Goal: Task Accomplishment & Management: Complete application form

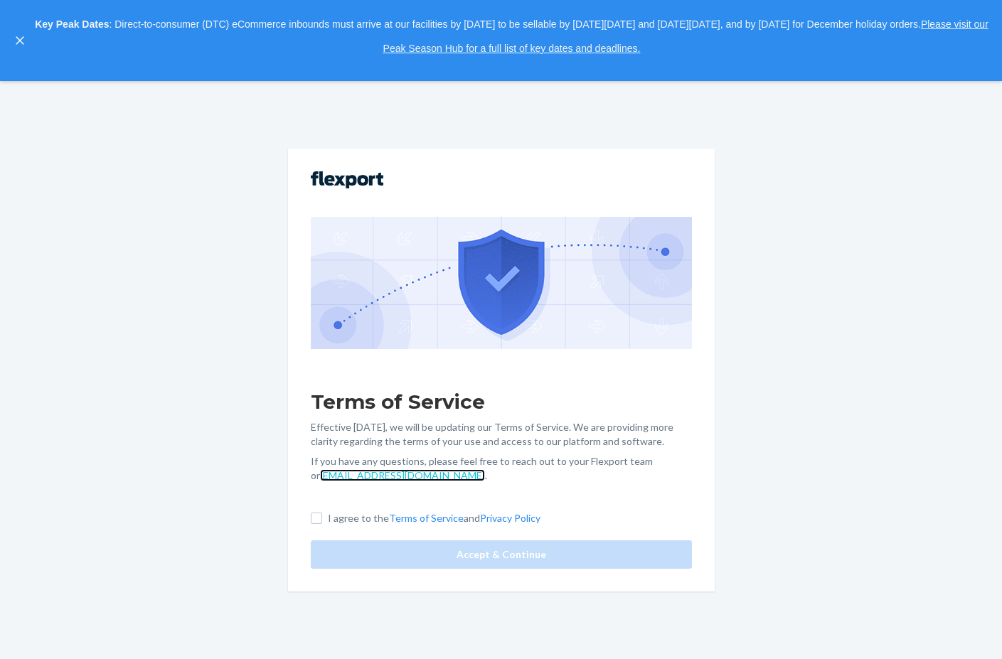
click at [320, 478] on link "[EMAIL_ADDRESS][DOMAIN_NAME]" at bounding box center [402, 475] width 165 height 12
click at [318, 522] on input "I agree to the Terms of Service and Privacy Policy" at bounding box center [316, 518] width 11 height 11
checkbox input "true"
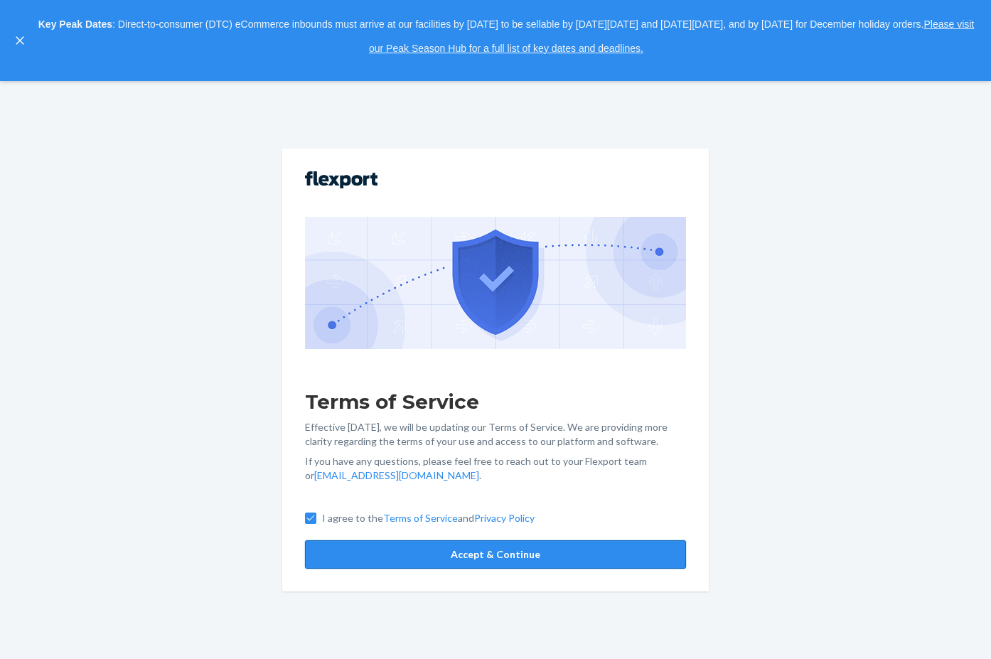
click at [520, 557] on button "Accept & Continue" at bounding box center [495, 554] width 381 height 28
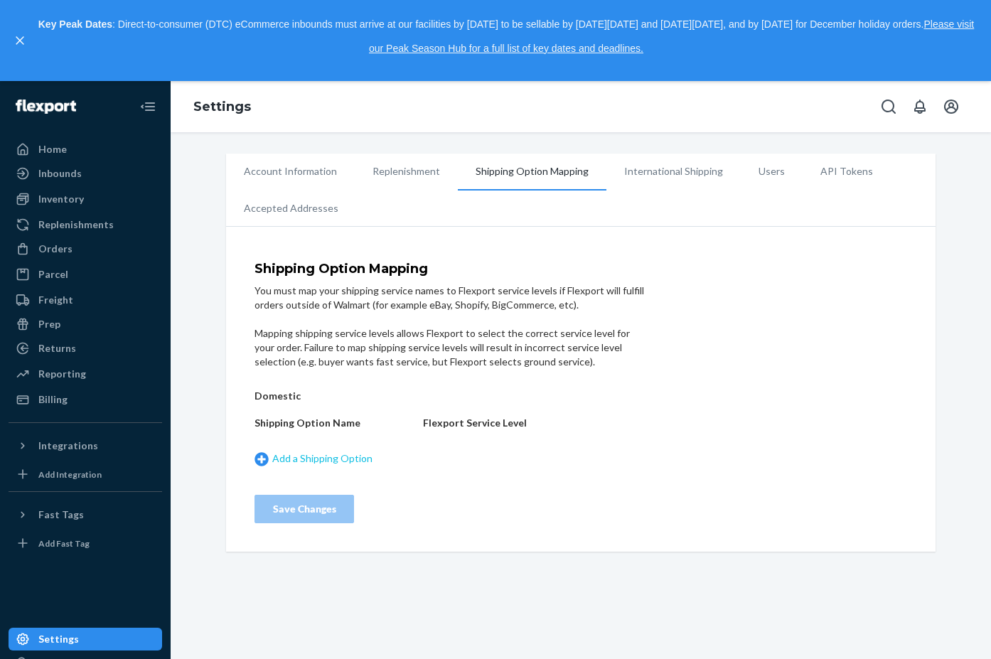
click at [306, 455] on link "Add a Shipping Option" at bounding box center [334, 458] width 161 height 15
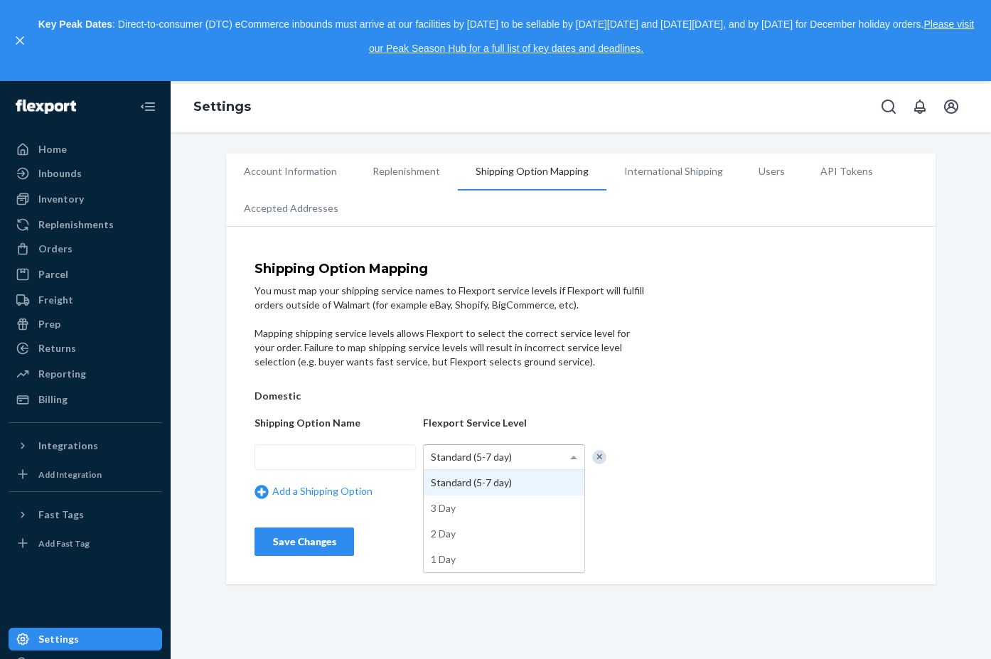
click at [500, 456] on span "Standard (5-7 day)" at bounding box center [471, 457] width 81 height 12
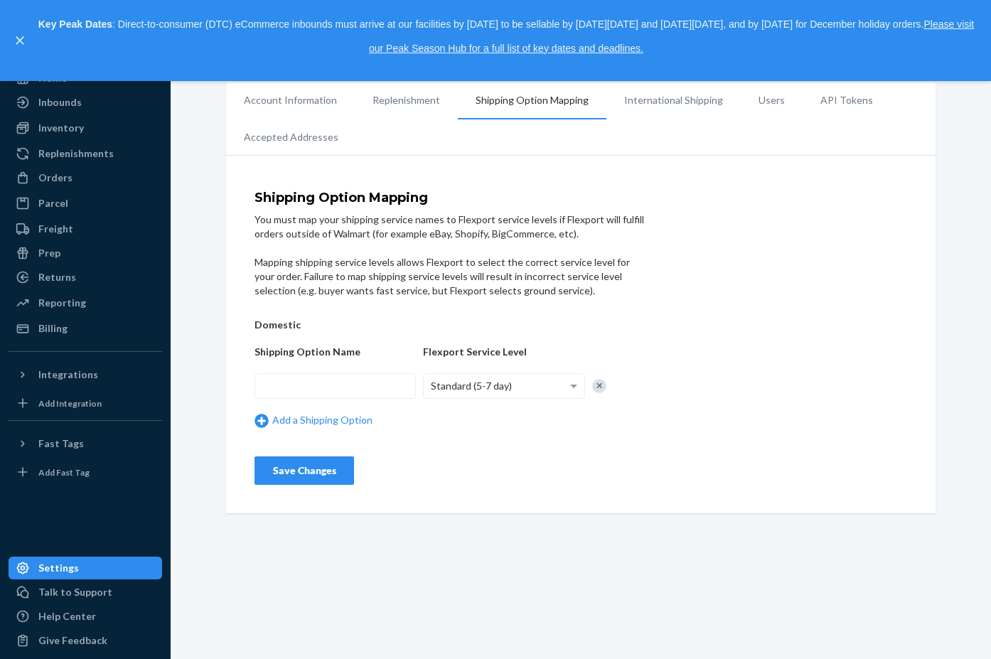
click at [577, 441] on form "Shipping Option Mapping You must map your shipping service names to Flexport se…" at bounding box center [450, 338] width 392 height 294
click at [364, 391] on input "text" at bounding box center [334, 386] width 161 height 26
type input "usps"
click at [335, 476] on div "Save Changes" at bounding box center [304, 470] width 75 height 14
click at [547, 392] on div "Standard (5-7 day)" at bounding box center [504, 386] width 160 height 24
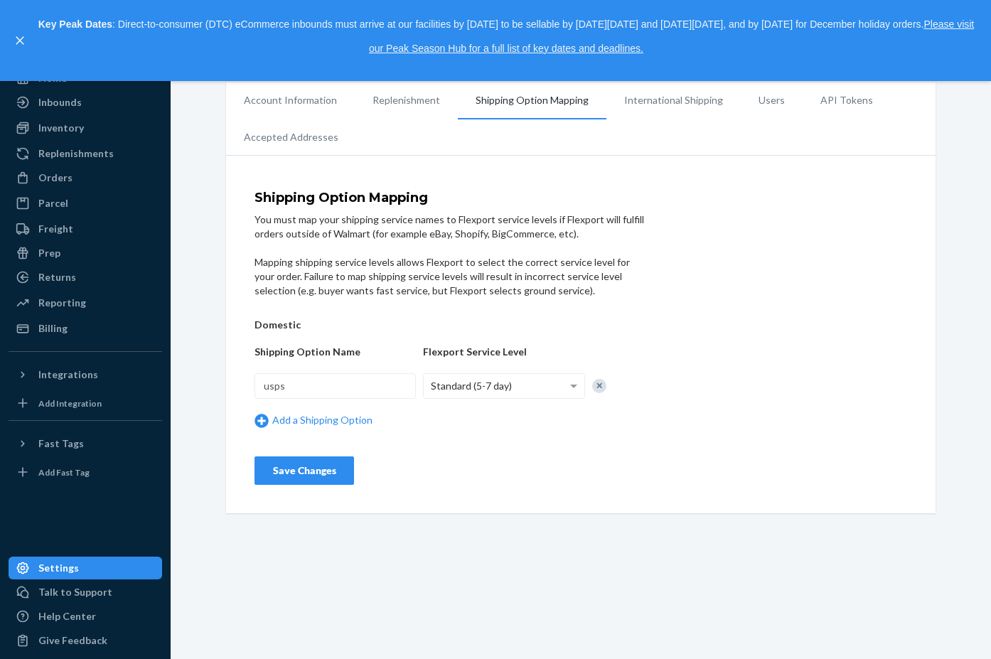
click at [795, 398] on div "Shipping Option Mapping You must map your shipping service names to Flexport se…" at bounding box center [580, 338] width 653 height 294
click at [669, 99] on li "International Shipping" at bounding box center [673, 100] width 134 height 36
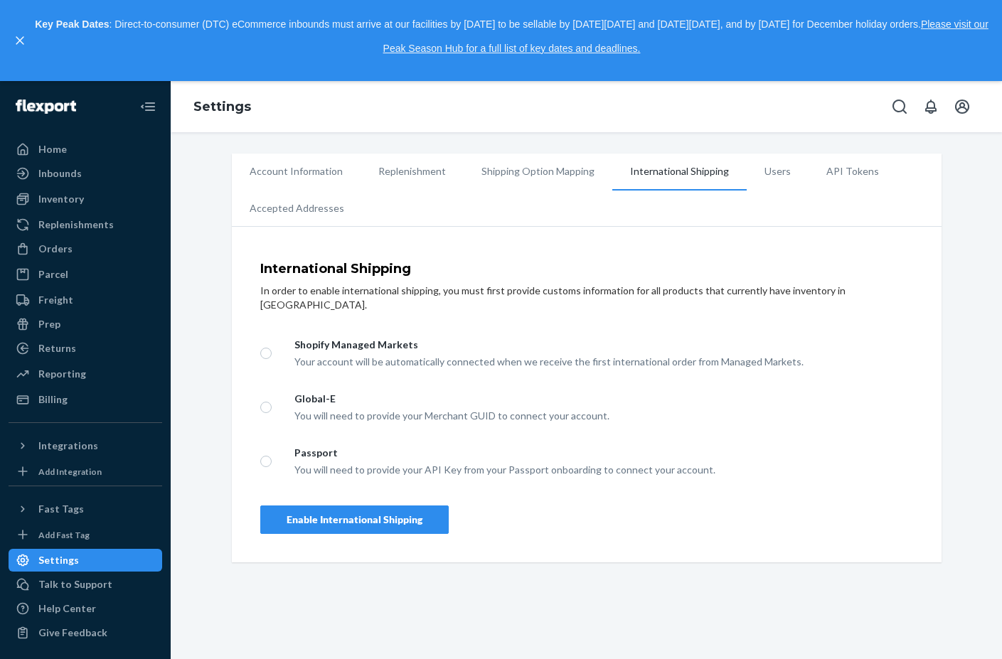
click at [303, 178] on li "Account Information" at bounding box center [296, 172] width 129 height 36
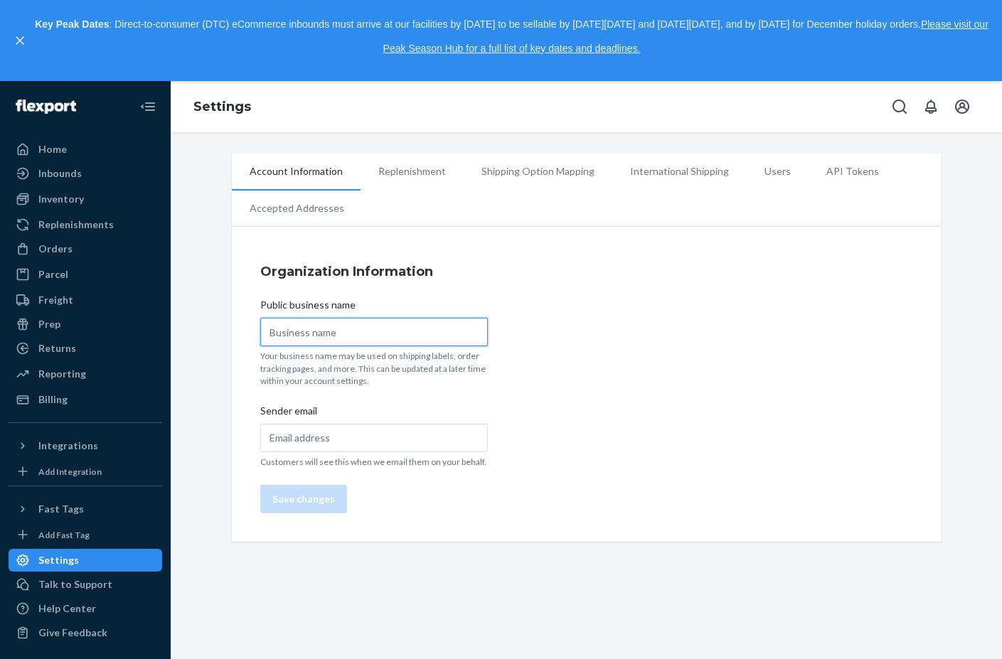
click at [343, 333] on input "Public business name" at bounding box center [373, 332] width 227 height 28
type input "Well-in Vogue"
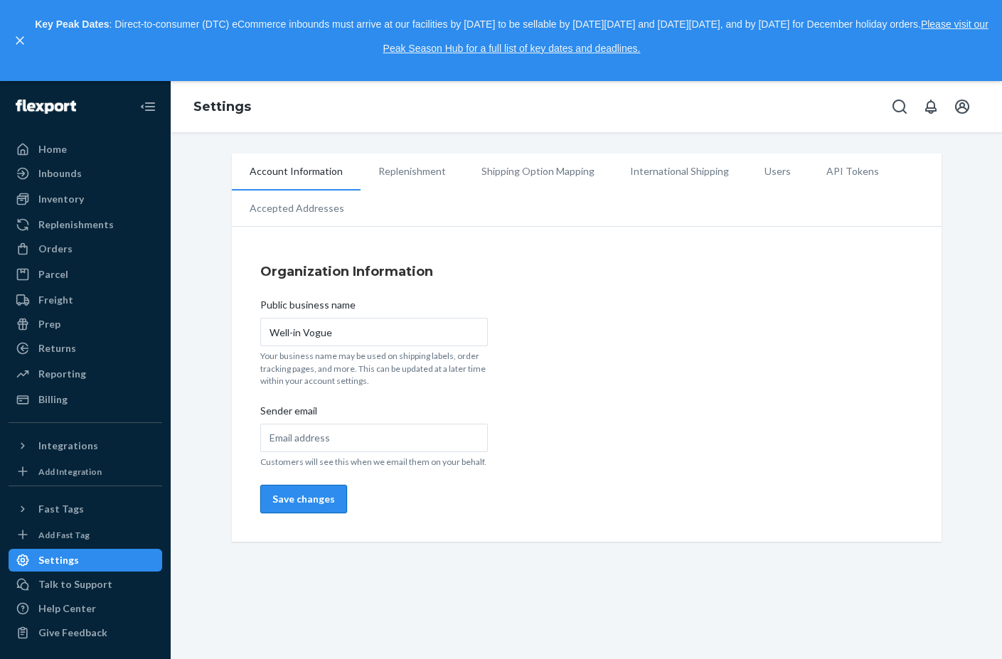
click at [301, 507] on button "Save changes" at bounding box center [303, 499] width 87 height 28
click at [404, 171] on li "Replenishment" at bounding box center [411, 172] width 103 height 36
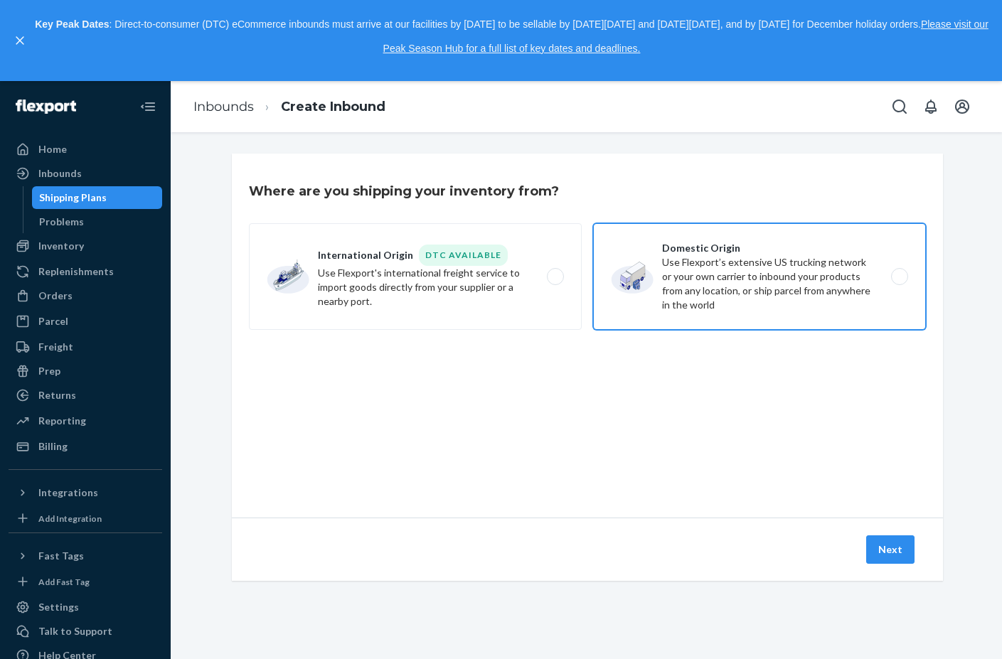
click at [894, 278] on label "Domestic Origin Use Flexport’s extensive US trucking network or your own carrie…" at bounding box center [759, 276] width 333 height 107
click at [899, 278] on input "Domestic Origin Use Flexport’s extensive US trucking network or your own carrie…" at bounding box center [903, 276] width 9 height 9
radio input "true"
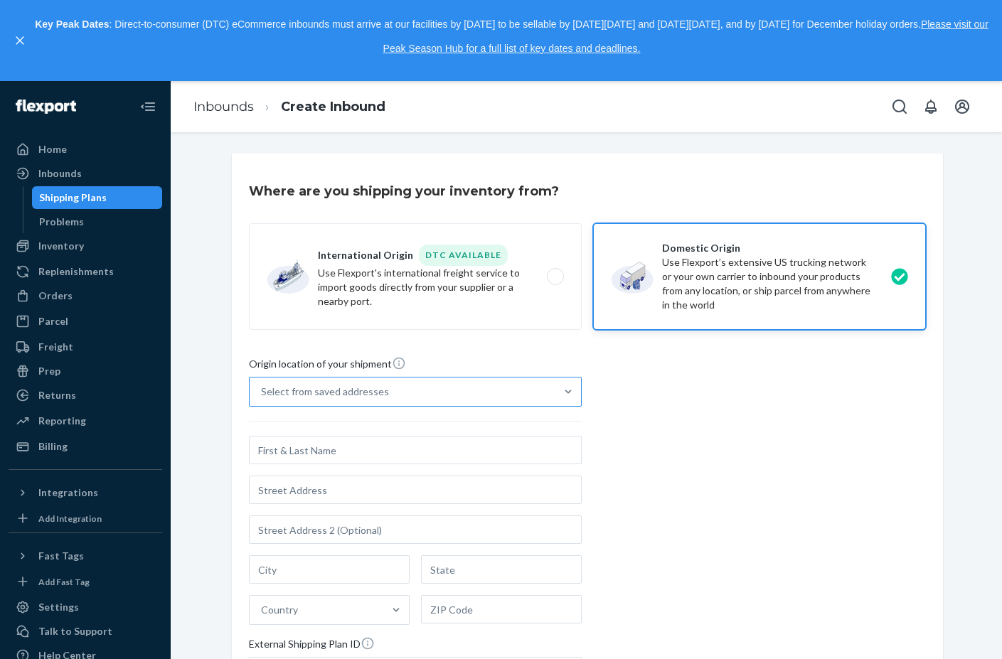
click at [535, 398] on div "Select from saved addresses" at bounding box center [403, 391] width 306 height 28
click at [262, 398] on input "Select from saved addresses" at bounding box center [261, 392] width 1 height 14
click at [717, 471] on div "Origin location of your shipment 0 results available. Use Up and Down to choose…" at bounding box center [587, 549] width 677 height 387
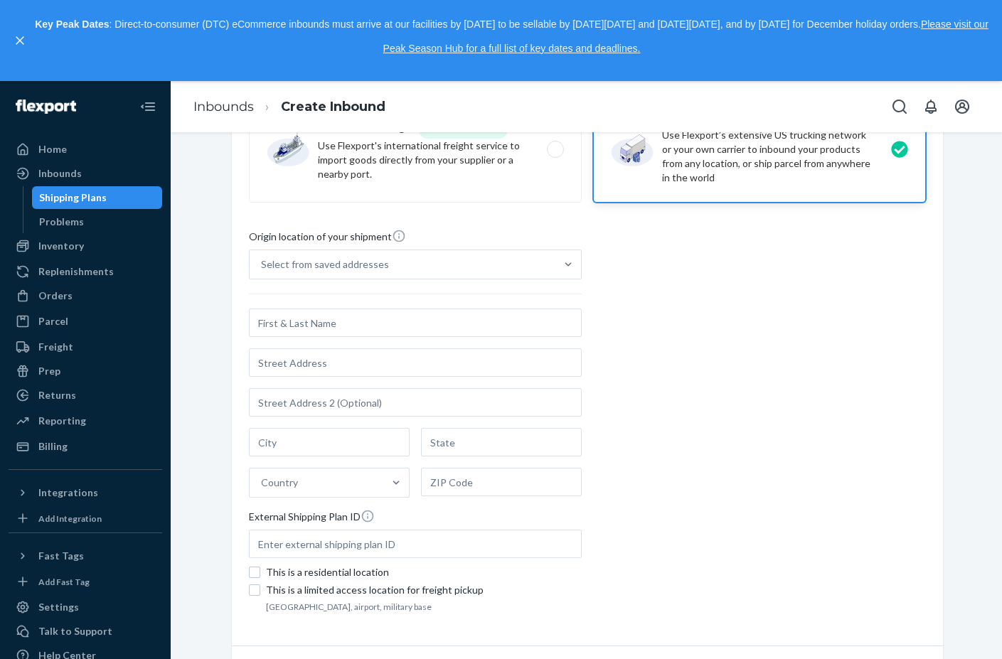
scroll to position [210, 0]
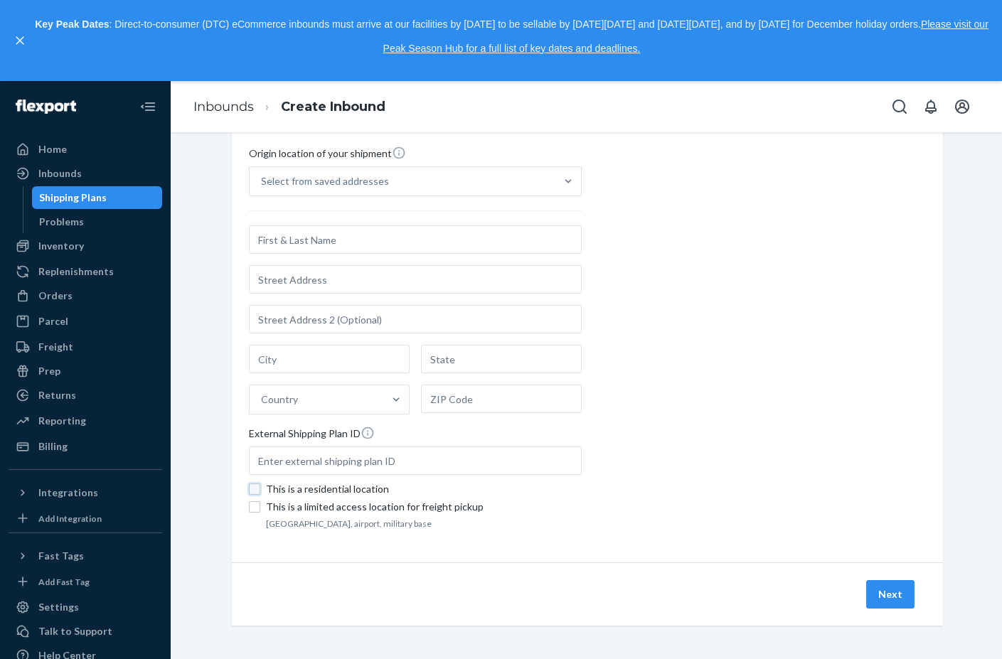
click at [251, 492] on input "This is a residential location" at bounding box center [254, 488] width 11 height 11
checkbox input "true"
click at [402, 241] on input "text" at bounding box center [415, 239] width 333 height 28
click at [393, 241] on input "text" at bounding box center [415, 239] width 333 height 28
type input "Wedjine Gabaud"
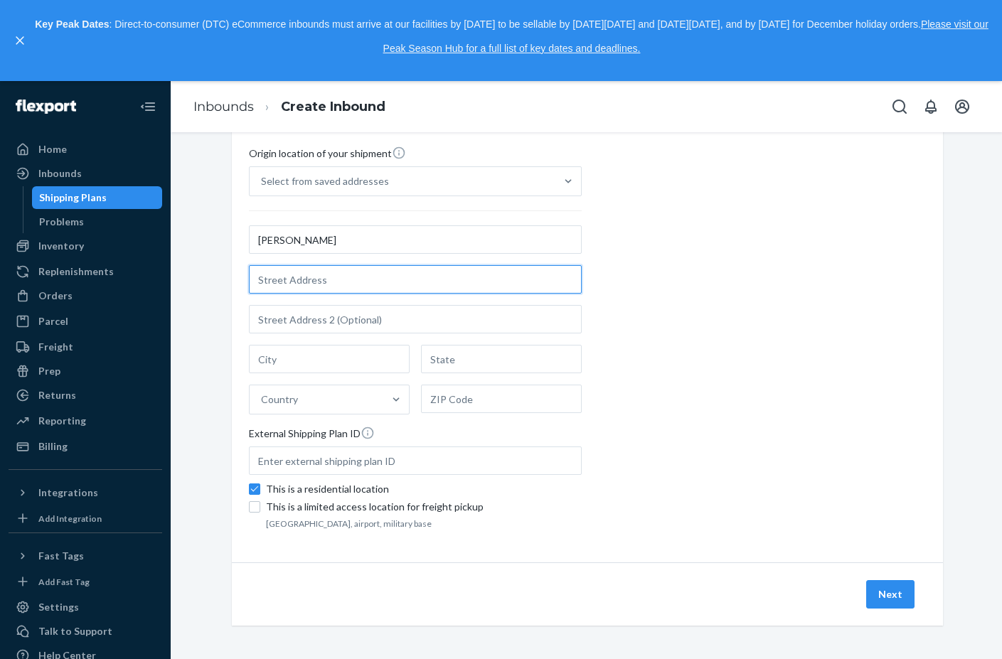
click at [552, 282] on input "text" at bounding box center [415, 279] width 333 height 28
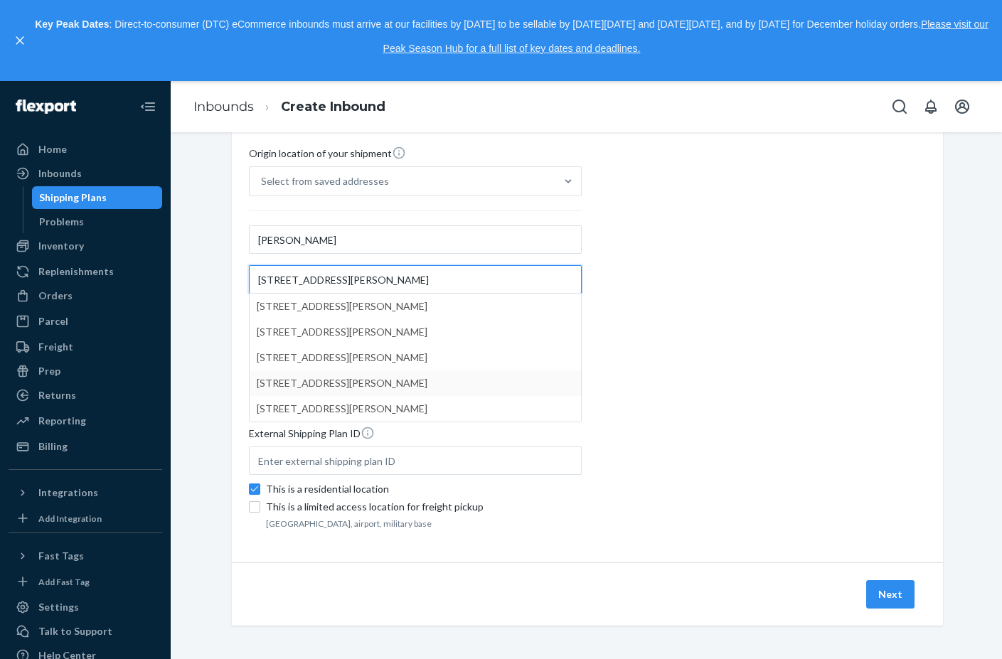
type input "558 marigold lane"
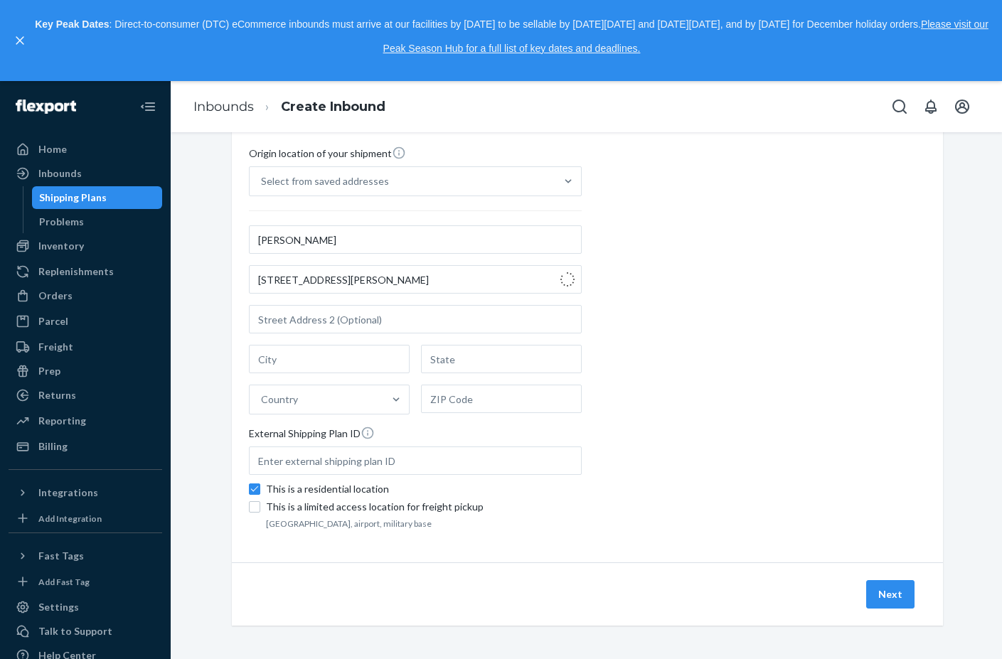
type input "Slippery Rock"
type input "PA"
type input "16057"
type input "558 Marigold Ln"
click at [846, 270] on div "Origin location of your shipment Select from saved addresses Wedjine Gabaud 558…" at bounding box center [587, 339] width 677 height 387
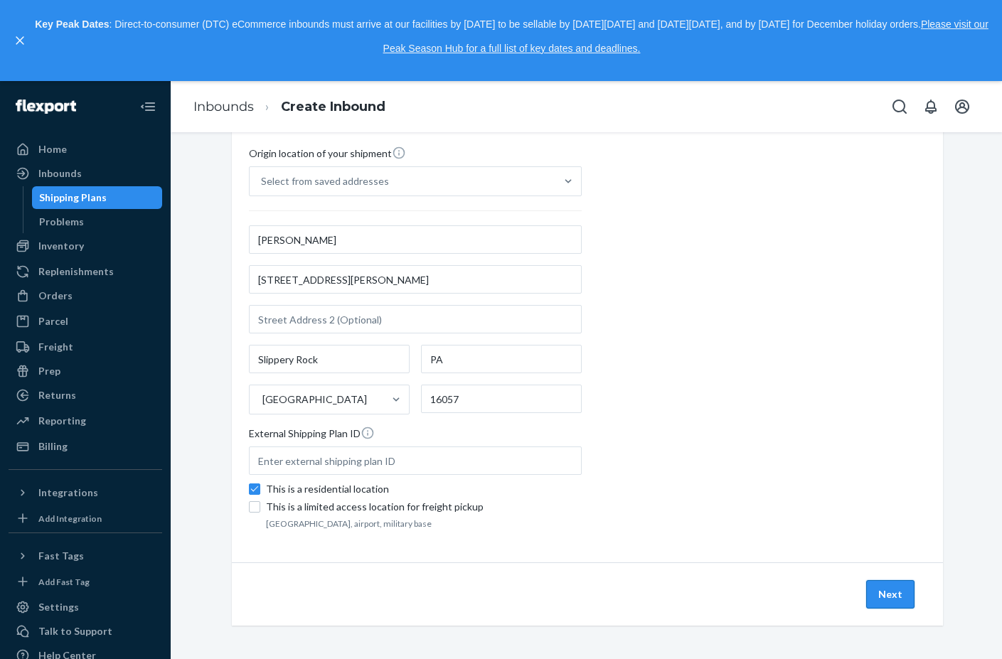
click at [896, 603] on button "Next" at bounding box center [890, 594] width 48 height 28
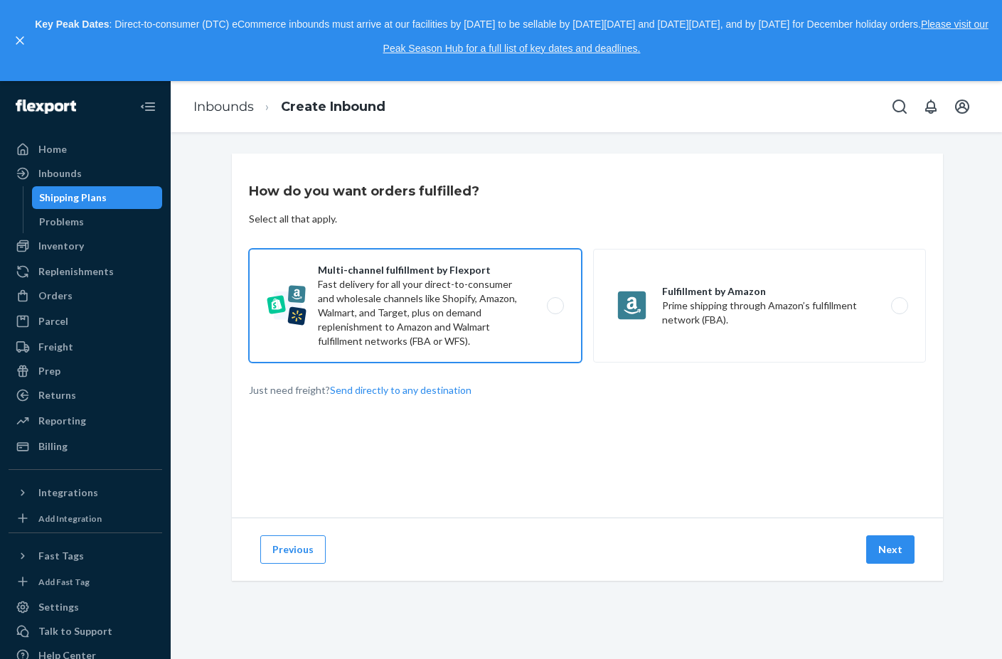
click at [546, 305] on label "Multi-channel fulfillment by Flexport Fast delivery for all your direct-to-cons…" at bounding box center [415, 306] width 333 height 114
click at [554, 305] on input "Multi-channel fulfillment by Flexport Fast delivery for all your direct-to-cons…" at bounding box center [558, 305] width 9 height 9
radio input "true"
click at [881, 553] on button "Next" at bounding box center [890, 549] width 48 height 28
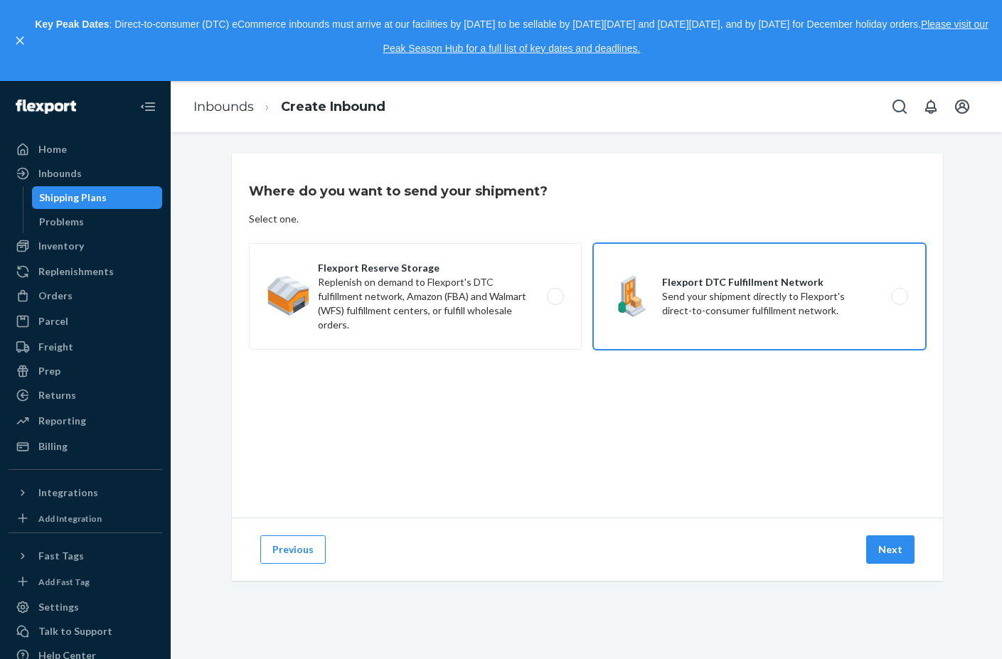
click at [888, 298] on label "Flexport DTC Fulfillment Network Send your shipment directly to Flexport's dire…" at bounding box center [759, 296] width 333 height 107
click at [899, 298] on input "Flexport DTC Fulfillment Network Send your shipment directly to Flexport's dire…" at bounding box center [903, 296] width 9 height 9
radio input "true"
click at [889, 554] on button "Next" at bounding box center [890, 549] width 48 height 28
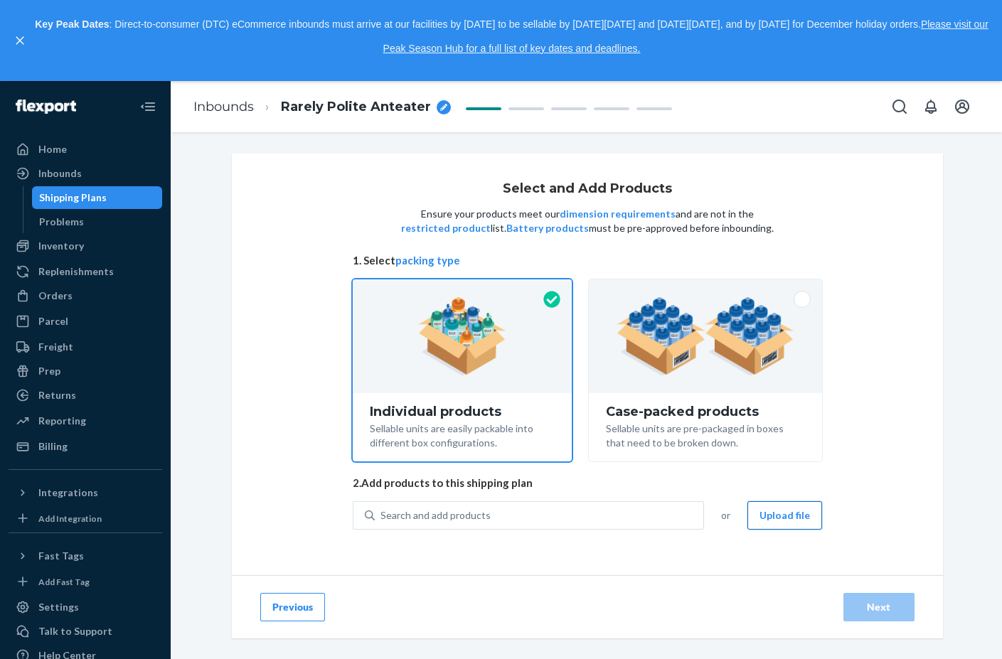
click at [797, 518] on button "Upload file" at bounding box center [784, 515] width 75 height 28
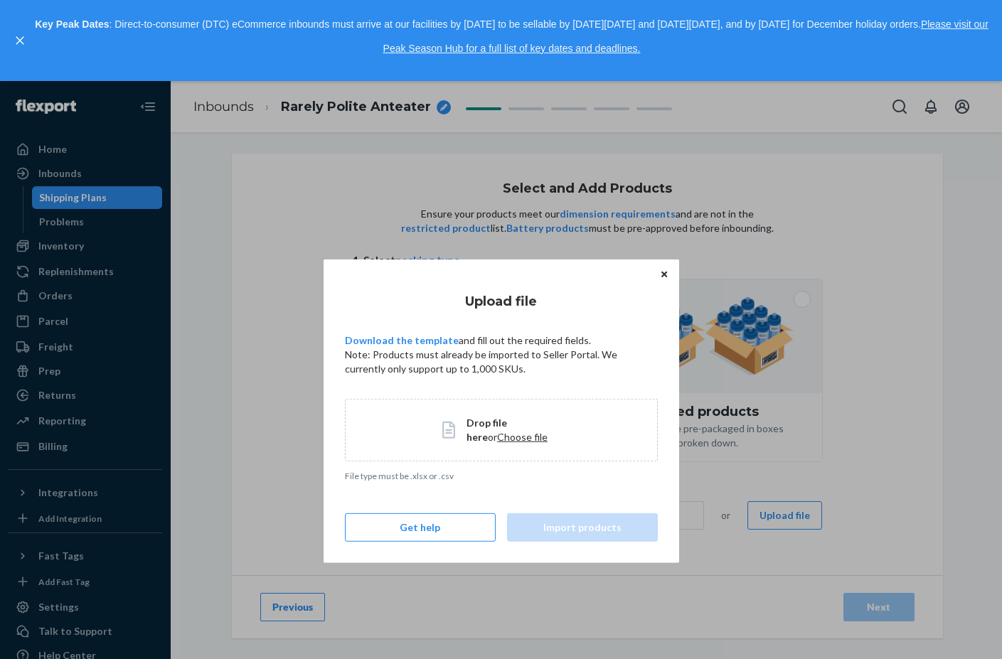
click at [511, 438] on span "Choose file" at bounding box center [522, 436] width 50 height 12
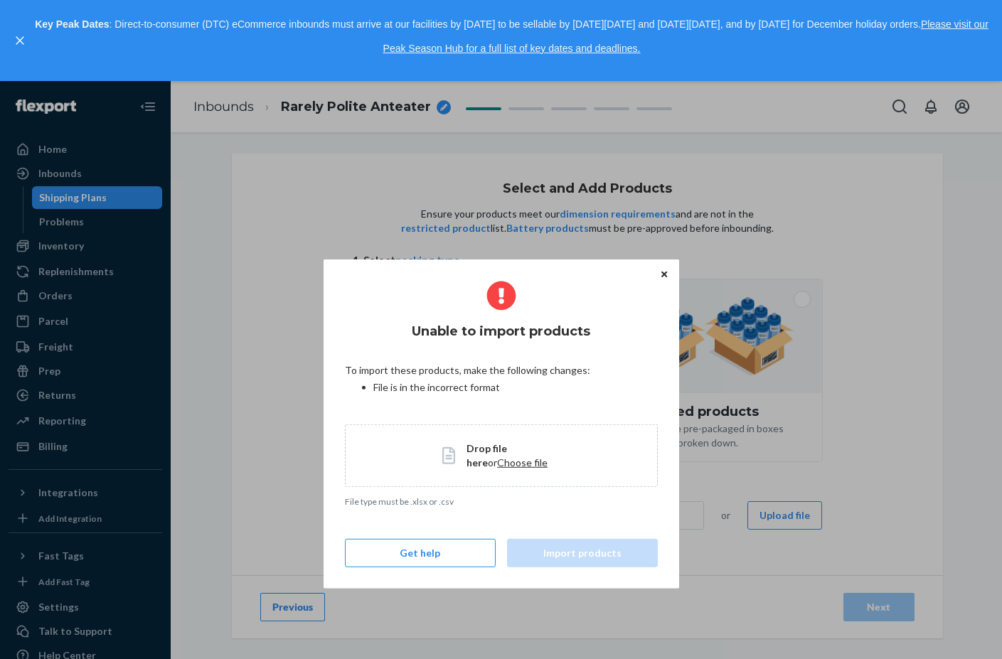
click at [501, 454] on span "Drop file here or Choose file" at bounding box center [512, 455] width 93 height 28
click at [664, 271] on icon "Close" at bounding box center [664, 274] width 6 height 9
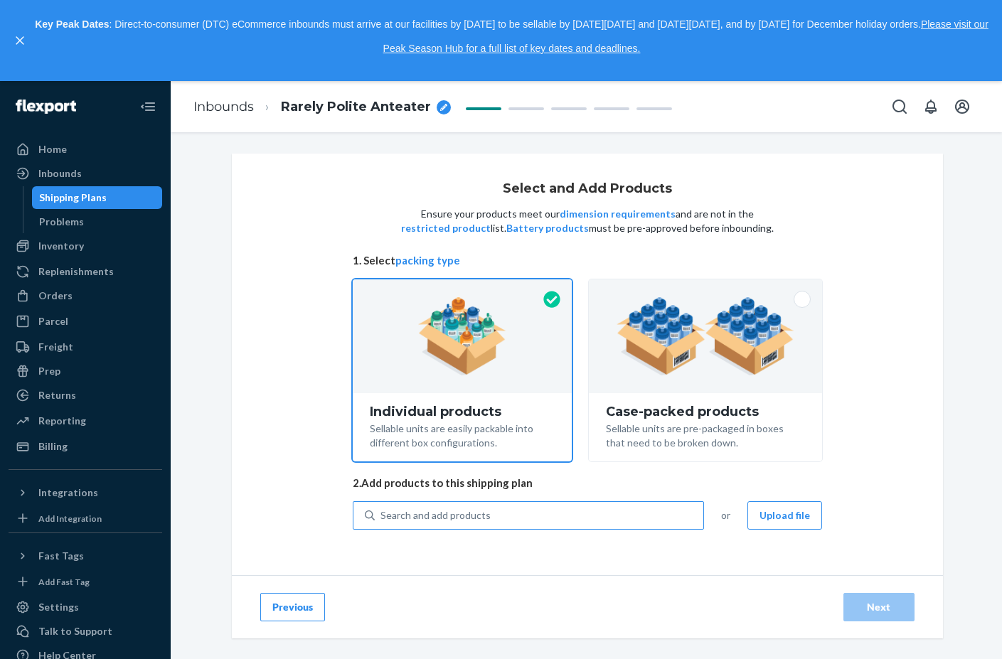
click at [505, 509] on div "Search and add products" at bounding box center [539, 516] width 328 height 26
click at [382, 509] on input "Search and add products" at bounding box center [380, 515] width 1 height 14
drag, startPoint x: 454, startPoint y: 515, endPoint x: 473, endPoint y: 526, distance: 22.9
click at [473, 526] on div "Search and add products" at bounding box center [539, 516] width 328 height 26
click at [382, 522] on input "0 results available. Use Up and Down to choose options, press Enter to select t…" at bounding box center [380, 515] width 1 height 14
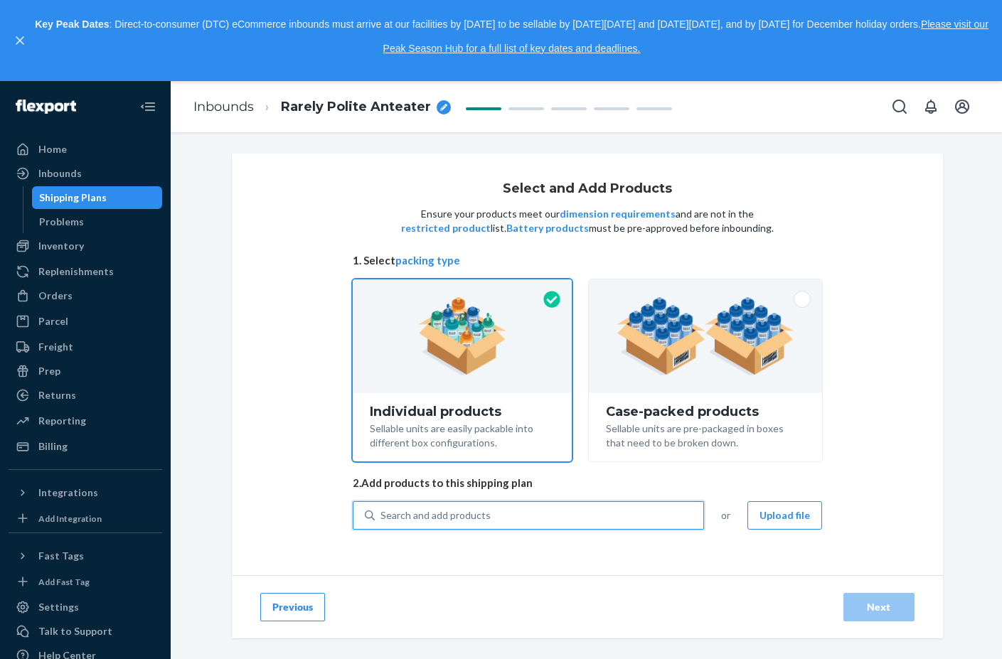
paste input "Well-in Vogue LiftFlow Flare Pant"
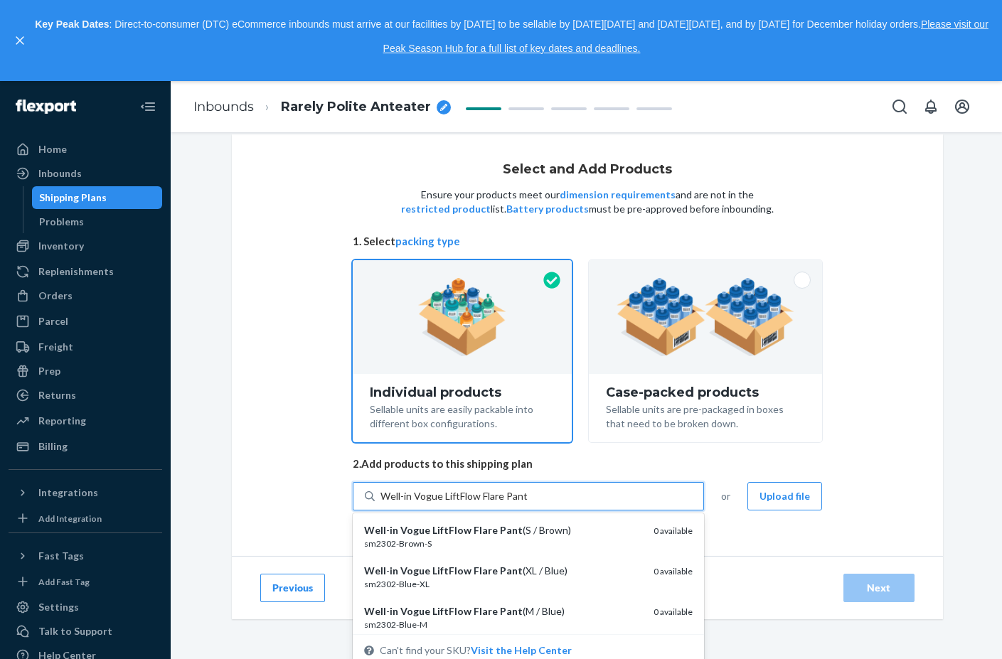
scroll to position [26, 0]
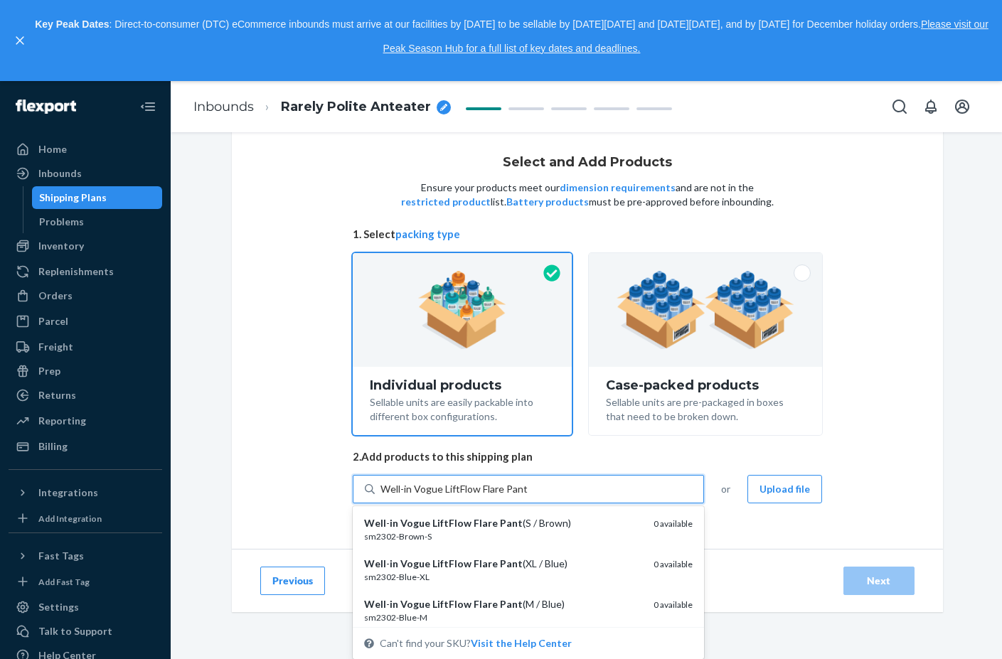
type input "Well-in Vogue LiftFlow Flare Pant"
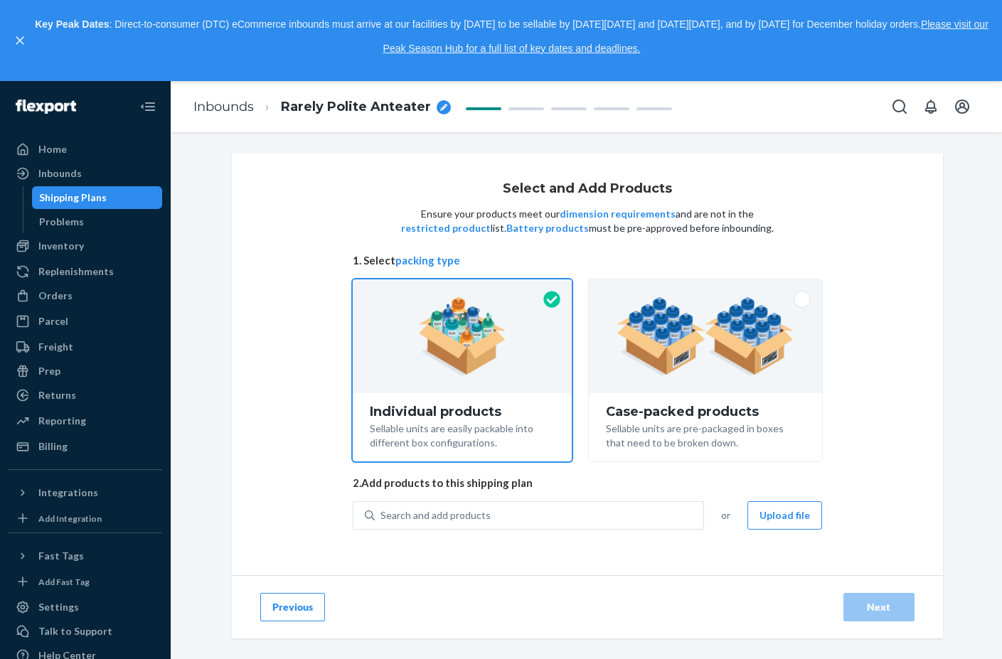
scroll to position [0, 0]
click at [594, 518] on div "Search and add products" at bounding box center [539, 516] width 328 height 26
click at [382, 518] on input "0 results available. Use Up and Down to choose options, press Enter to select t…" at bounding box center [380, 515] width 1 height 14
paste input "Well-in Vogue LiftFlow Flare Pant"
type input "Well-in Vogue LiftFlow Flare Pant"
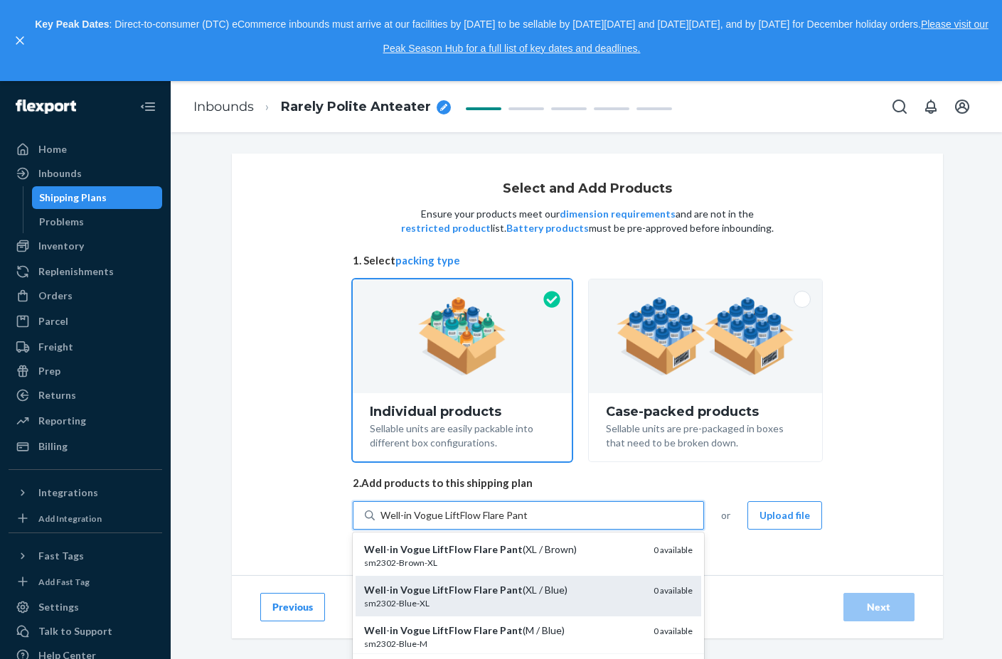
click at [609, 579] on div "Well - in Vogue LiftFlow Flare Pant (XL / Blue) sm2302-Blue-XL 0 available" at bounding box center [527, 596] width 345 height 41
click at [527, 522] on input "Well-in Vogue LiftFlow Flare Pant" at bounding box center [453, 515] width 147 height 14
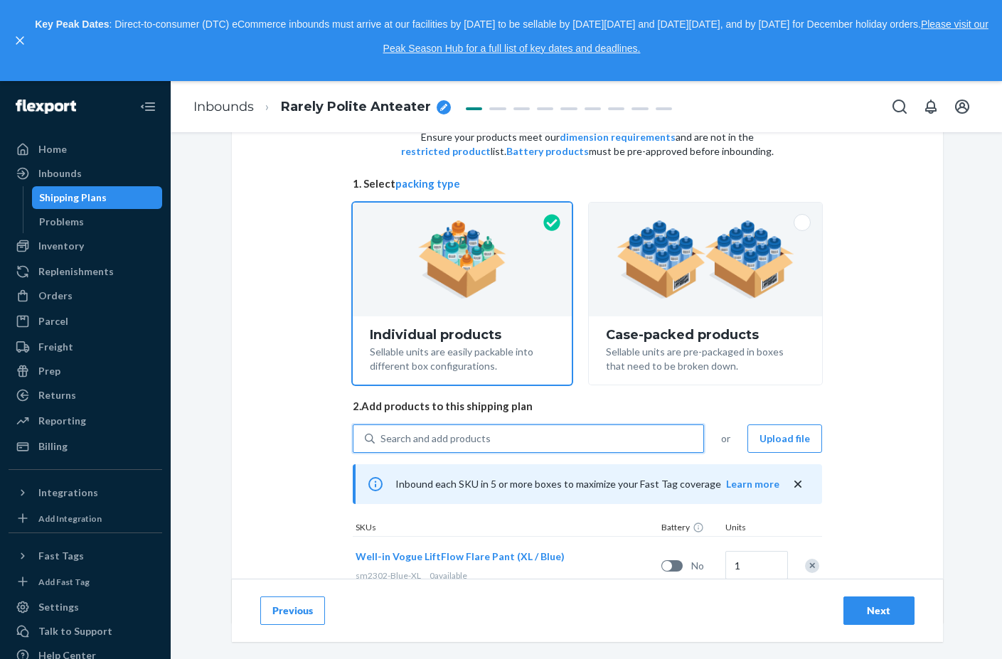
scroll to position [121, 0]
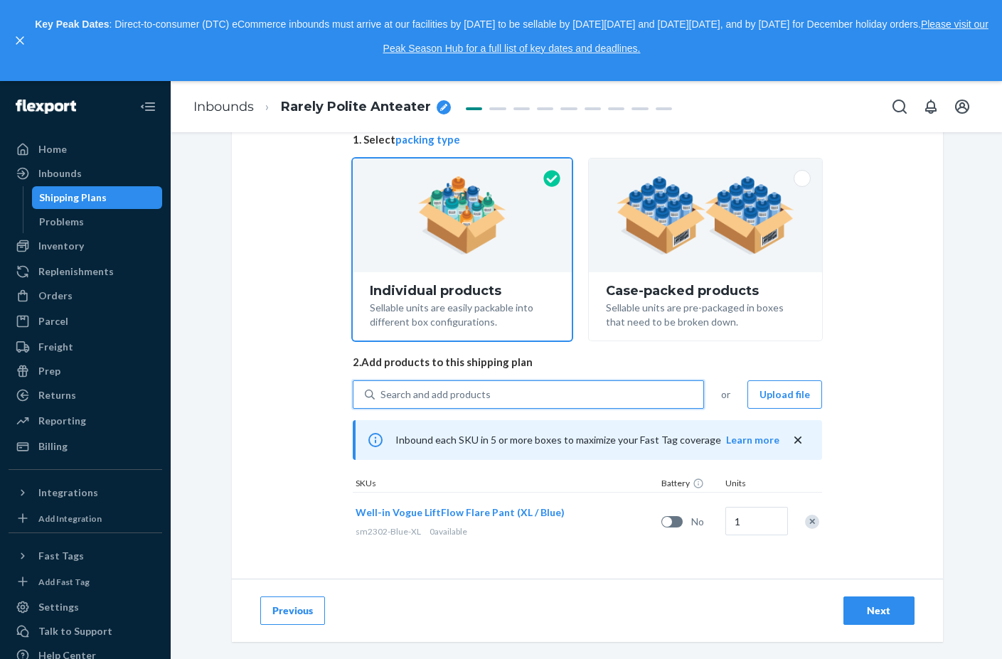
click at [574, 401] on div "Search and add products" at bounding box center [539, 395] width 328 height 26
click at [382, 401] on input "0 results available. Use Up and Down to choose options, press Enter to select t…" at bounding box center [380, 394] width 1 height 14
paste input "Well-in Vogue LiftFlow Flare Pant"
type input "Well-in Vogue LiftFlow Flare Pant"
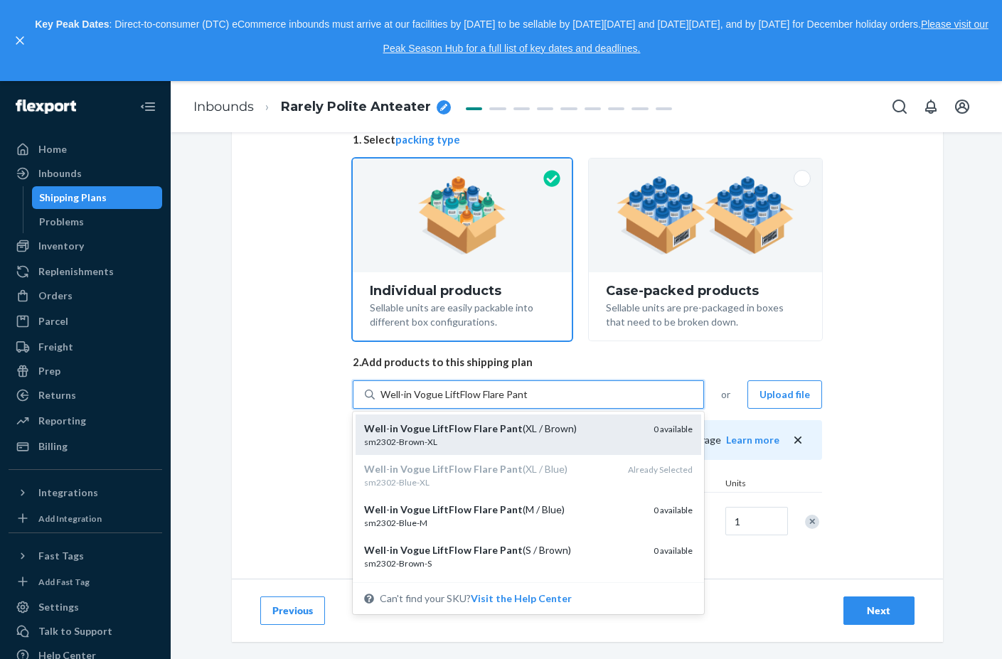
click at [542, 444] on div "sm2302-Brown-XL" at bounding box center [503, 442] width 278 height 12
click at [527, 402] on input "Well-in Vogue LiftFlow Flare Pant" at bounding box center [453, 394] width 147 height 14
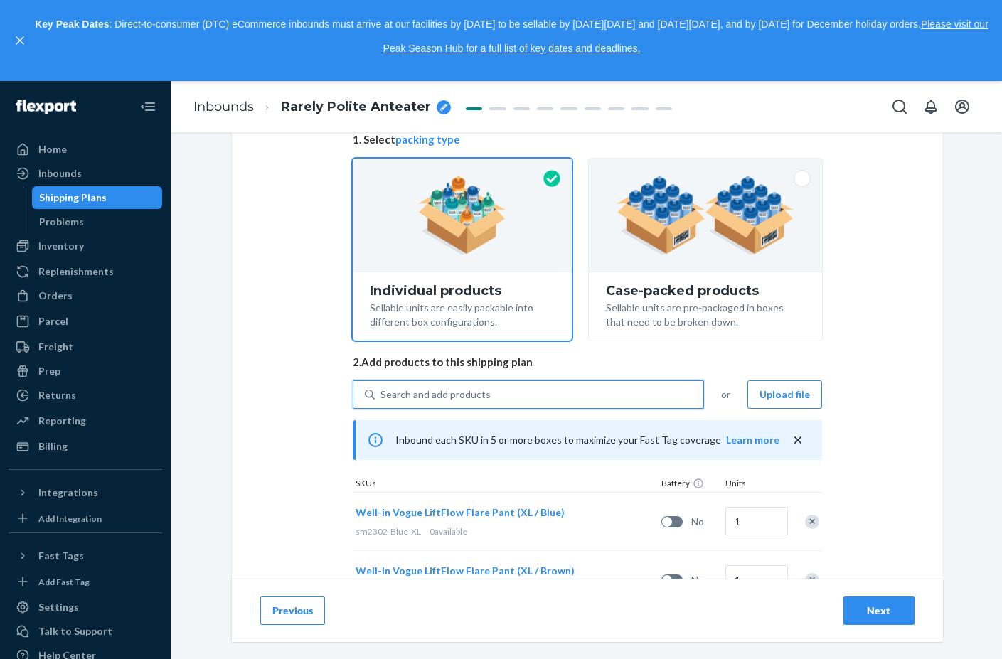
click at [552, 392] on div "Search and add products" at bounding box center [539, 395] width 328 height 26
click at [382, 392] on input "0 results available. Select is focused ,type to refine list, press Down to open…" at bounding box center [380, 394] width 1 height 14
paste input "Well-in Vogue LiftFlow Flare Pant"
type input "Well-in Vogue LiftFlow Flare Pant"
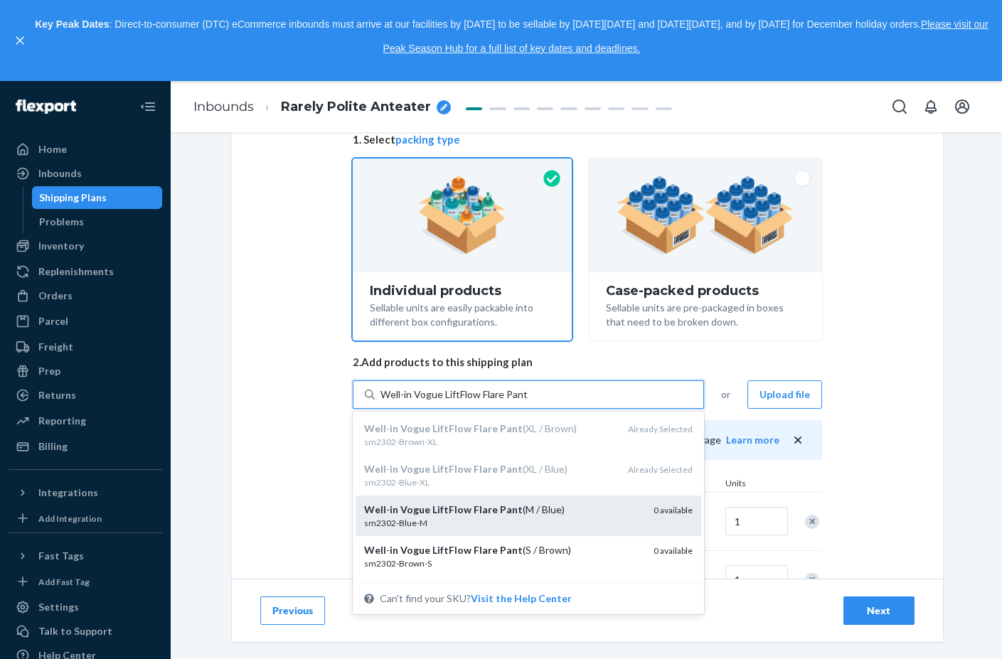
click at [572, 517] on div "sm2302-Blue-M" at bounding box center [503, 523] width 278 height 12
click at [527, 402] on input "Well-in Vogue LiftFlow Flare Pant" at bounding box center [453, 394] width 147 height 14
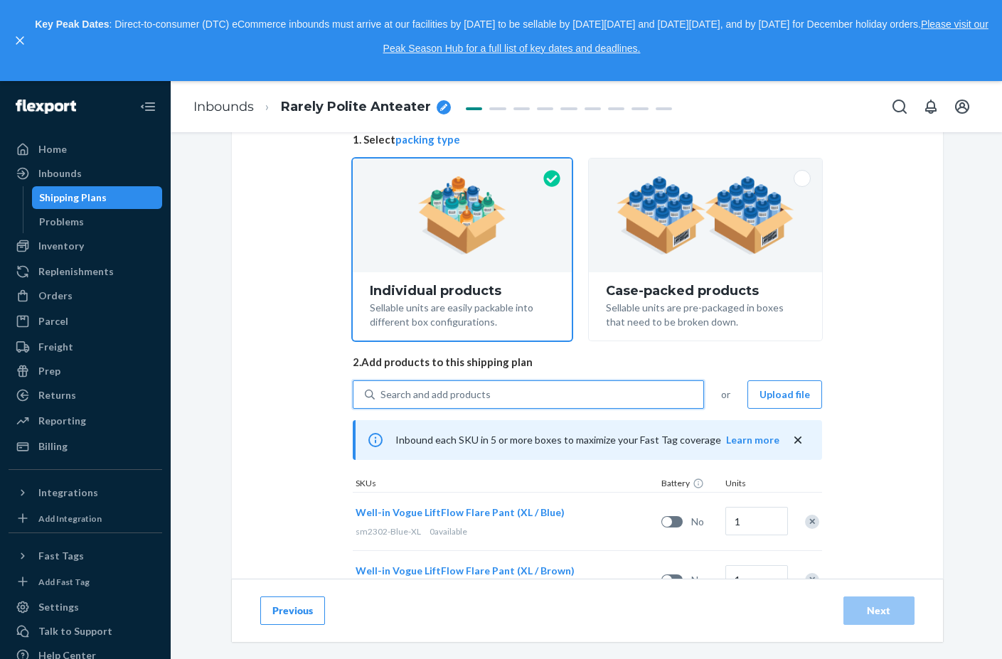
click at [548, 400] on div "Search and add products" at bounding box center [539, 395] width 328 height 26
click at [382, 400] on input "0 results available. Select is focused ,type to refine list, press Down to open…" at bounding box center [380, 394] width 1 height 14
paste input "Well-in Vogue LiftFlow Flare Pant"
type input "Well-in Vogue LiftFlow Flare Pant"
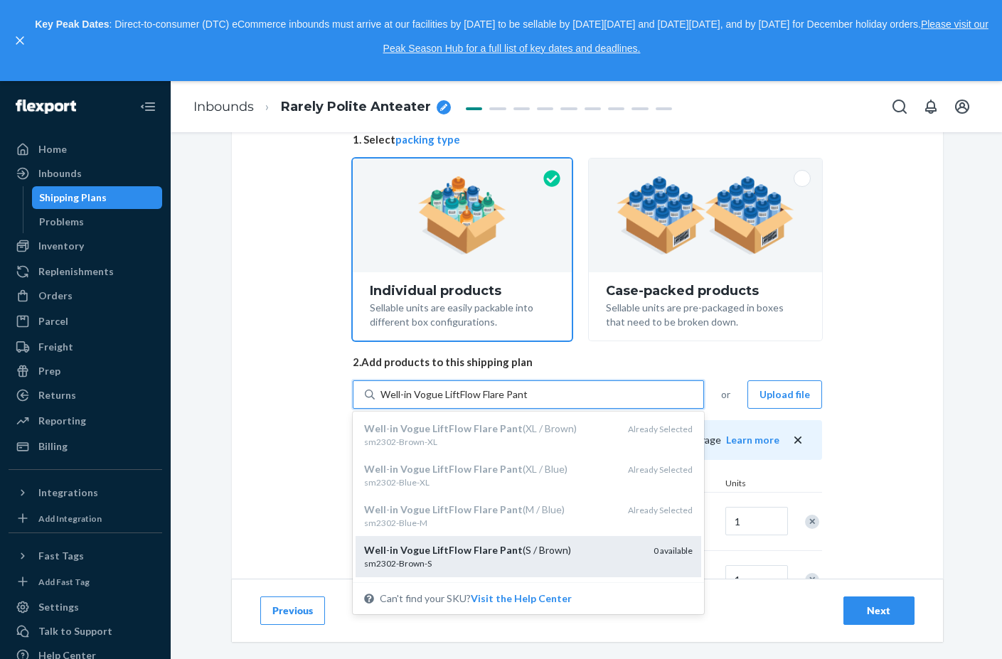
click at [548, 545] on div "Well - in Vogue LiftFlow Flare Pant (S / Brown)" at bounding box center [503, 550] width 278 height 14
click at [527, 402] on input "Well-in Vogue LiftFlow Flare Pant" at bounding box center [453, 394] width 147 height 14
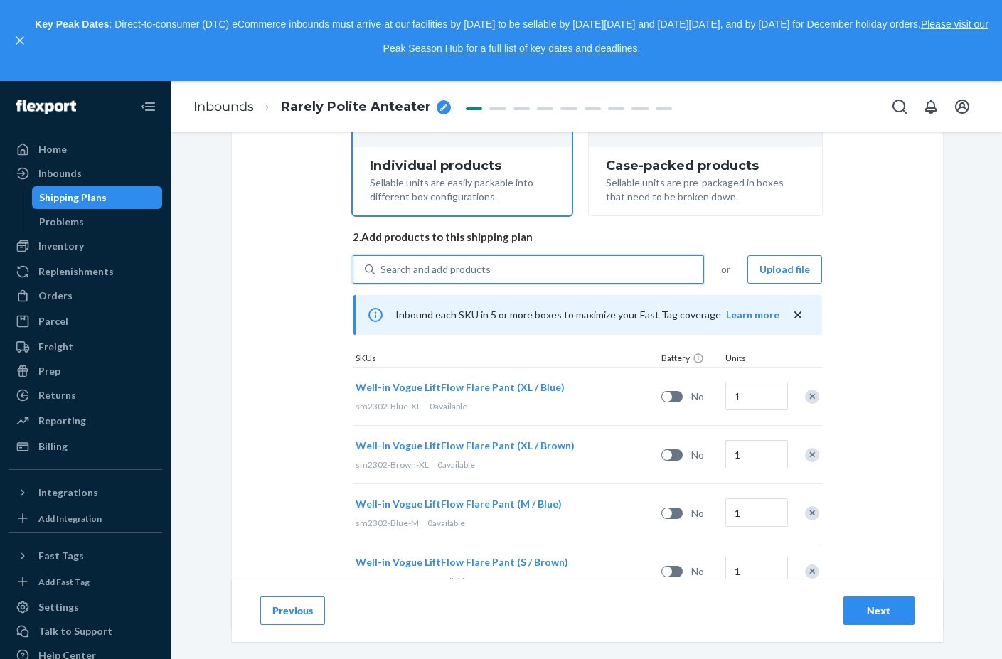
scroll to position [284, 0]
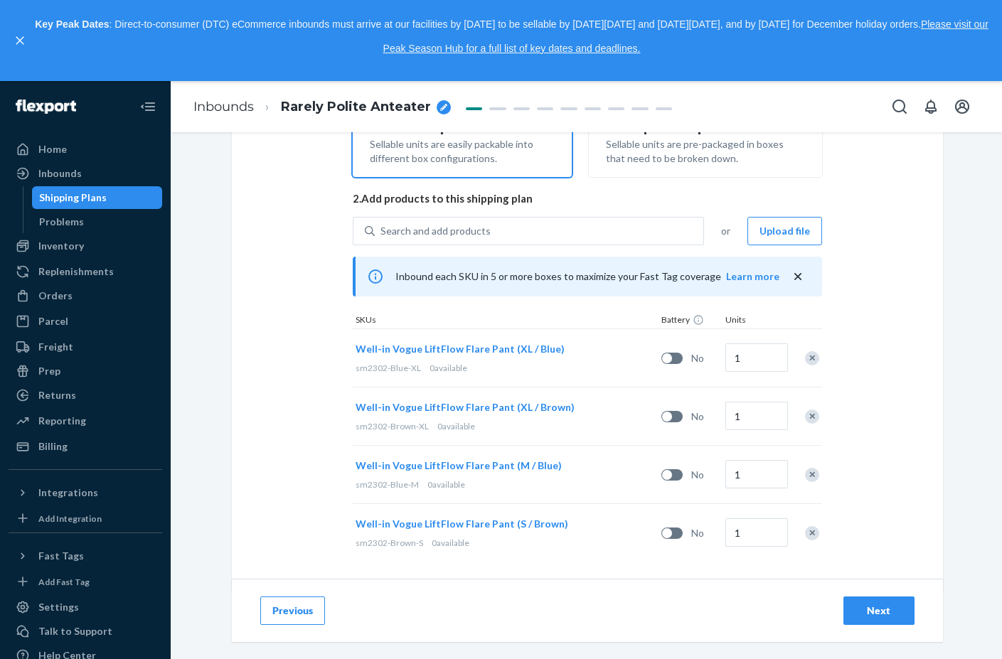
click at [805, 362] on div "Remove Item" at bounding box center [812, 358] width 14 height 14
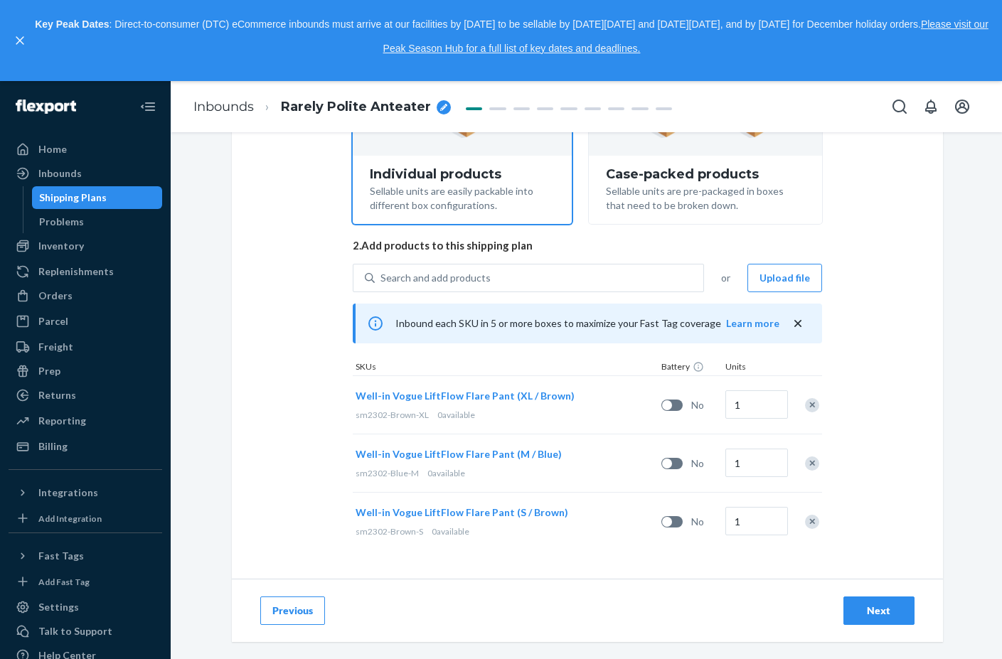
click at [809, 404] on div "Remove Item" at bounding box center [812, 405] width 14 height 14
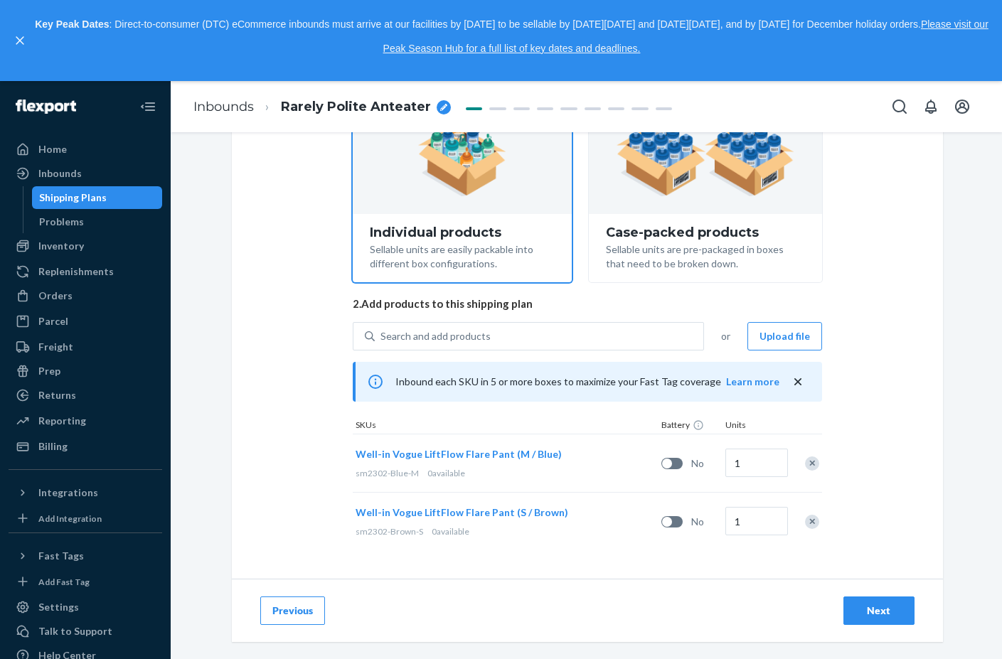
click at [808, 466] on div "Remove Item" at bounding box center [812, 463] width 14 height 14
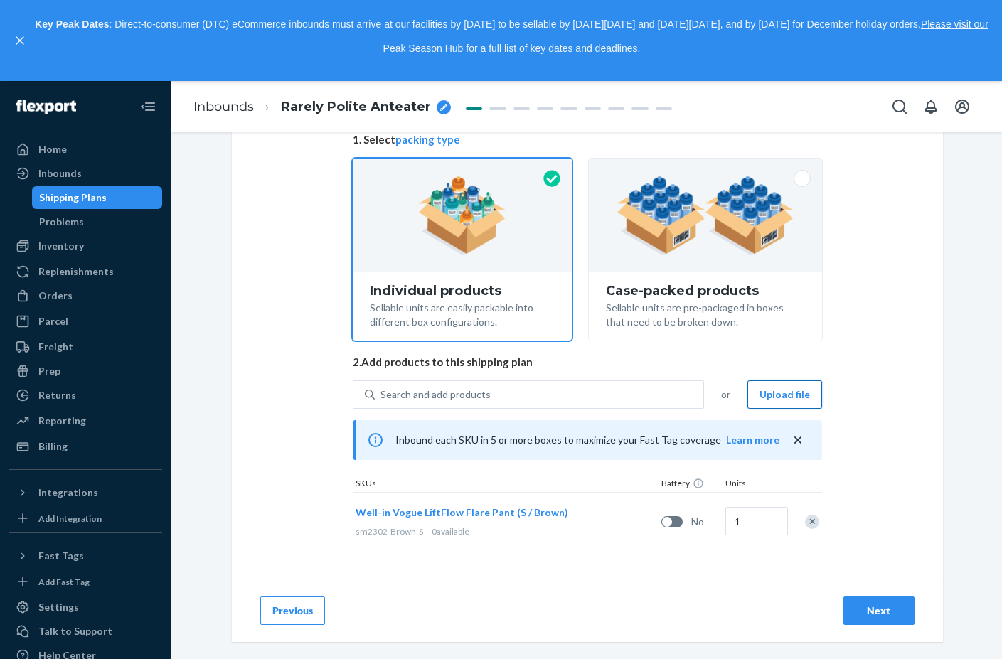
click at [807, 521] on div "Remove Item" at bounding box center [812, 522] width 14 height 14
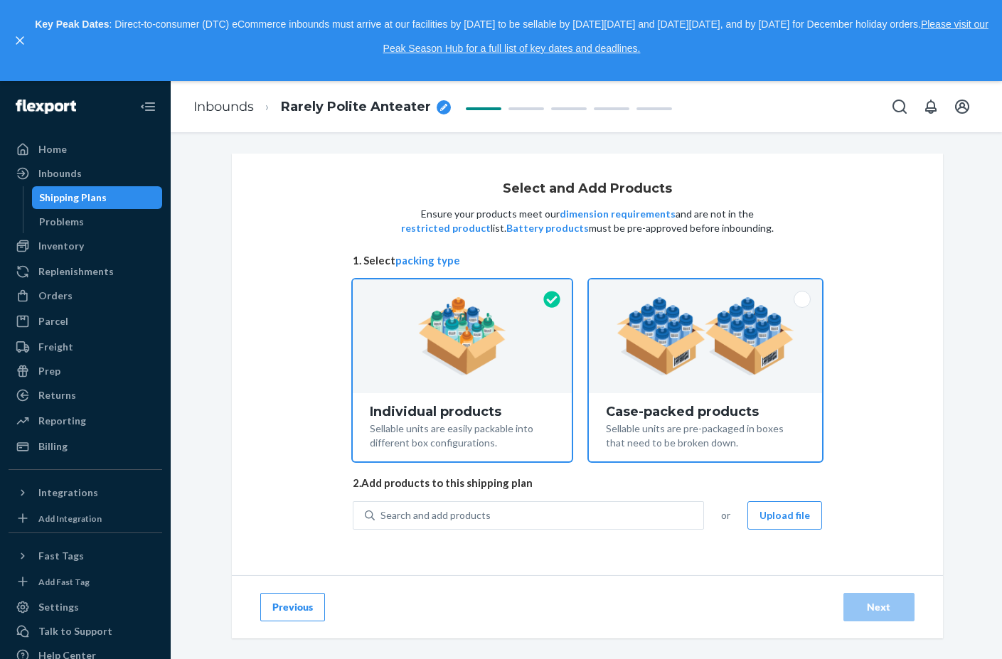
scroll to position [0, 0]
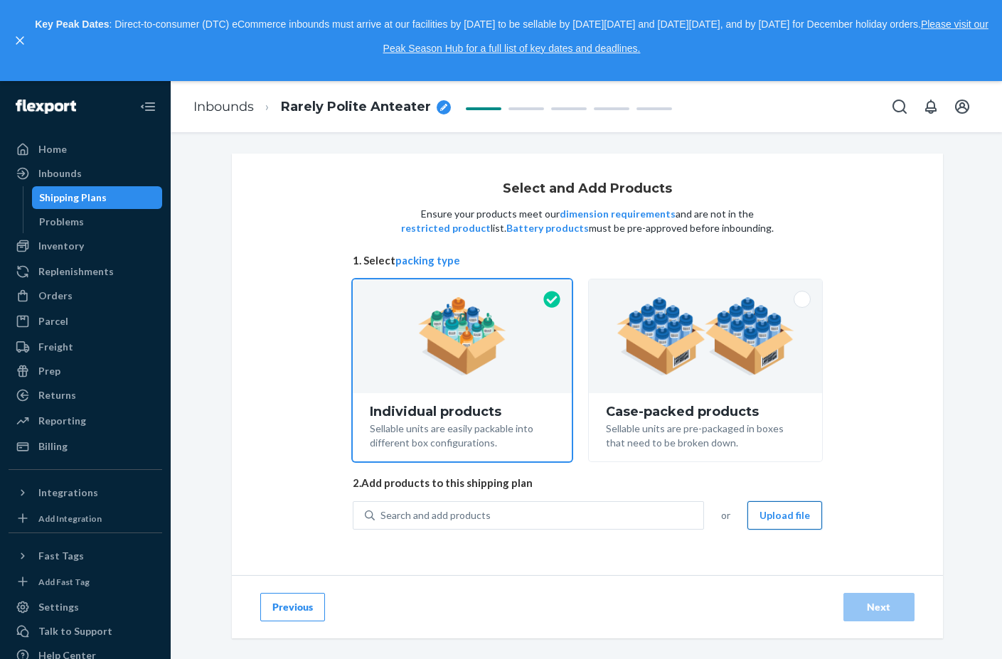
click at [768, 520] on button "Upload file" at bounding box center [784, 515] width 75 height 28
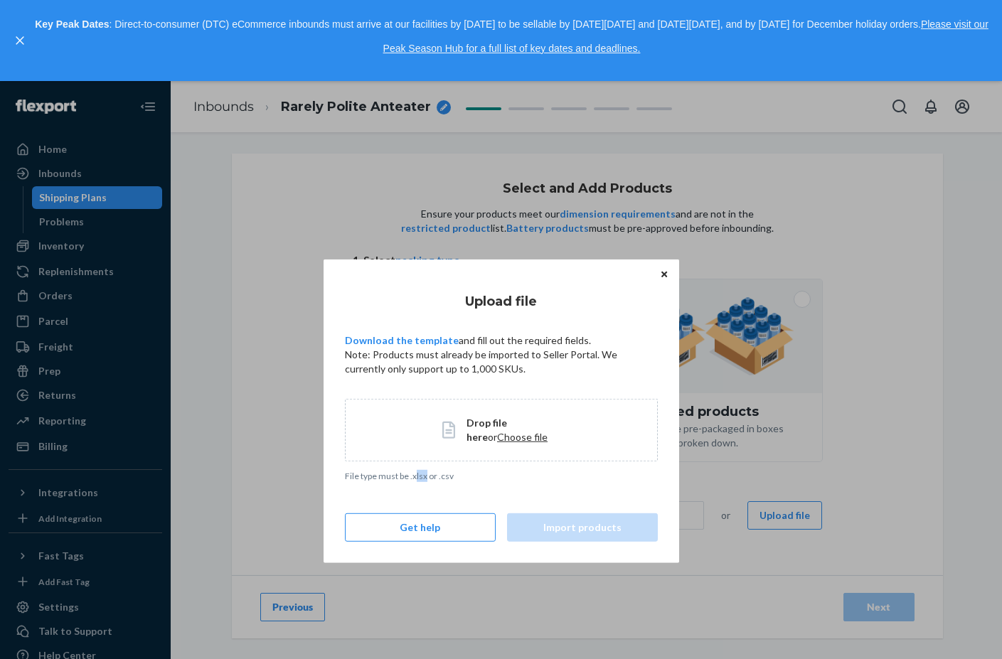
drag, startPoint x: 414, startPoint y: 476, endPoint x: 426, endPoint y: 475, distance: 12.1
click at [426, 475] on p "File type must be .xlsx or .csv" at bounding box center [501, 475] width 313 height 12
drag, startPoint x: 441, startPoint y: 478, endPoint x: 451, endPoint y: 478, distance: 10.7
click at [451, 478] on p "File type must be .xlsx or .csv" at bounding box center [501, 475] width 313 height 12
click at [557, 452] on div "Drop file here or Choose file" at bounding box center [501, 429] width 313 height 63
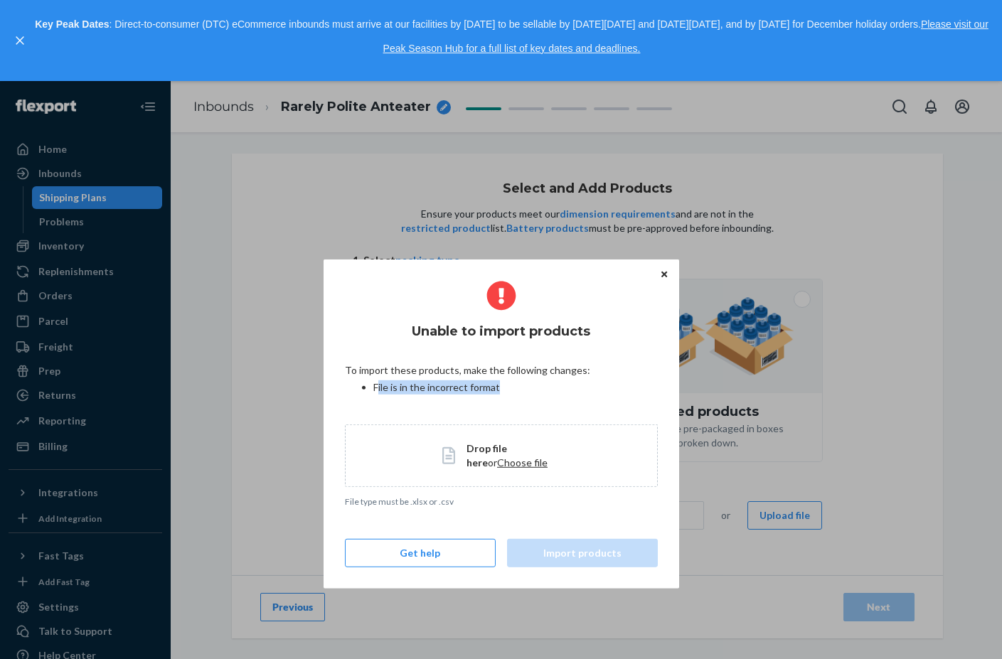
drag, startPoint x: 384, startPoint y: 388, endPoint x: 505, endPoint y: 394, distance: 121.7
click at [505, 394] on li "File is in the incorrect format" at bounding box center [515, 387] width 284 height 14
click at [662, 274] on icon "Close" at bounding box center [664, 274] width 6 height 9
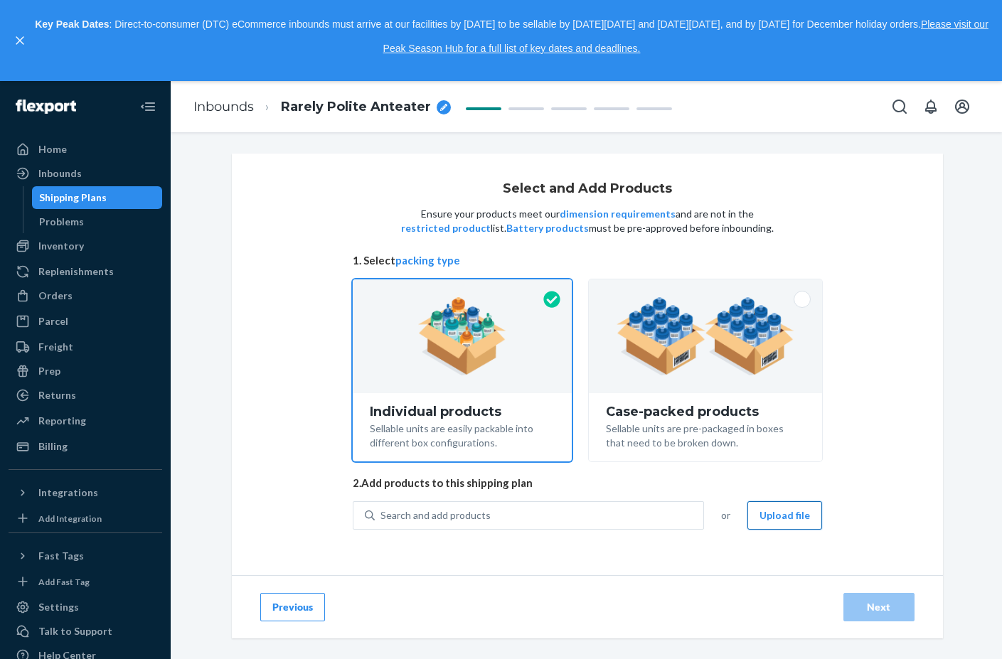
click at [771, 520] on button "Upload file" at bounding box center [784, 515] width 75 height 28
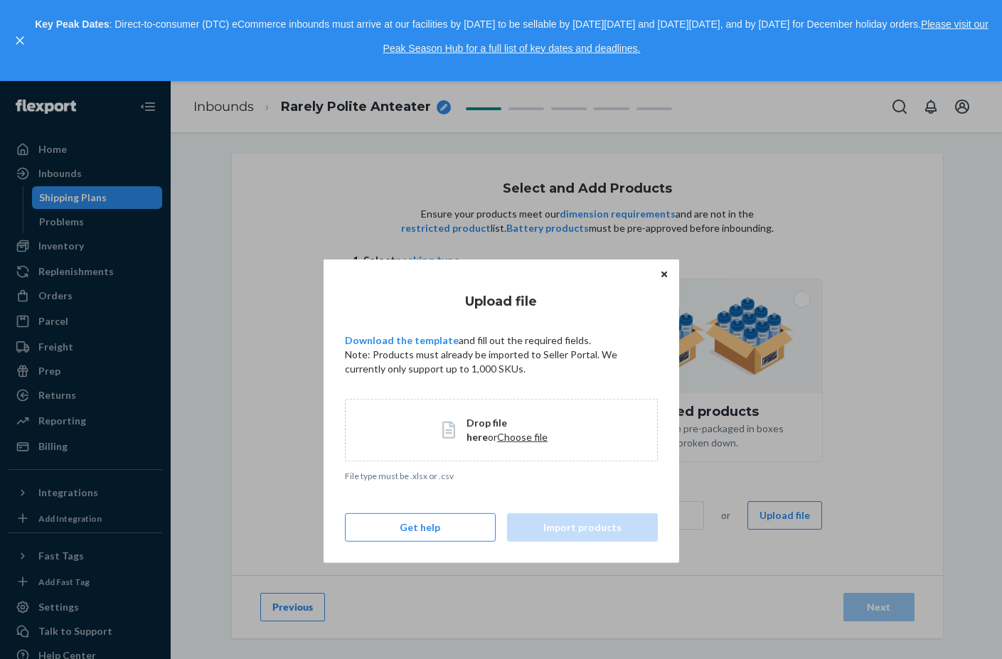
click at [500, 434] on span "Choose file" at bounding box center [522, 436] width 50 height 12
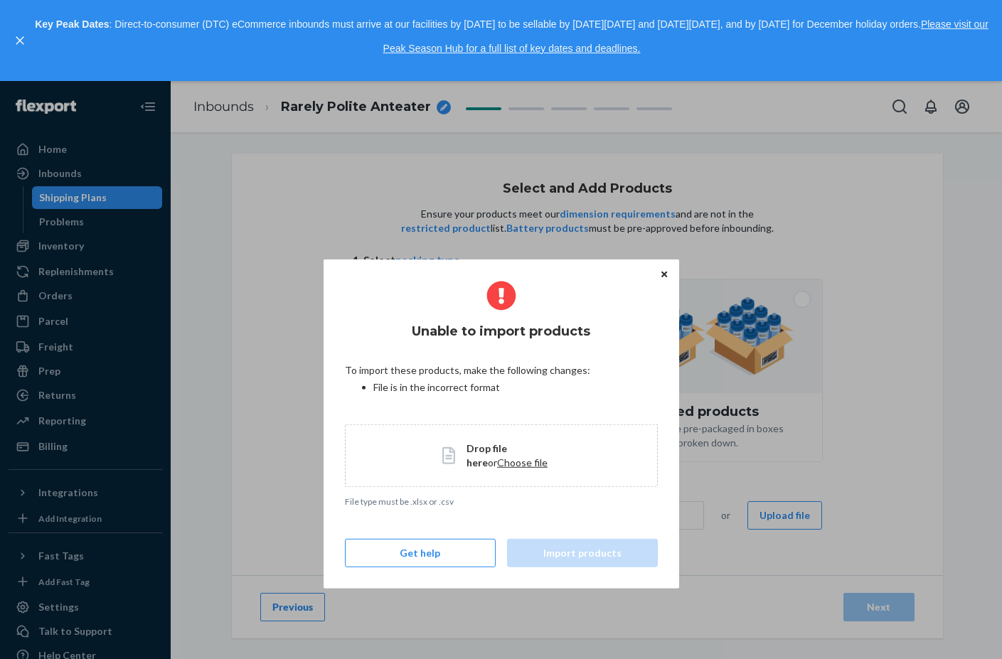
click at [668, 274] on button "Close" at bounding box center [664, 274] width 14 height 16
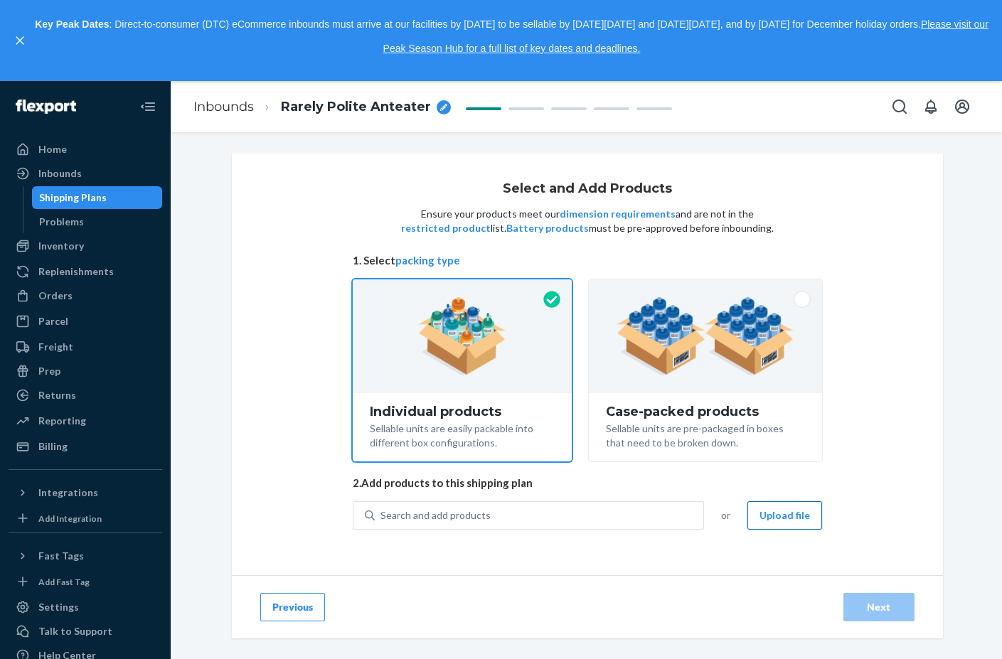
click at [781, 512] on button "Upload file" at bounding box center [784, 515] width 75 height 28
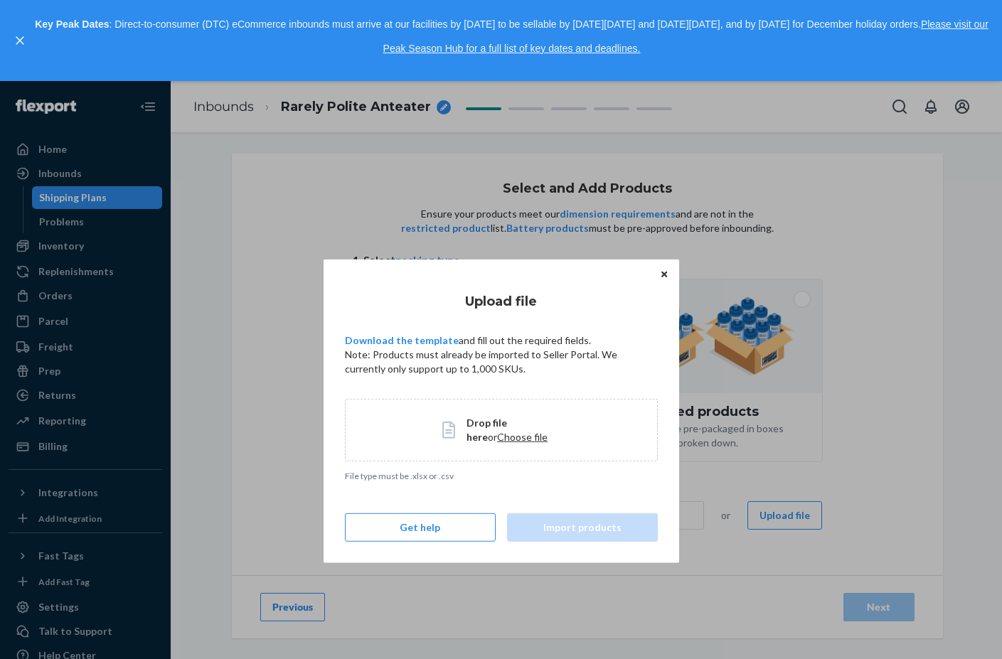
click at [497, 435] on span "Choose file" at bounding box center [522, 436] width 50 height 12
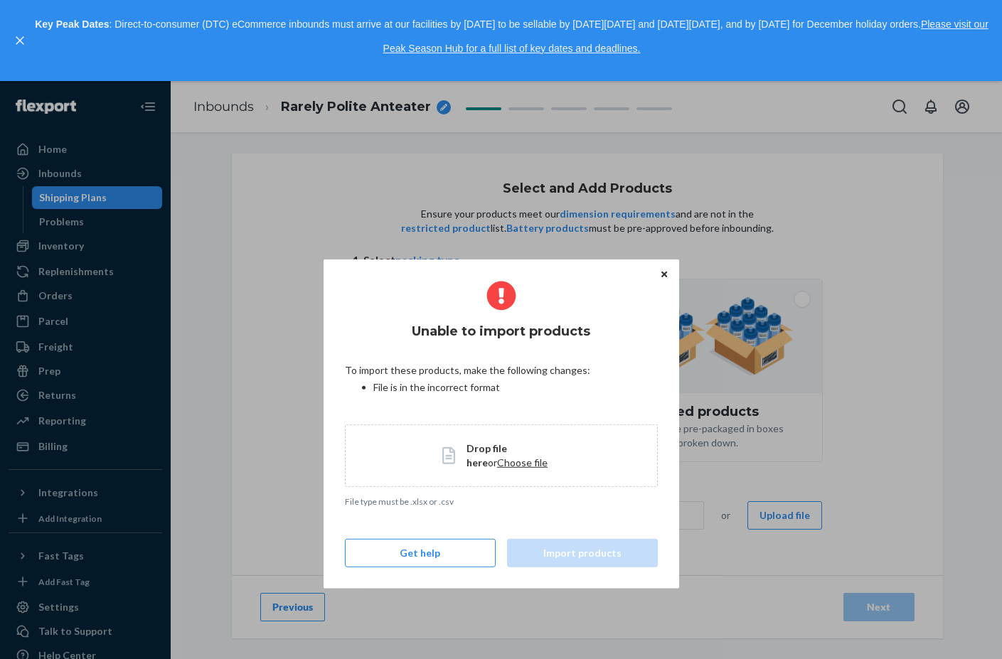
drag, startPoint x: 663, startPoint y: 275, endPoint x: 576, endPoint y: 385, distance: 140.2
click at [576, 385] on div "Unable to import products To import these products, make the following changes:…" at bounding box center [500, 423] width 355 height 329
click at [663, 276] on icon "Close" at bounding box center [664, 275] width 6 height 6
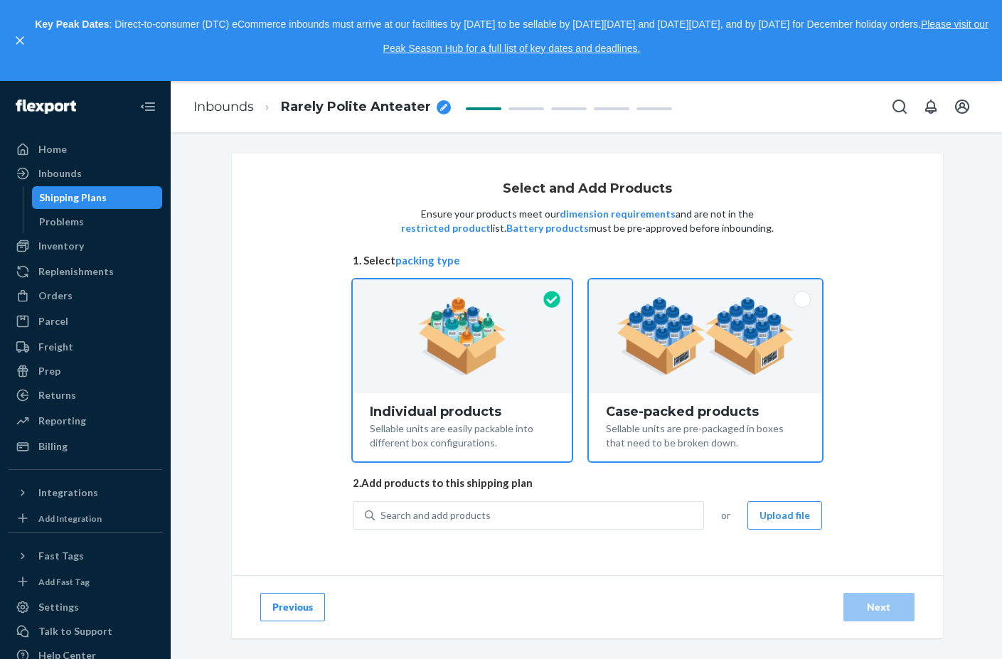
click at [675, 377] on div at bounding box center [705, 336] width 232 height 114
click at [700, 289] on input "Case-packed products Sellable units are pre-packaged in boxes that need to be b…" at bounding box center [704, 283] width 9 height 9
radio input "true"
click at [513, 379] on div at bounding box center [463, 336] width 220 height 114
click at [466, 289] on input "Individual products Sellable units are easily packable into different box confi…" at bounding box center [461, 283] width 9 height 9
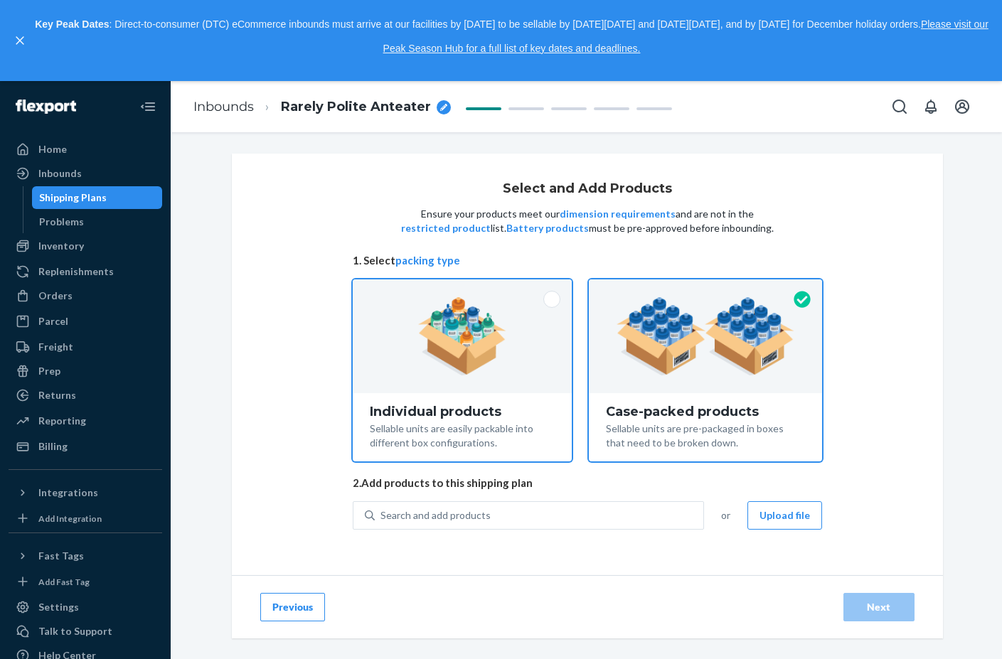
radio input "true"
radio input "false"
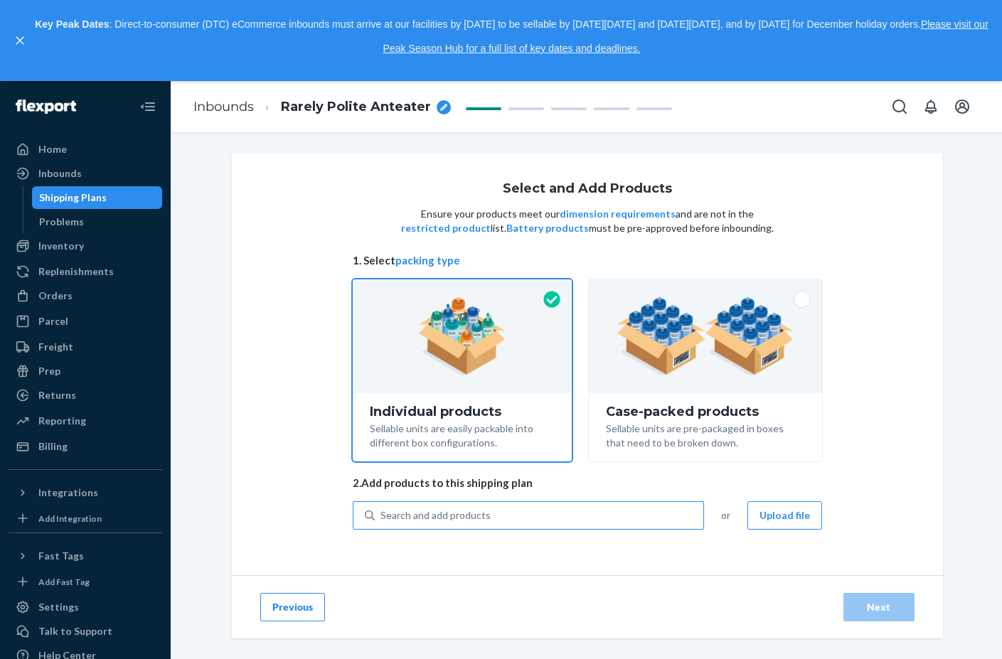
click at [655, 519] on div "Search and add products" at bounding box center [539, 516] width 328 height 26
click at [382, 519] on input "Search and add products" at bounding box center [380, 515] width 1 height 14
click at [767, 520] on button "Upload file" at bounding box center [784, 515] width 75 height 28
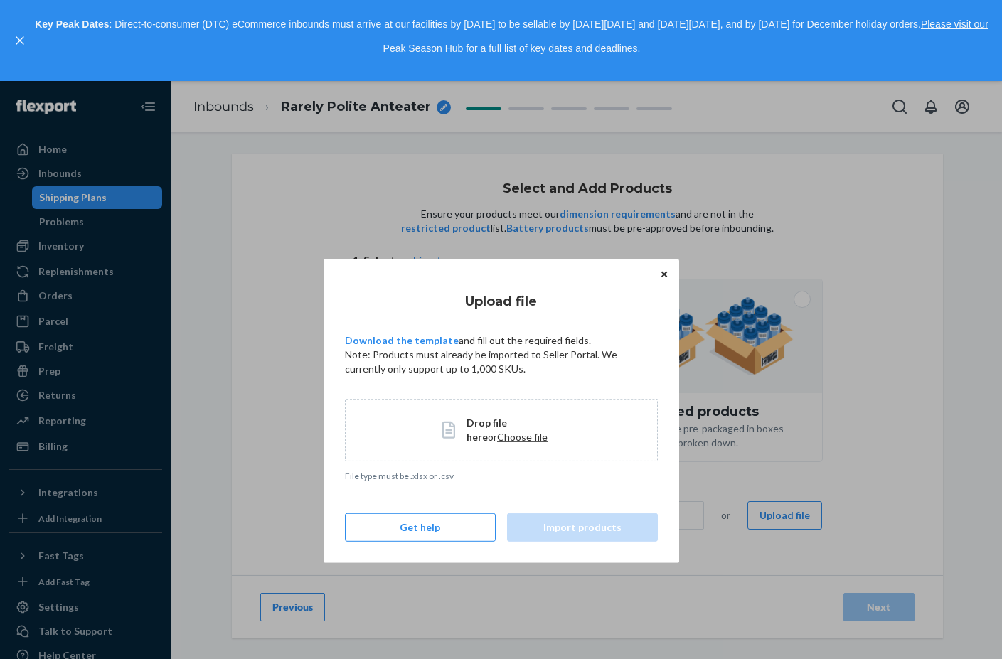
click at [497, 433] on span "Choose file" at bounding box center [522, 436] width 50 height 12
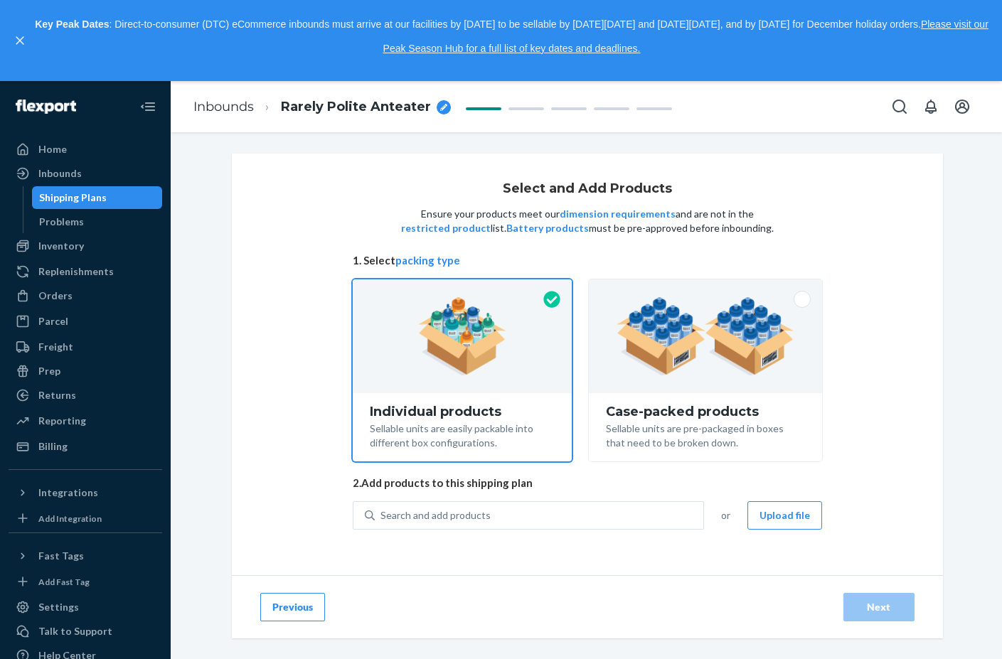
drag, startPoint x: 476, startPoint y: 383, endPoint x: 269, endPoint y: 166, distance: 300.2
click at [269, 166] on div "Home Inbounds Shipping Plans Problems Inventory Products Replenishments Orders …" at bounding box center [501, 370] width 1002 height 578
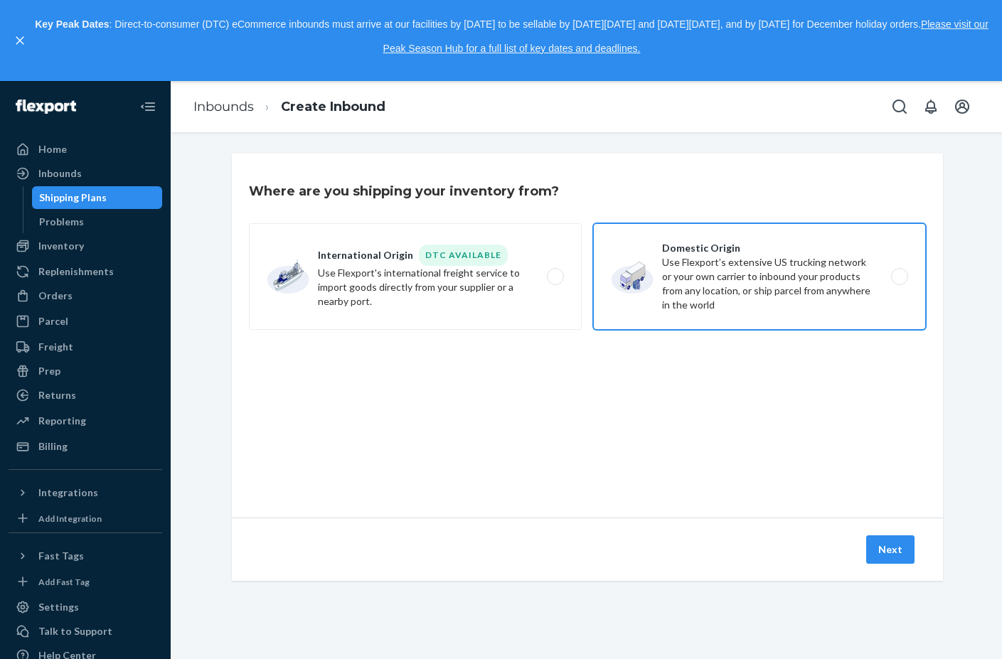
click at [781, 251] on label "Domestic Origin Use Flexport’s extensive US trucking network or your own carrie…" at bounding box center [759, 276] width 333 height 107
click at [899, 272] on input "Domestic Origin Use Flexport’s extensive US trucking network or your own carrie…" at bounding box center [903, 276] width 9 height 9
radio input "true"
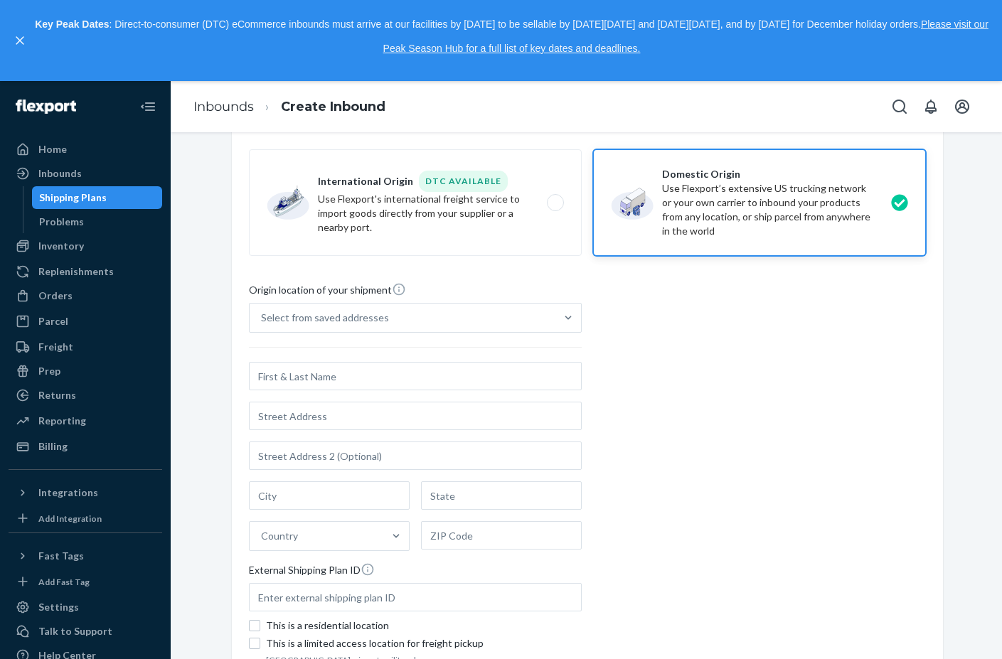
scroll to position [69, 0]
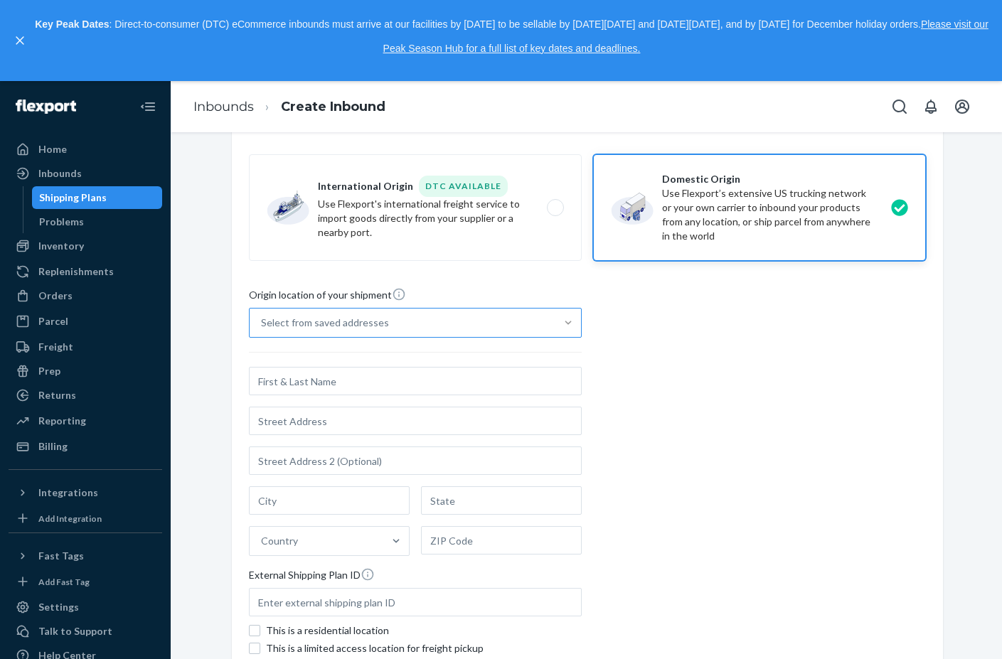
click at [708, 372] on div "Origin location of your shipment Select from saved addresses Country External S…" at bounding box center [587, 480] width 677 height 387
click at [499, 375] on input "text" at bounding box center [415, 381] width 333 height 28
type input "Wedjine Gabaud"
click at [366, 415] on input "text" at bounding box center [415, 421] width 333 height 28
type input "558 Marigold Ln"
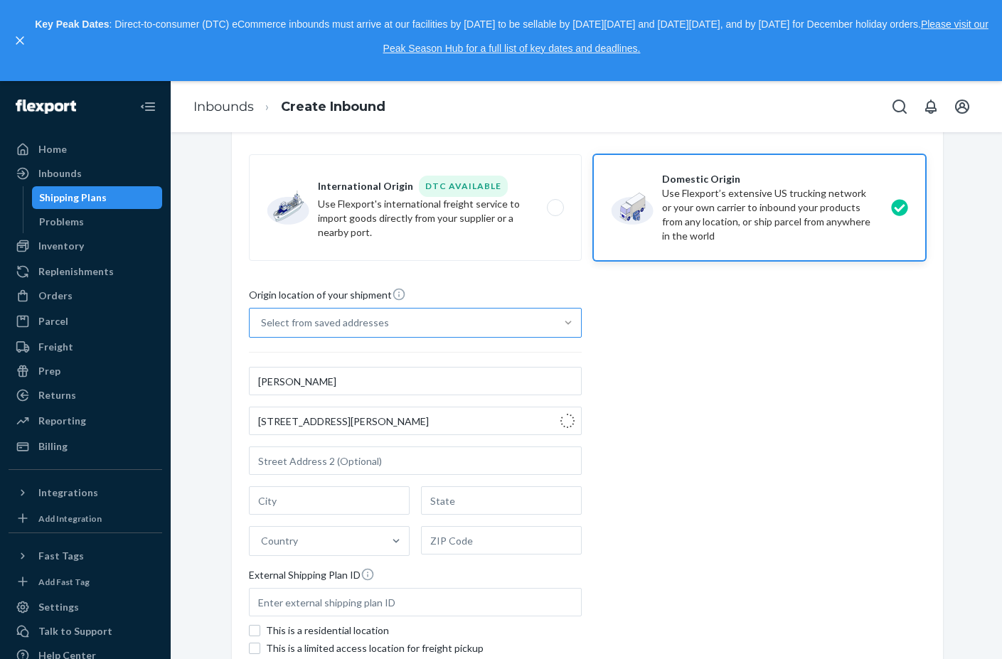
type input "Slippery Rock"
type input "PA"
type input "16057"
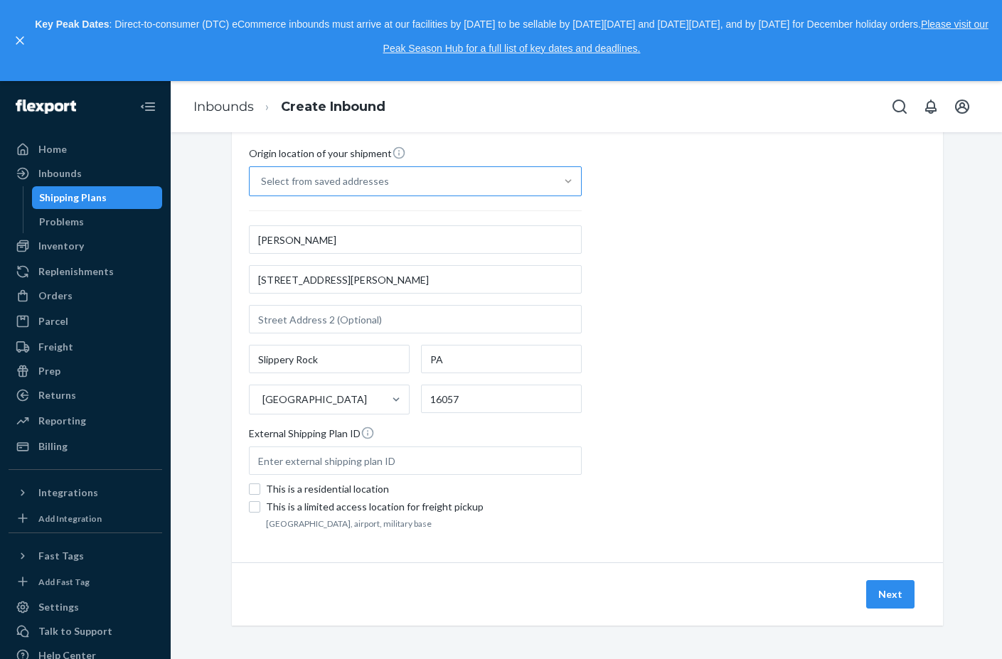
click at [297, 491] on div "This is a residential location" at bounding box center [424, 489] width 316 height 14
click at [260, 491] on input "This is a residential location" at bounding box center [254, 488] width 11 height 11
checkbox input "true"
click at [894, 606] on button "Next" at bounding box center [890, 594] width 48 height 28
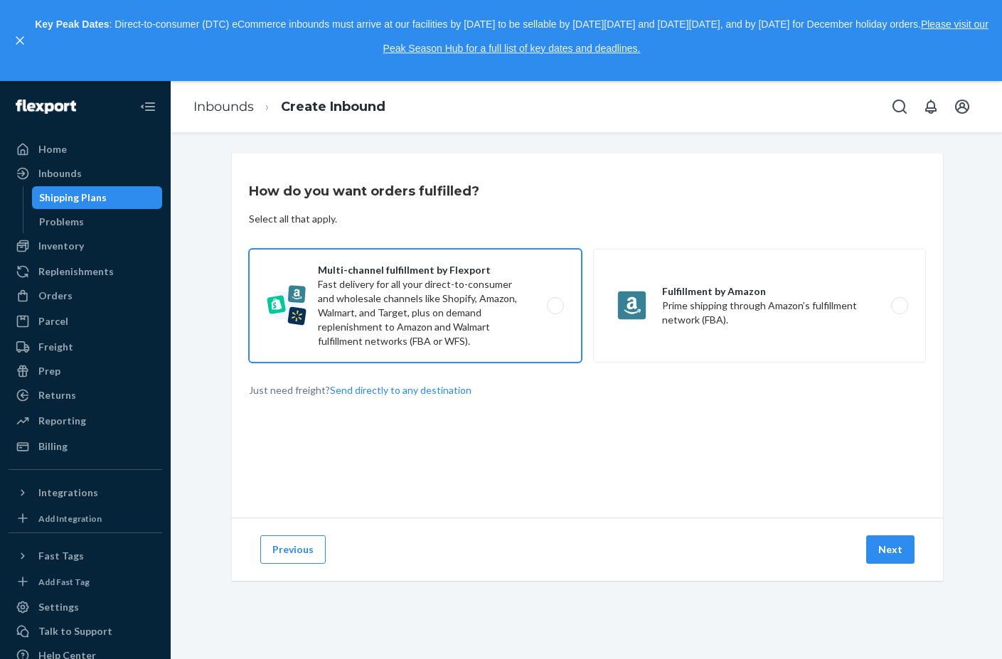
click at [401, 286] on label "Multi-channel fulfillment by Flexport Fast delivery for all your direct-to-cons…" at bounding box center [415, 306] width 333 height 114
click at [554, 301] on input "Multi-channel fulfillment by Flexport Fast delivery for all your direct-to-cons…" at bounding box center [558, 305] width 9 height 9
radio input "true"
click at [906, 547] on button "Next" at bounding box center [890, 549] width 48 height 28
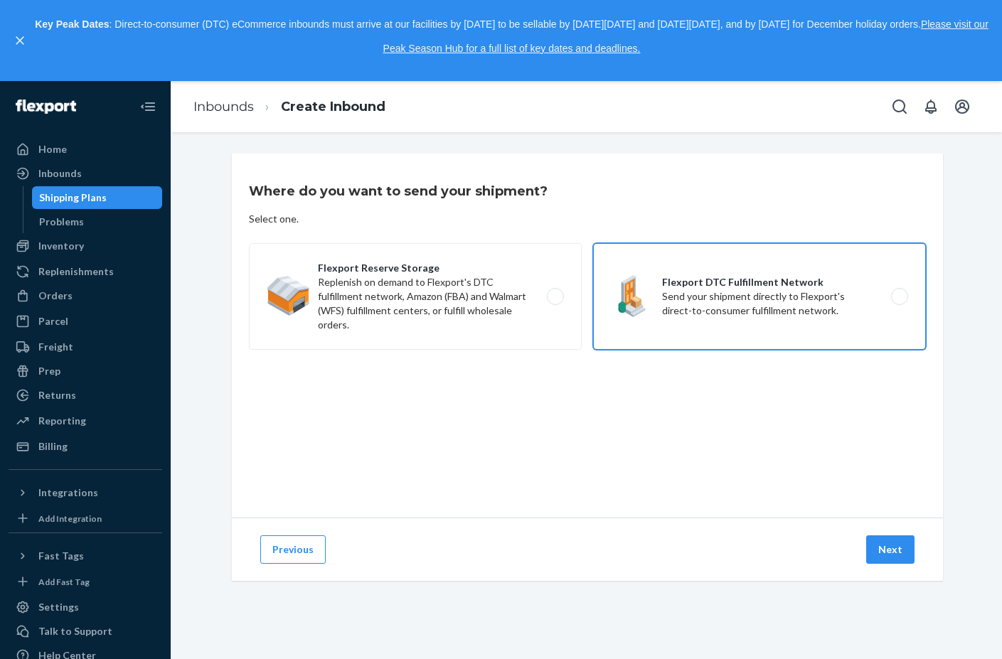
click at [808, 331] on label "Flexport DTC Fulfillment Network Send your shipment directly to Flexport's dire…" at bounding box center [759, 296] width 333 height 107
click at [899, 301] on input "Flexport DTC Fulfillment Network Send your shipment directly to Flexport's dire…" at bounding box center [903, 296] width 9 height 9
radio input "true"
click at [879, 546] on button "Next" at bounding box center [890, 549] width 48 height 28
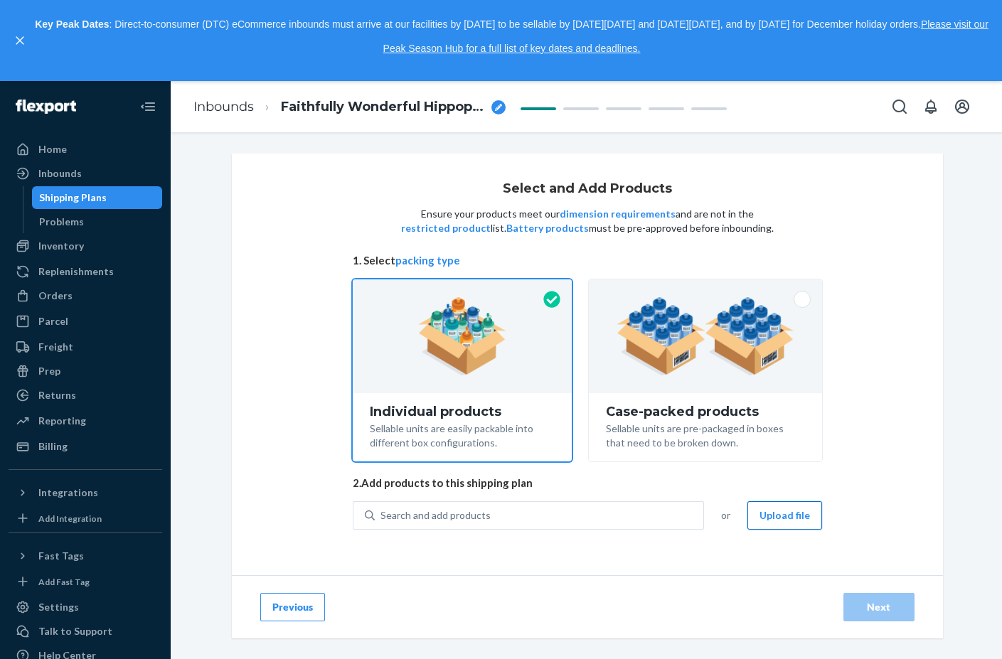
click at [806, 515] on button "Upload file" at bounding box center [784, 515] width 75 height 28
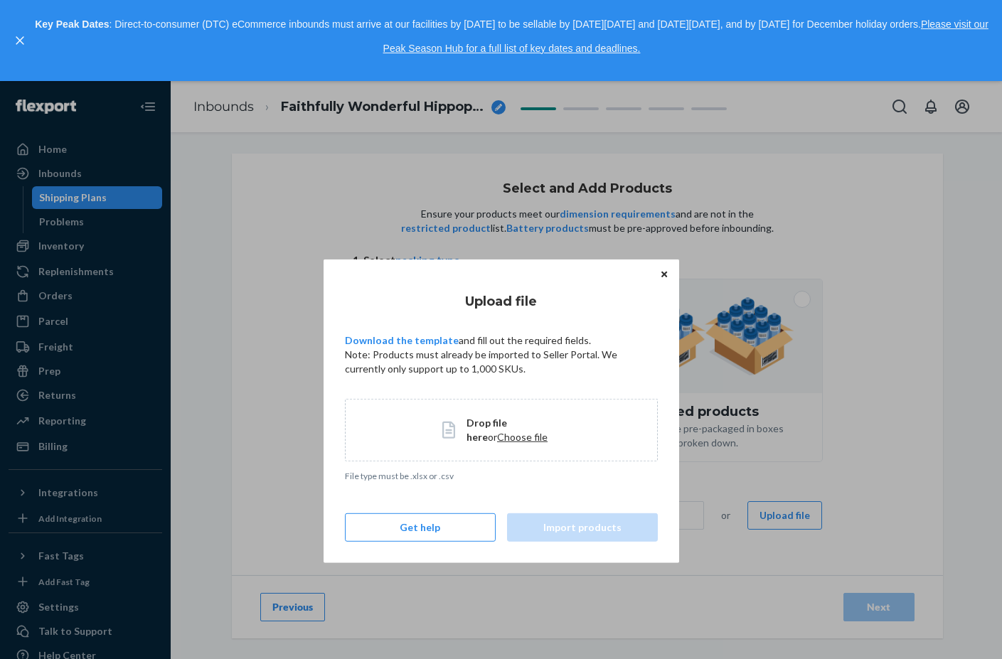
click at [497, 435] on span "Choose file" at bounding box center [522, 436] width 50 height 12
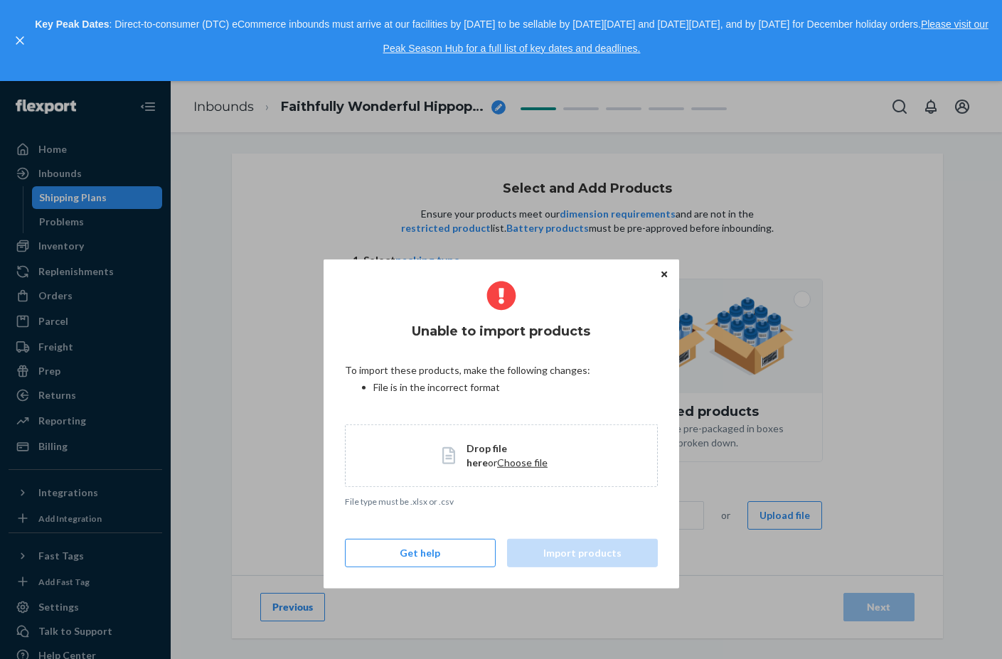
click at [665, 276] on icon "Close" at bounding box center [664, 274] width 6 height 9
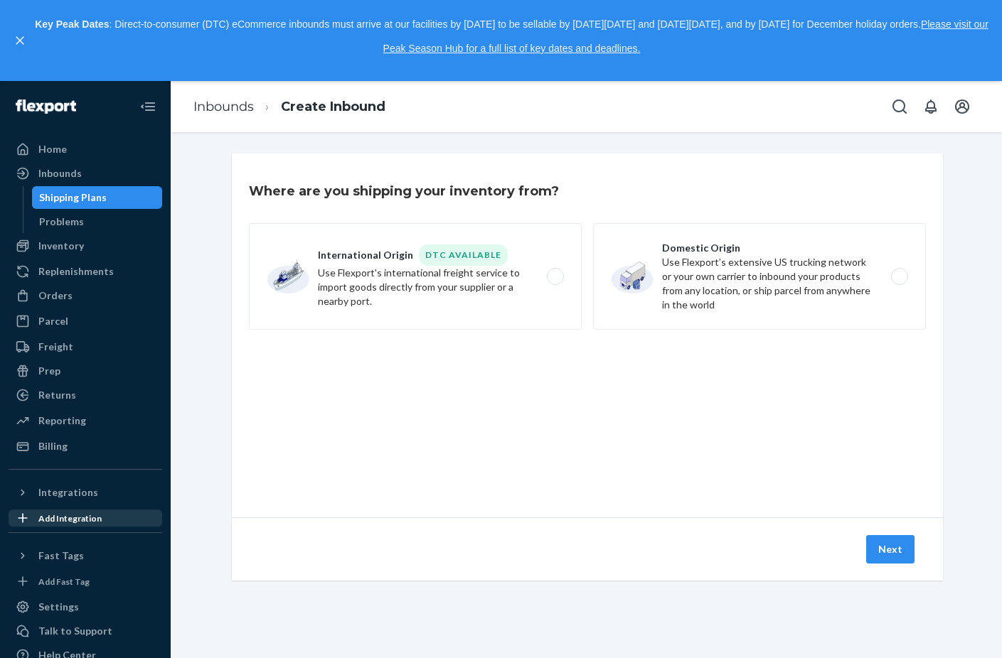
click at [56, 515] on div "Add Integration" at bounding box center [69, 519] width 63 height 12
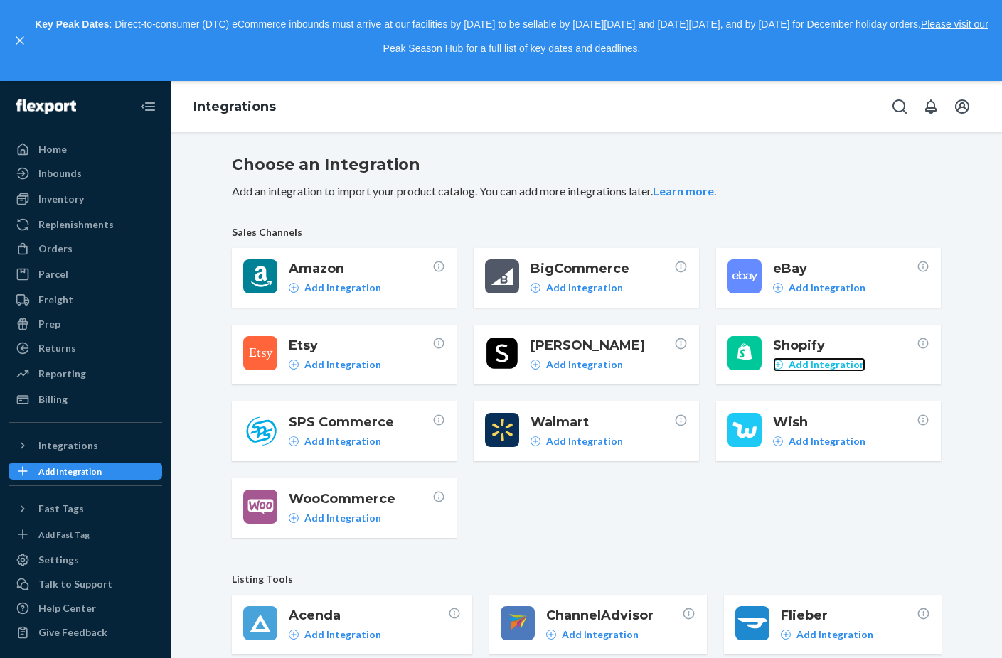
click at [822, 367] on p "Add Integration" at bounding box center [826, 365] width 77 height 14
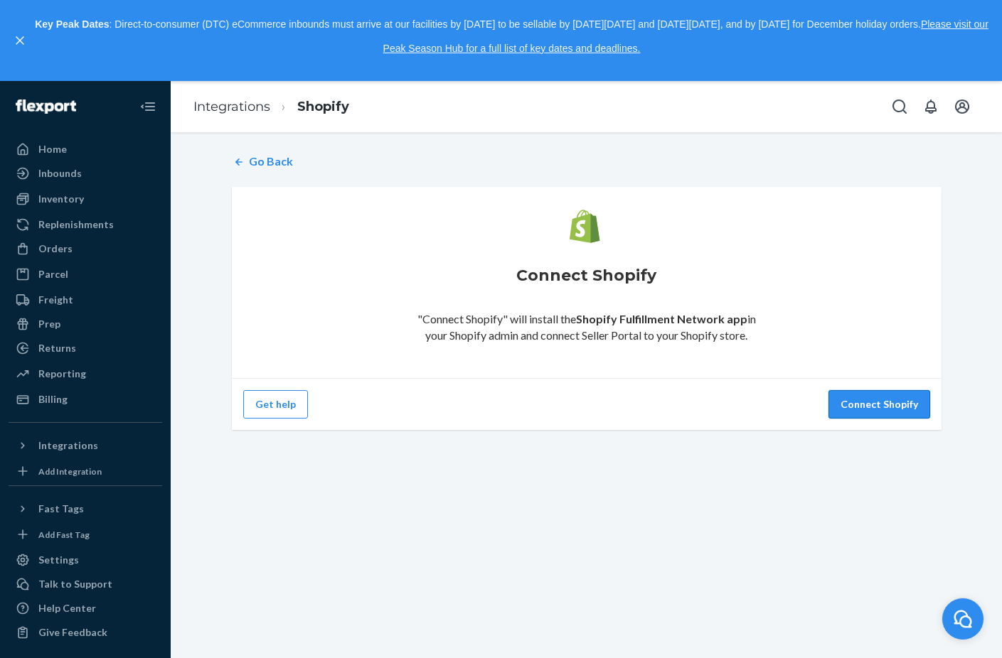
click at [864, 405] on button "Connect Shopify" at bounding box center [879, 404] width 102 height 28
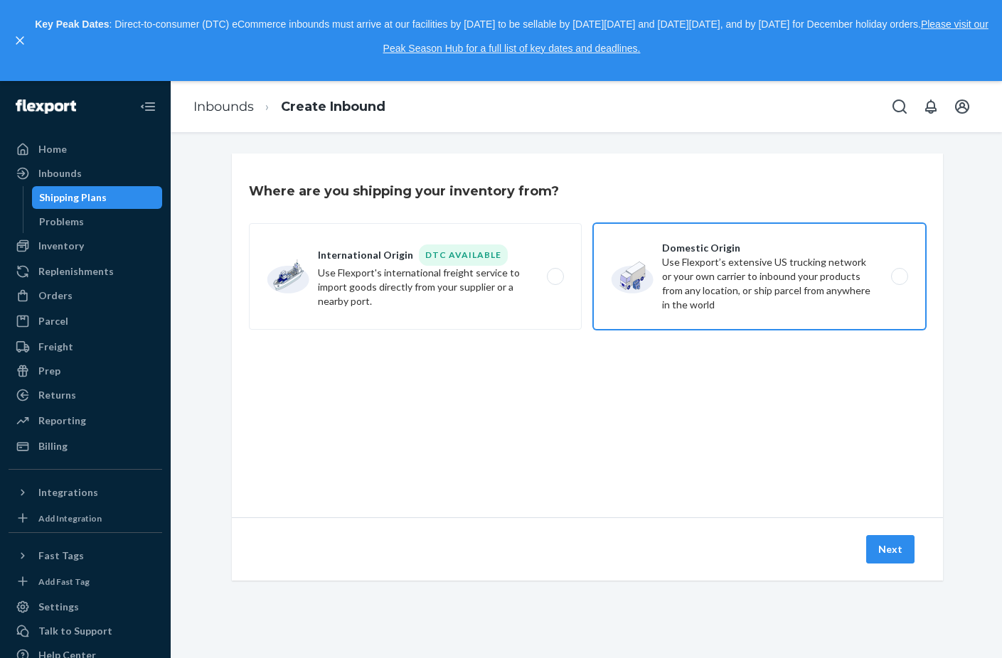
click at [682, 289] on label "Domestic Origin Use Flexport’s extensive US trucking network or your own carrie…" at bounding box center [759, 276] width 333 height 107
click at [899, 282] on input "Domestic Origin Use Flexport’s extensive US trucking network or your own carrie…" at bounding box center [903, 276] width 9 height 9
radio input "true"
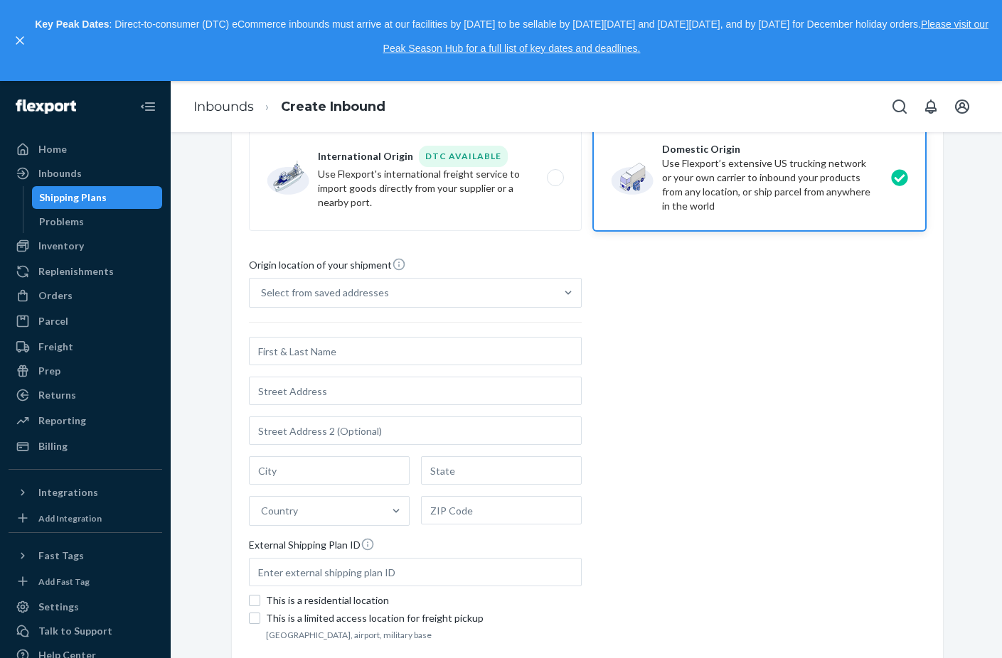
scroll to position [211, 0]
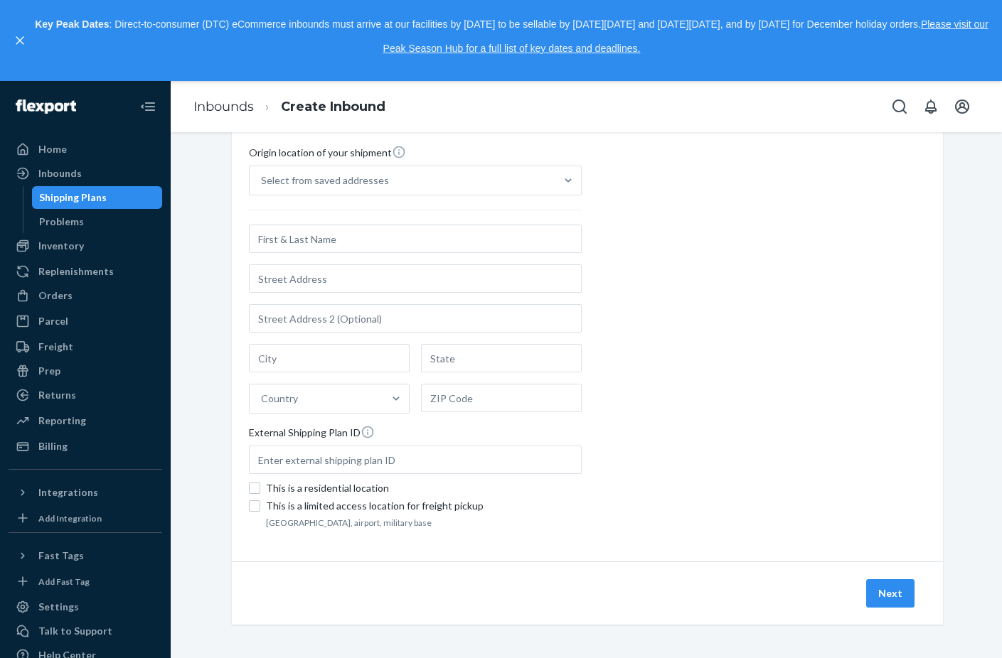
drag, startPoint x: 471, startPoint y: 224, endPoint x: 476, endPoint y: 232, distance: 9.9
click at [471, 228] on div "Select from saved addresses Country External Shipping Plan ID" at bounding box center [415, 324] width 333 height 316
click at [262, 188] on input "Select from saved addresses" at bounding box center [261, 180] width 1 height 14
click at [474, 245] on input "text" at bounding box center [415, 239] width 333 height 28
click at [299, 235] on input "[PERSON_NAME]" at bounding box center [415, 239] width 333 height 28
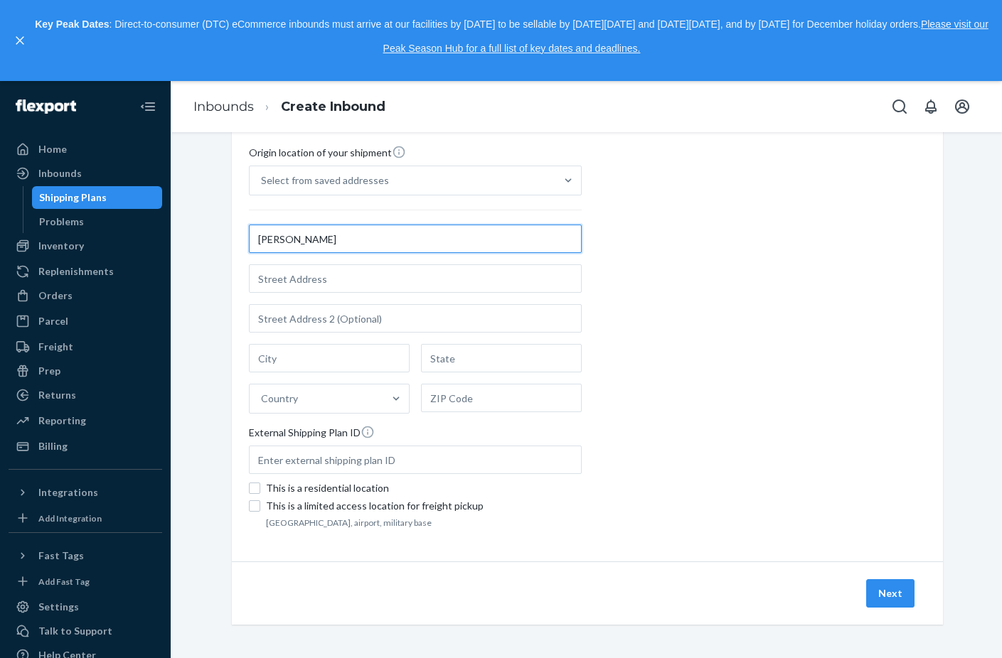
type input "[PERSON_NAME]"
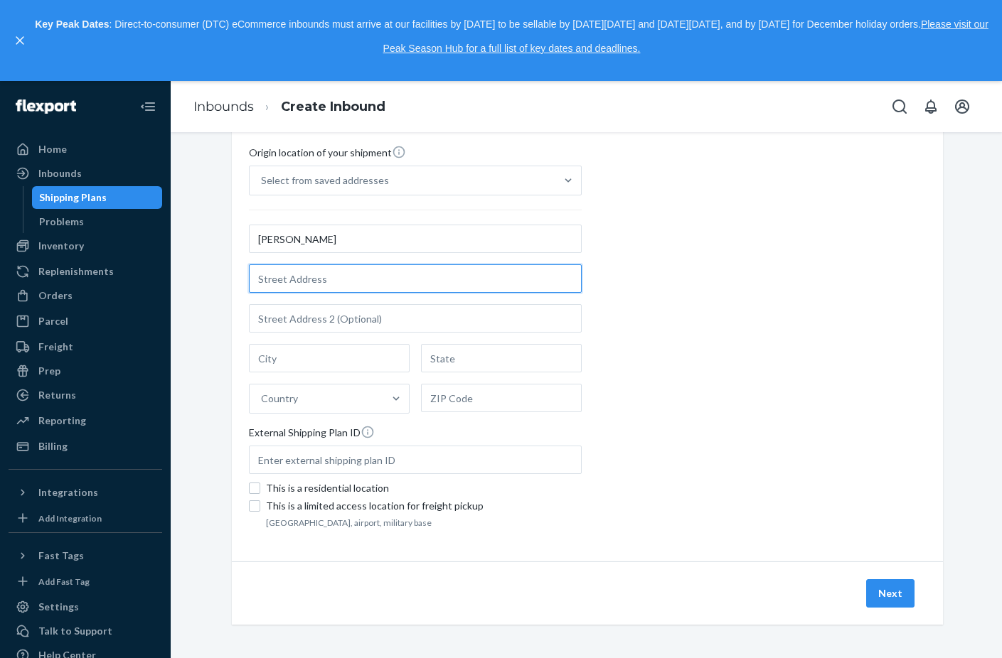
click at [287, 285] on input "text" at bounding box center [415, 278] width 333 height 28
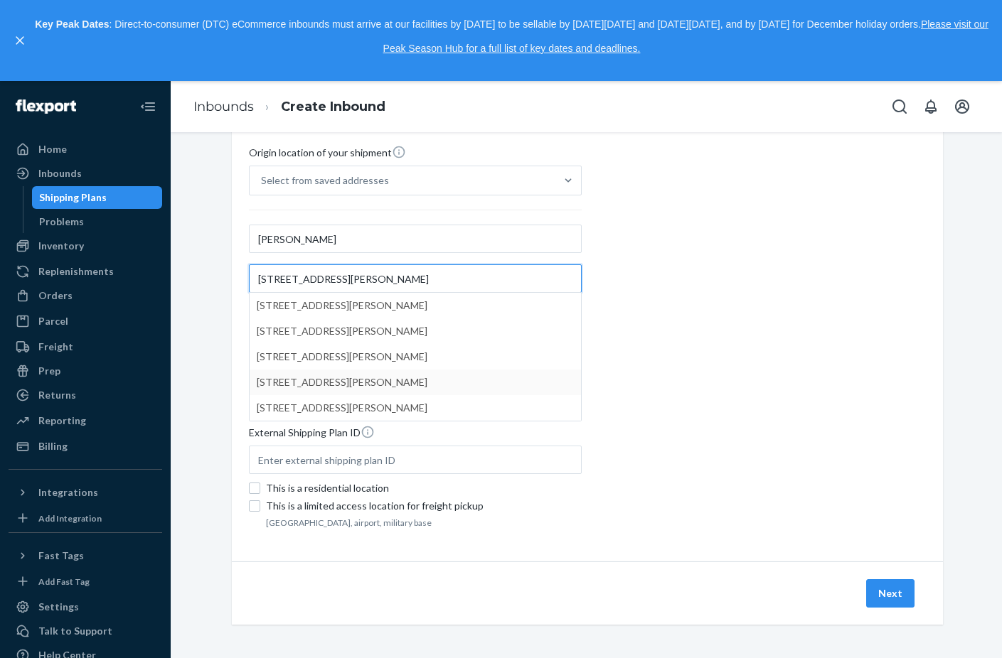
type input "[STREET_ADDRESS][PERSON_NAME]"
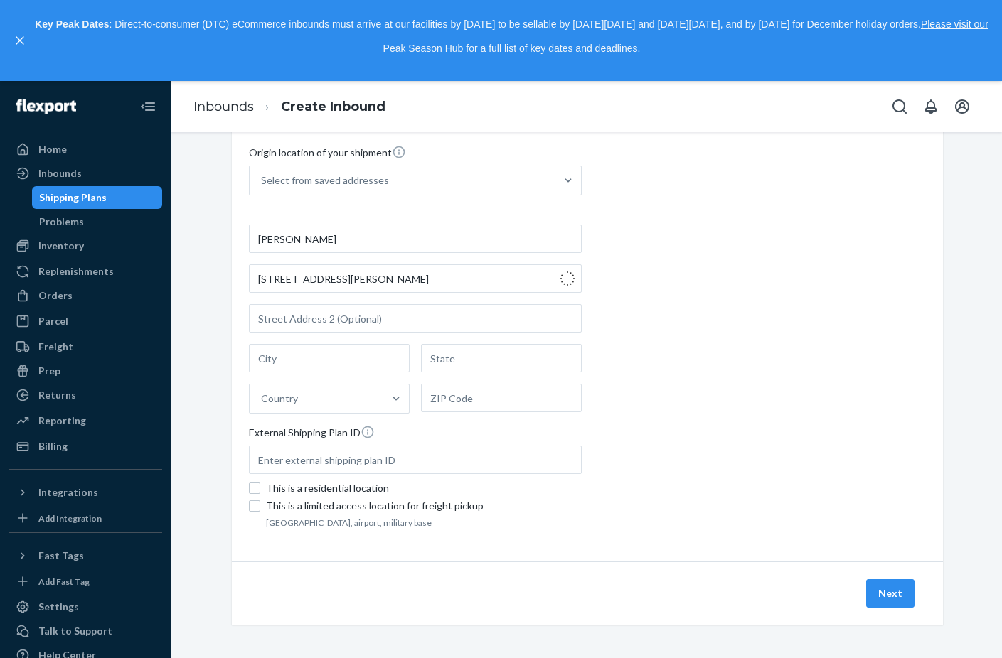
type input "Slippery Rock"
type input "PA"
type input "16057"
type input "[STREET_ADDRESS][PERSON_NAME]"
click at [375, 488] on div "This is a residential location" at bounding box center [424, 488] width 316 height 14
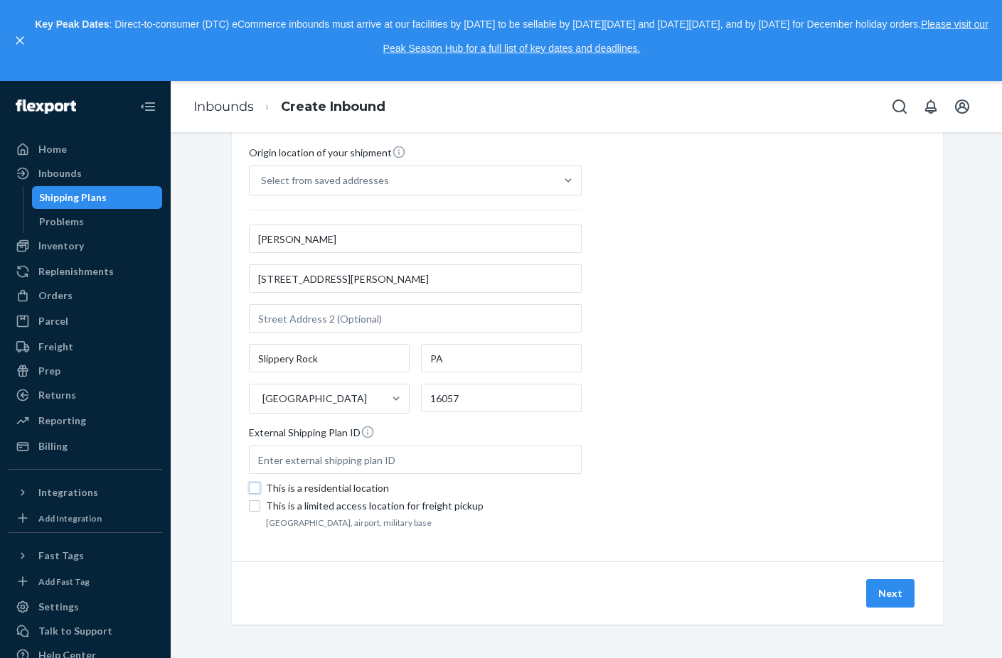
click at [260, 488] on input "This is a residential location" at bounding box center [254, 488] width 11 height 11
checkbox input "true"
click at [890, 587] on button "Next" at bounding box center [890, 593] width 48 height 28
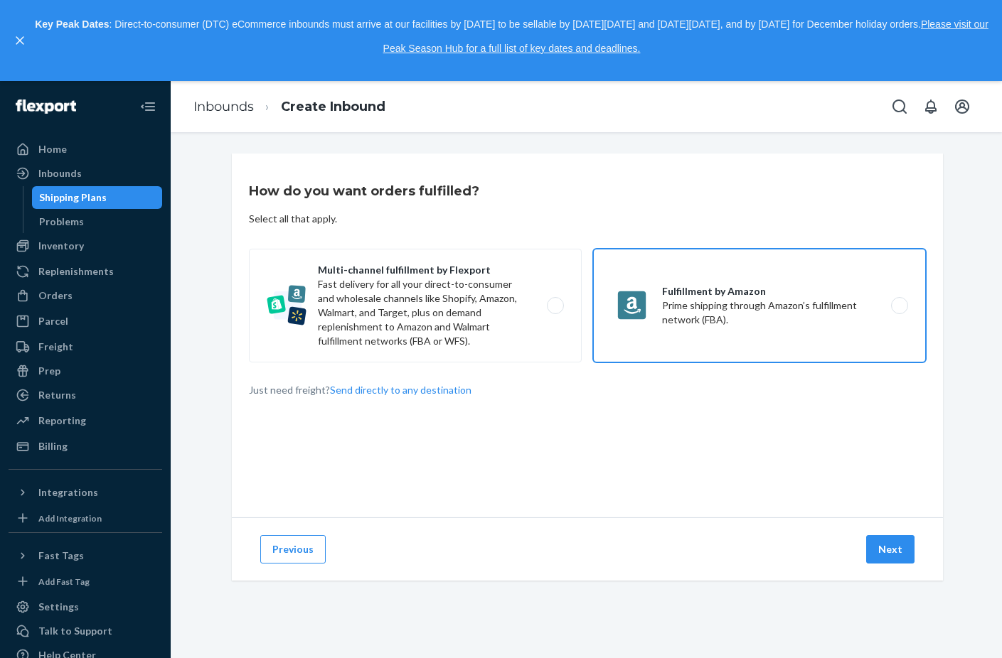
click at [677, 296] on label "Fulfillment by Amazon Prime shipping through Amazon’s fulfillment network (FBA)." at bounding box center [759, 306] width 333 height 114
click at [899, 301] on input "Fulfillment by Amazon Prime shipping through Amazon’s fulfillment network (FBA)." at bounding box center [903, 305] width 9 height 9
radio input "true"
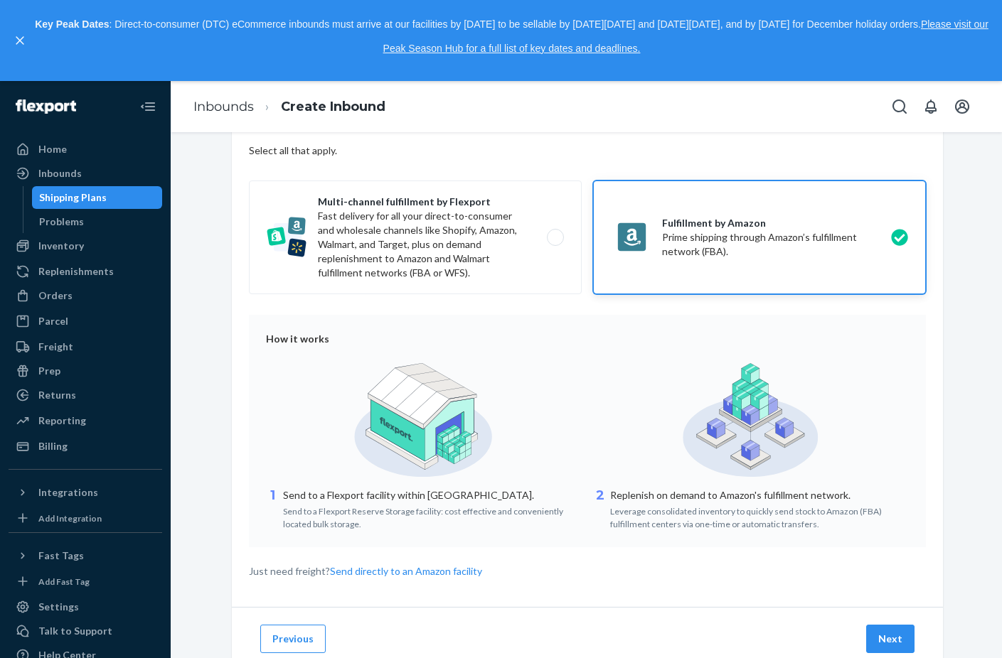
scroll to position [114, 0]
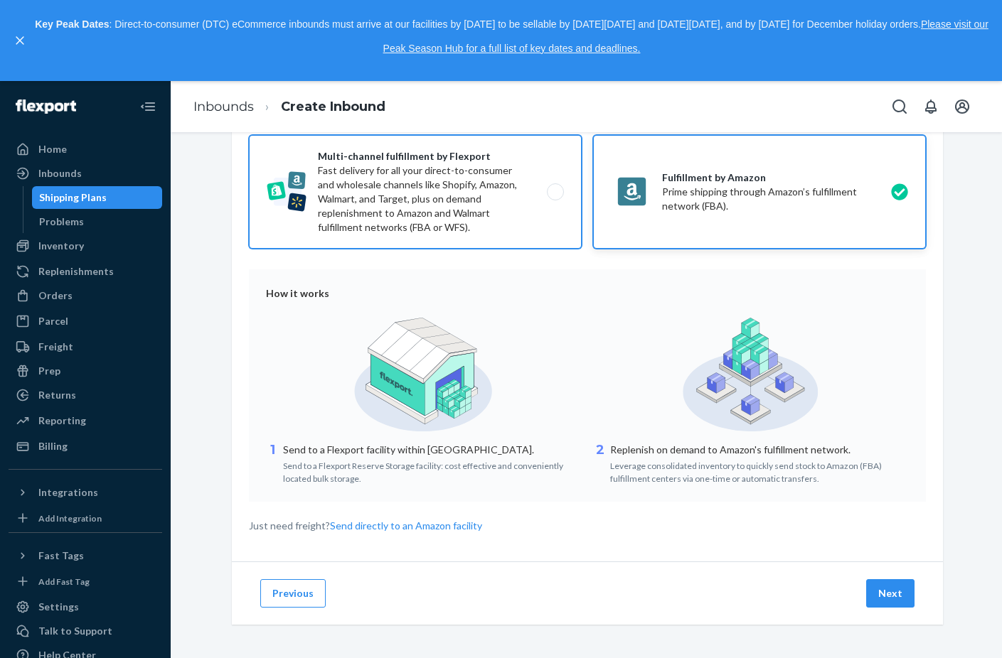
click at [465, 191] on label "Multi-channel fulfillment by Flexport Fast delivery for all your direct-to-cons…" at bounding box center [415, 192] width 333 height 114
click at [554, 191] on input "Multi-channel fulfillment by Flexport Fast delivery for all your direct-to-cons…" at bounding box center [558, 192] width 9 height 9
radio input "true"
radio input "false"
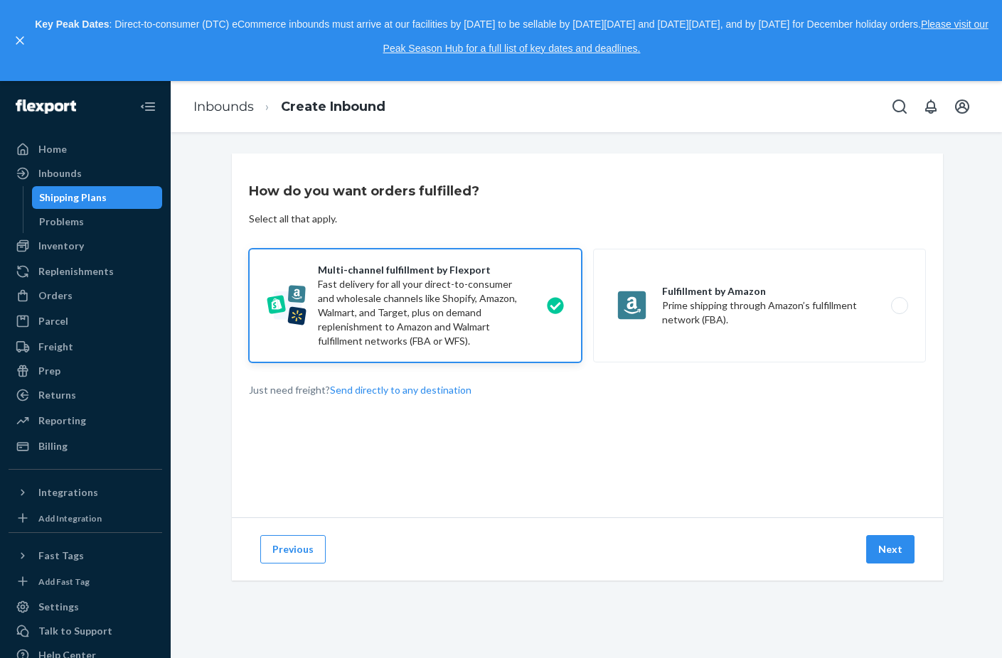
scroll to position [0, 0]
click at [881, 557] on button "Next" at bounding box center [890, 549] width 48 height 28
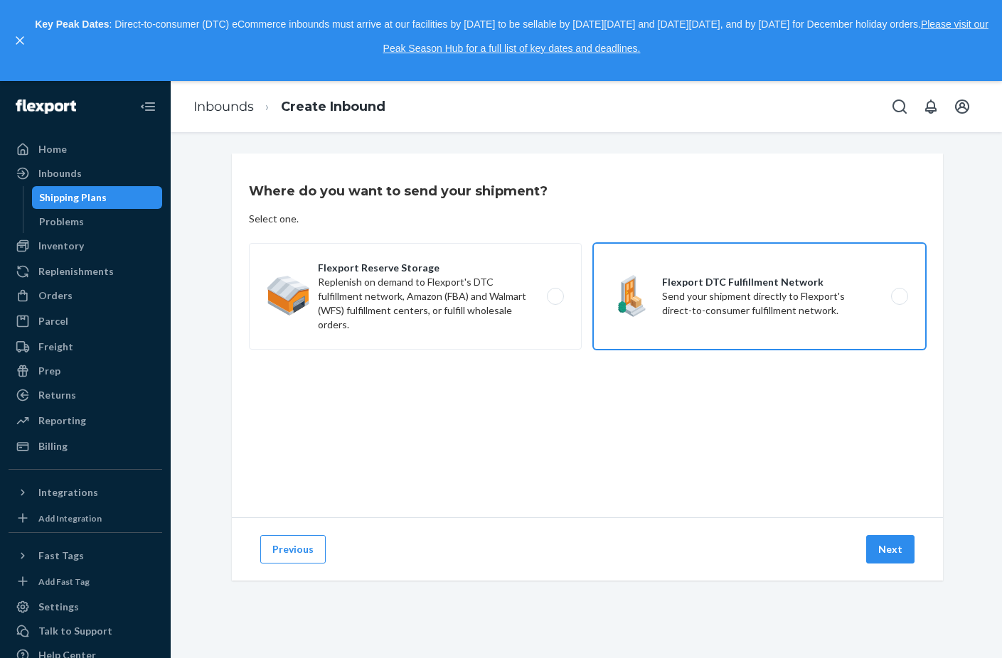
click at [731, 313] on label "Flexport DTC Fulfillment Network Send your shipment directly to Flexport's dire…" at bounding box center [759, 296] width 333 height 107
click at [899, 301] on input "Flexport DTC Fulfillment Network Send your shipment directly to Flexport's dire…" at bounding box center [903, 296] width 9 height 9
radio input "true"
click at [873, 553] on button "Next" at bounding box center [890, 549] width 48 height 28
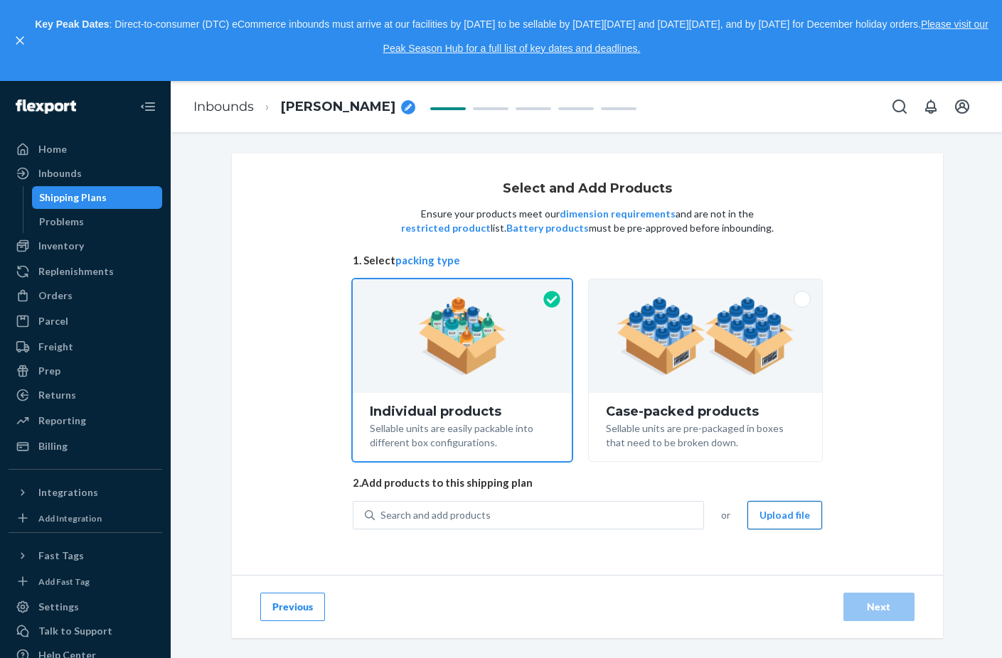
click at [771, 523] on button "Upload file" at bounding box center [784, 515] width 75 height 28
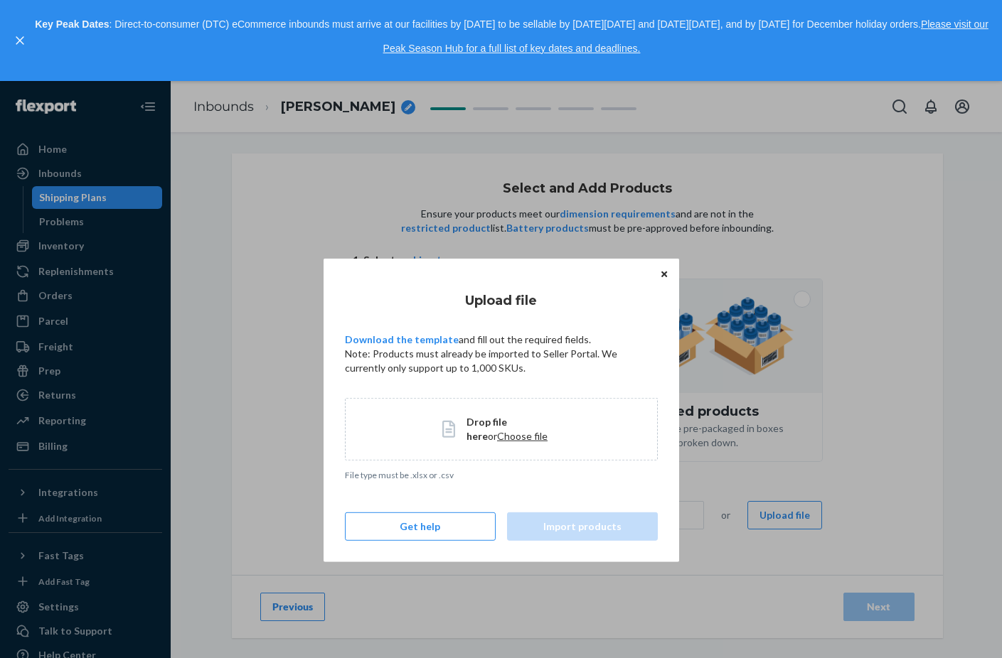
click at [663, 271] on icon "Close" at bounding box center [664, 273] width 6 height 9
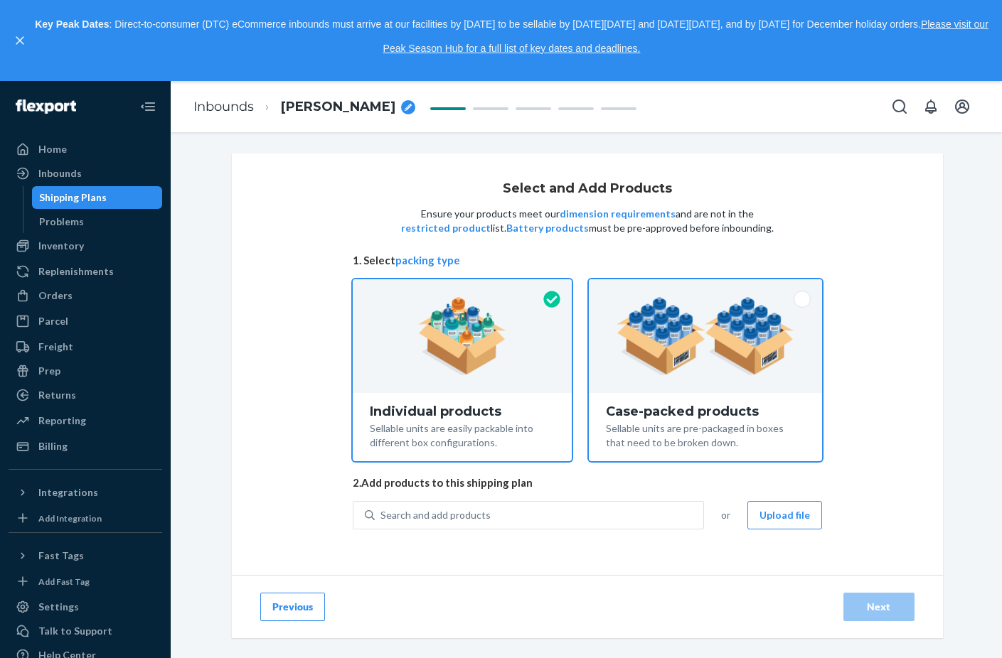
click at [691, 358] on img at bounding box center [704, 336] width 177 height 78
click at [700, 289] on input "Case-packed products Sellable units are pre-packaged in boxes that need to be b…" at bounding box center [704, 283] width 9 height 9
radio input "true"
click at [471, 331] on img at bounding box center [462, 336] width 89 height 78
click at [466, 289] on input "Individual products Sellable units are easily packable into different box confi…" at bounding box center [461, 283] width 9 height 9
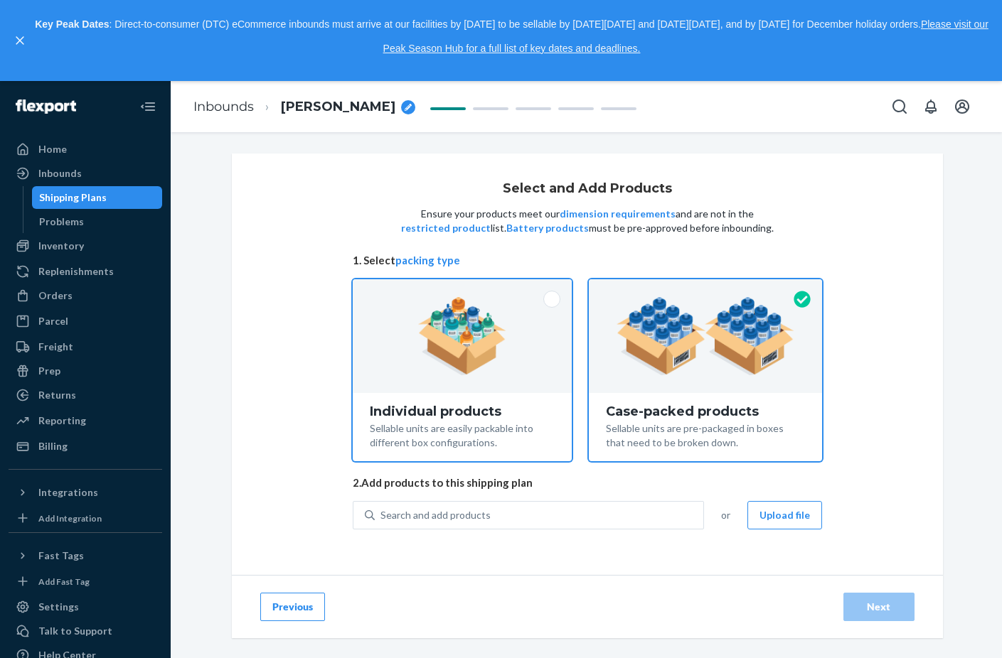
radio input "true"
radio input "false"
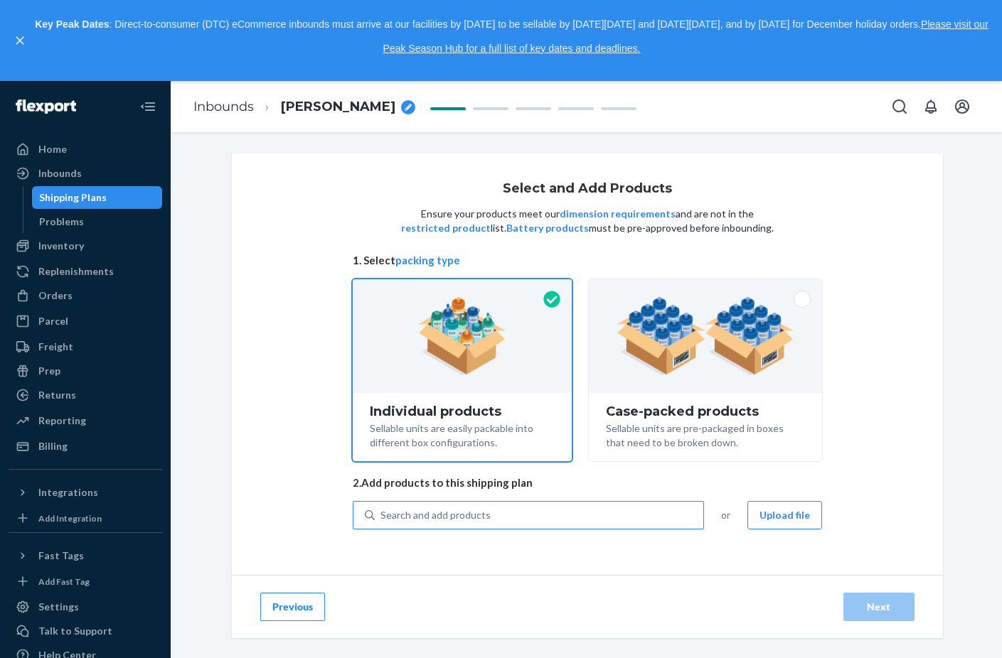
click at [444, 512] on div "Search and add products" at bounding box center [435, 515] width 110 height 14
click at [382, 512] on input "Search and add products" at bounding box center [380, 515] width 1 height 14
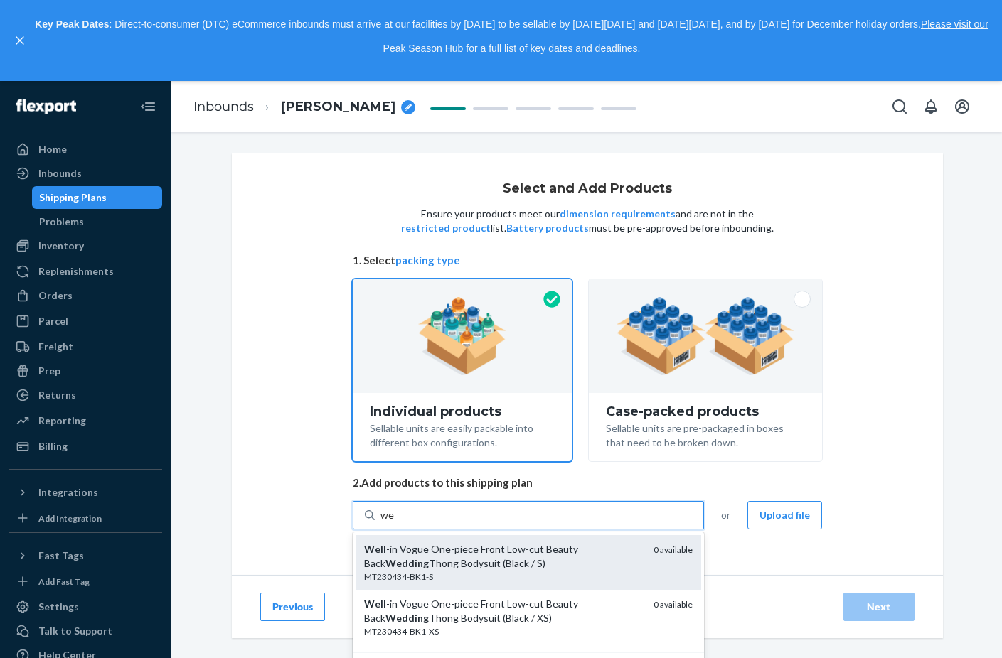
scroll to position [26, 0]
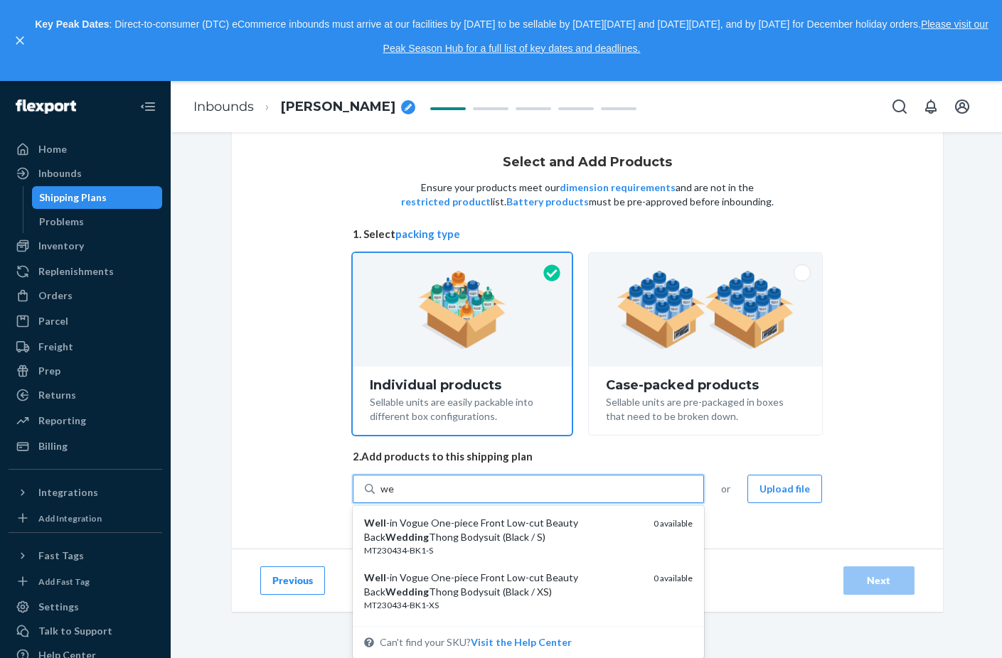
type input "we"
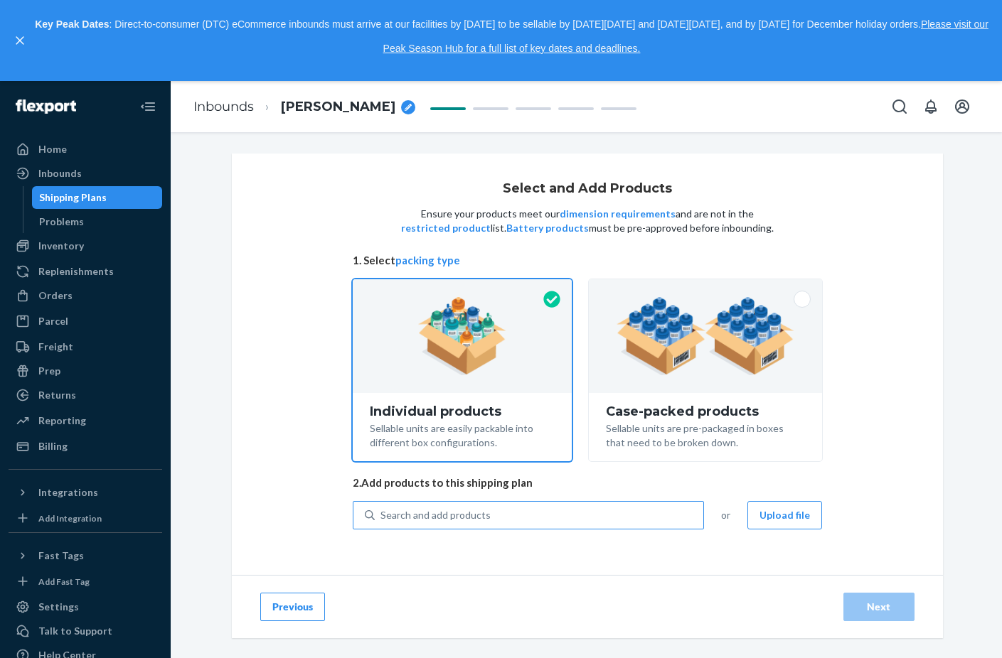
scroll to position [0, 0]
click at [279, 443] on div "Select and Add Products Ensure your products meet our dimension requirements an…" at bounding box center [587, 365] width 711 height 422
click at [776, 512] on button "Upload file" at bounding box center [784, 515] width 75 height 28
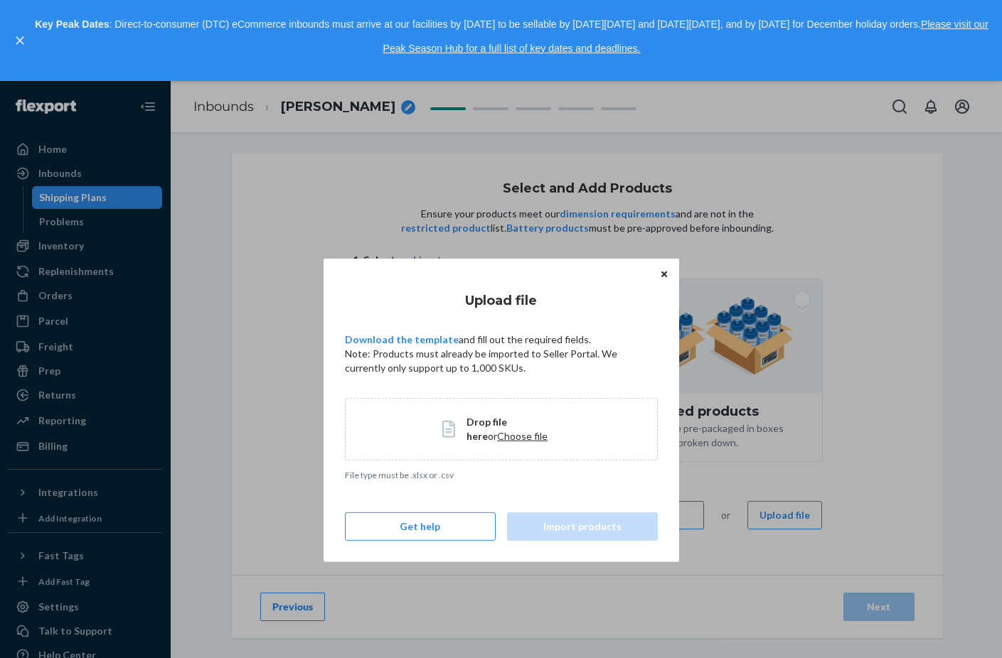
click at [508, 440] on span "Choose file" at bounding box center [522, 436] width 50 height 12
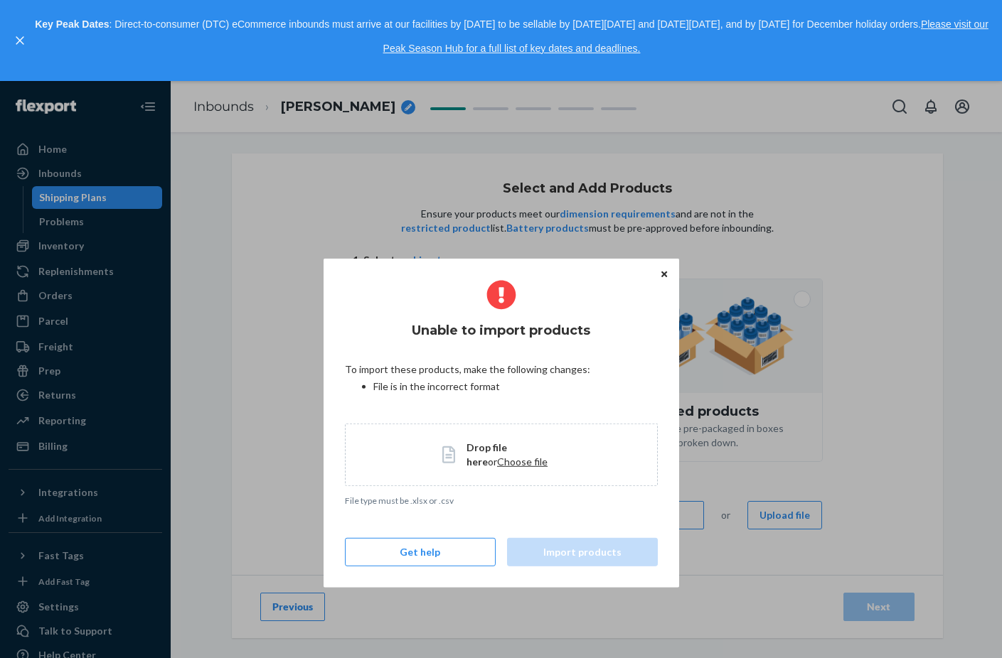
click at [498, 461] on span "Choose file" at bounding box center [522, 462] width 50 height 12
click at [503, 454] on p "File type must be .csv, .xlsx" at bounding box center [501, 455] width 124 height 14
click at [541, 428] on div "File type must be .csv, .xlsx" at bounding box center [501, 455] width 313 height 63
click at [522, 463] on div "File type must be .csv, .xlsx" at bounding box center [501, 455] width 313 height 63
click at [497, 463] on span "Choose file" at bounding box center [522, 462] width 50 height 12
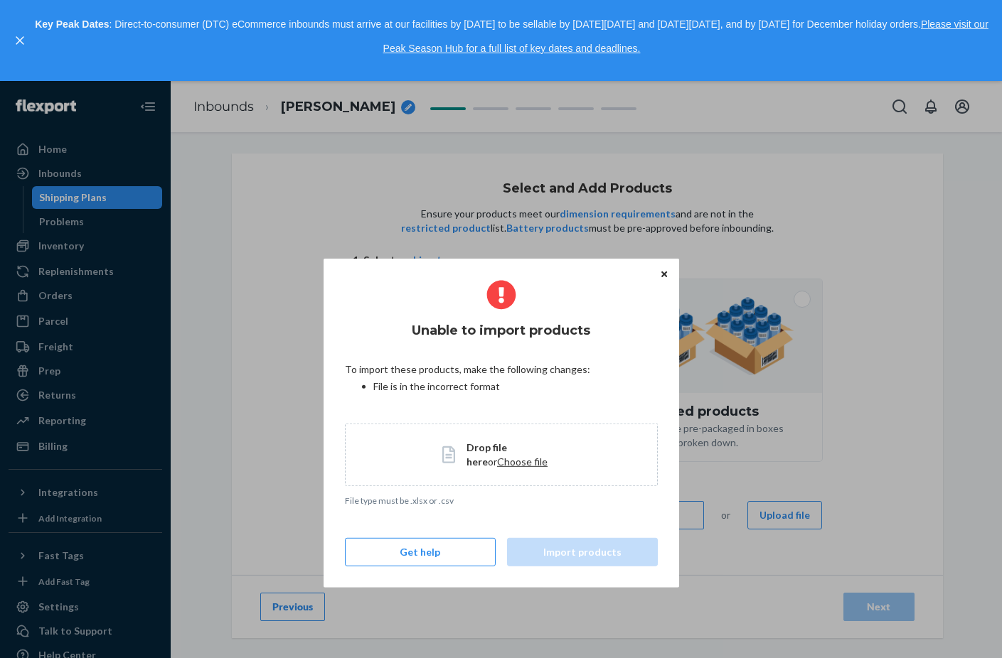
click at [666, 274] on icon "Close" at bounding box center [664, 273] width 6 height 9
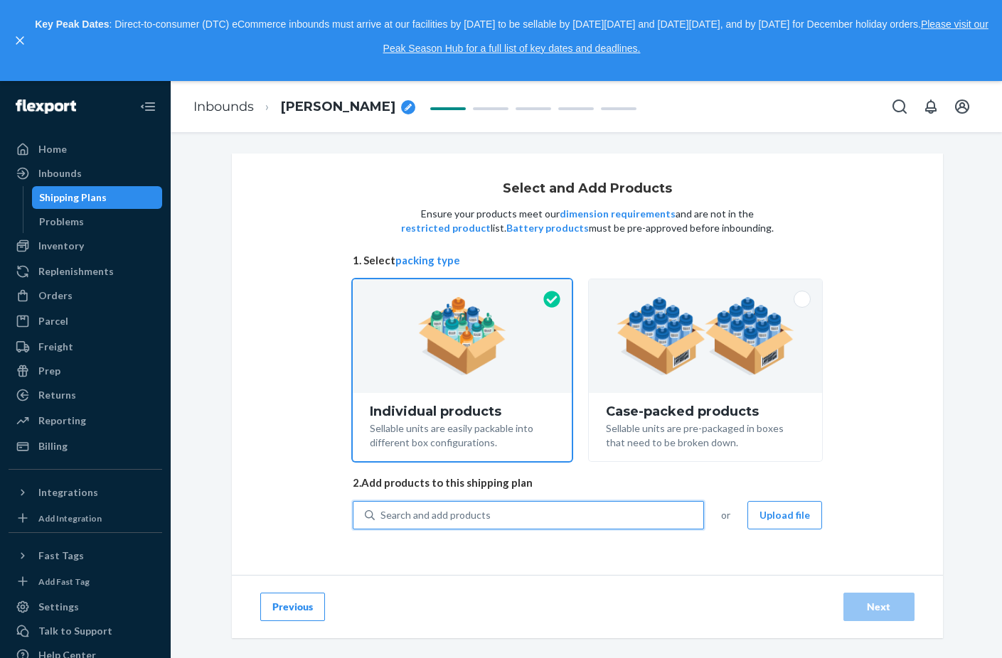
click at [495, 512] on div "Search and add products" at bounding box center [539, 516] width 328 height 26
click at [382, 512] on input "0 results available. Use Up and Down to choose options, press Enter to select t…" at bounding box center [380, 515] width 1 height 14
paste input "Well-in Vogue LiftFlow Flare Pant"
type input "Well-in Vogue LiftFlow Flare Pant"
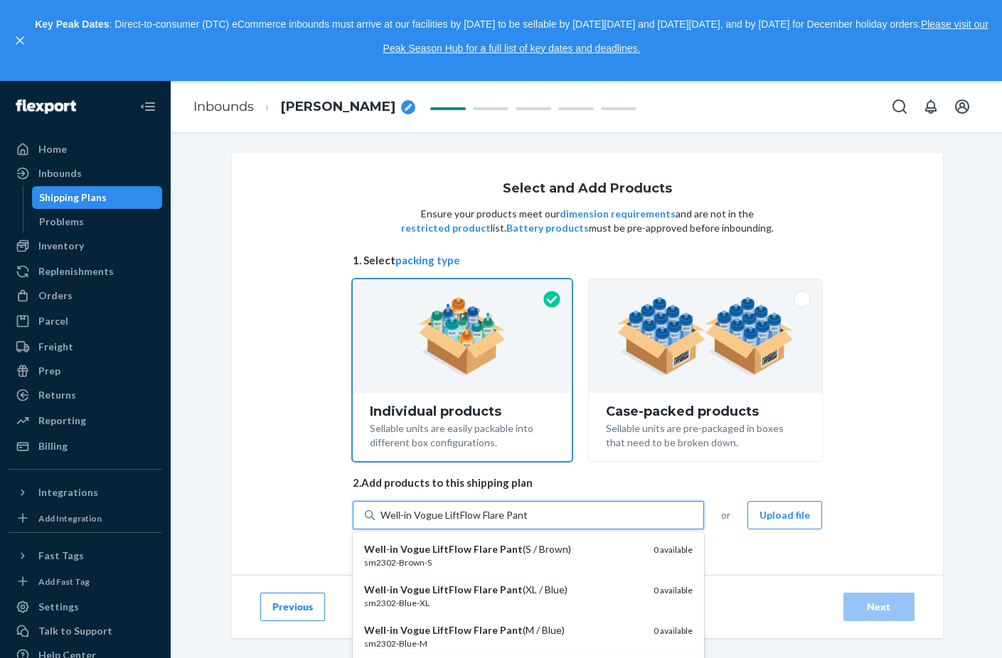
scroll to position [26, 0]
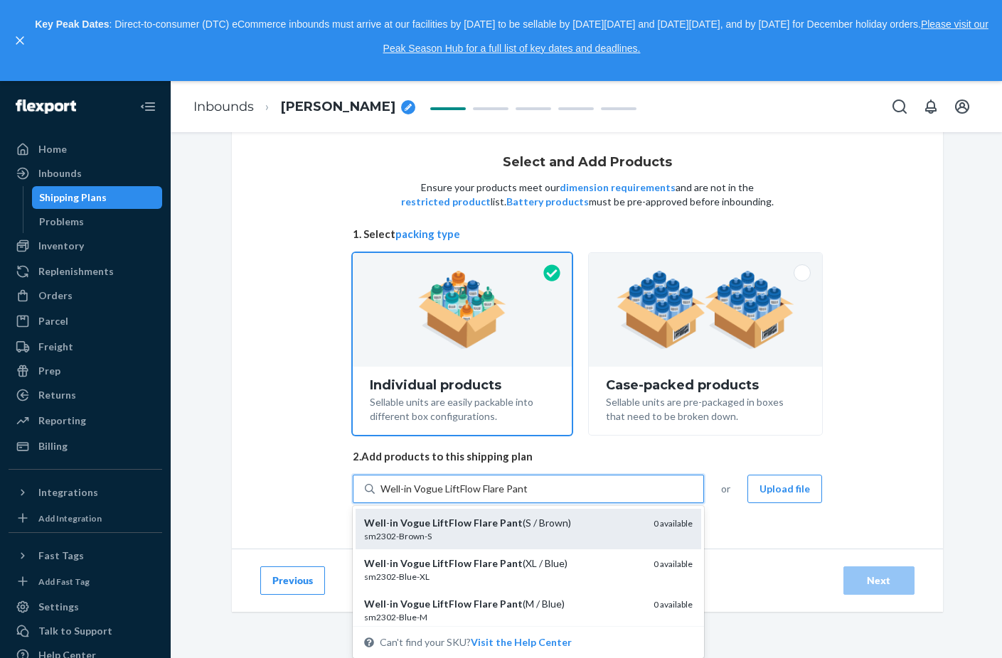
click at [567, 527] on div "Well - in Vogue LiftFlow Flare Pant (S / Brown)" at bounding box center [503, 523] width 278 height 14
click at [527, 496] on input "Well-in Vogue LiftFlow Flare Pant" at bounding box center [453, 489] width 147 height 14
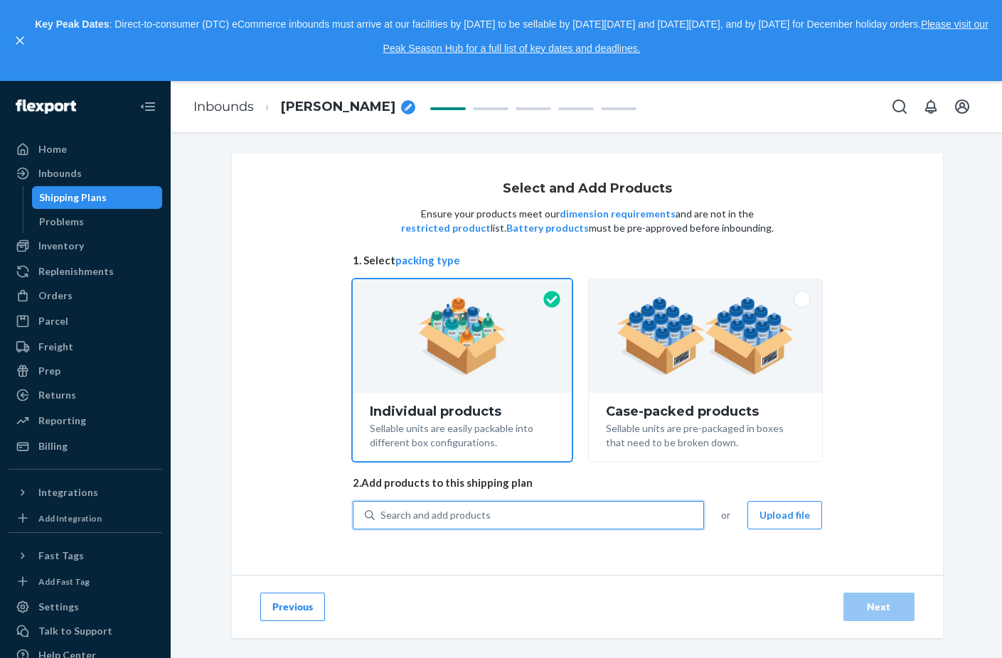
scroll to position [0, 0]
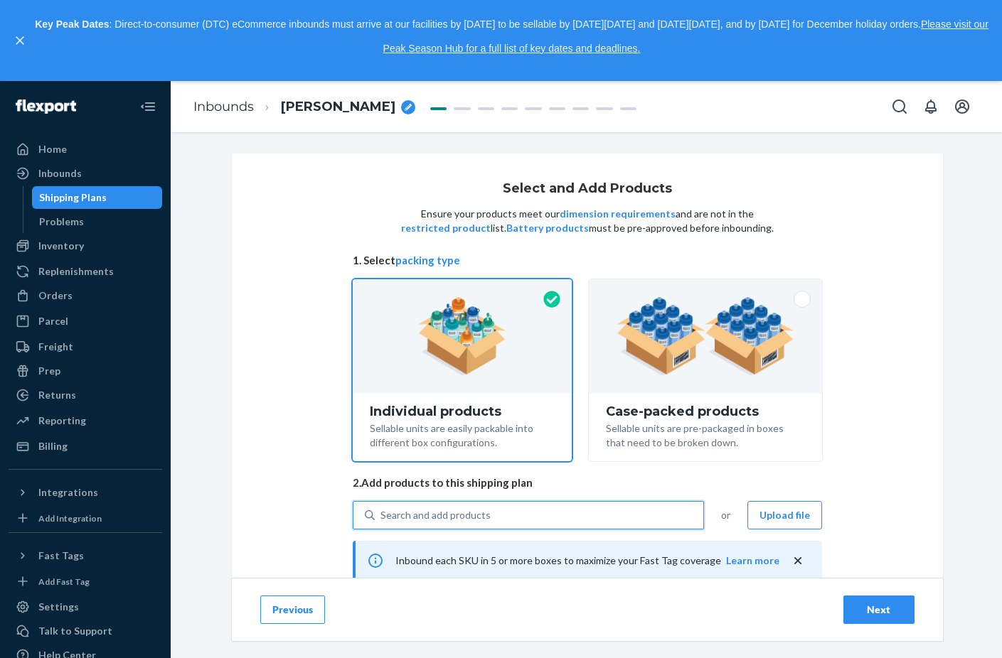
drag, startPoint x: 557, startPoint y: 521, endPoint x: 510, endPoint y: 512, distance: 47.1
click at [510, 512] on div "Search and add products" at bounding box center [539, 516] width 328 height 26
click at [382, 512] on input "0 results available. Use Up and Down to choose options, press Enter to select t…" at bounding box center [380, 515] width 1 height 14
paste input "Well-in Vogue LiftFlow Flare Pant"
type input "Well-in Vogue LiftFlow Flare Pant"
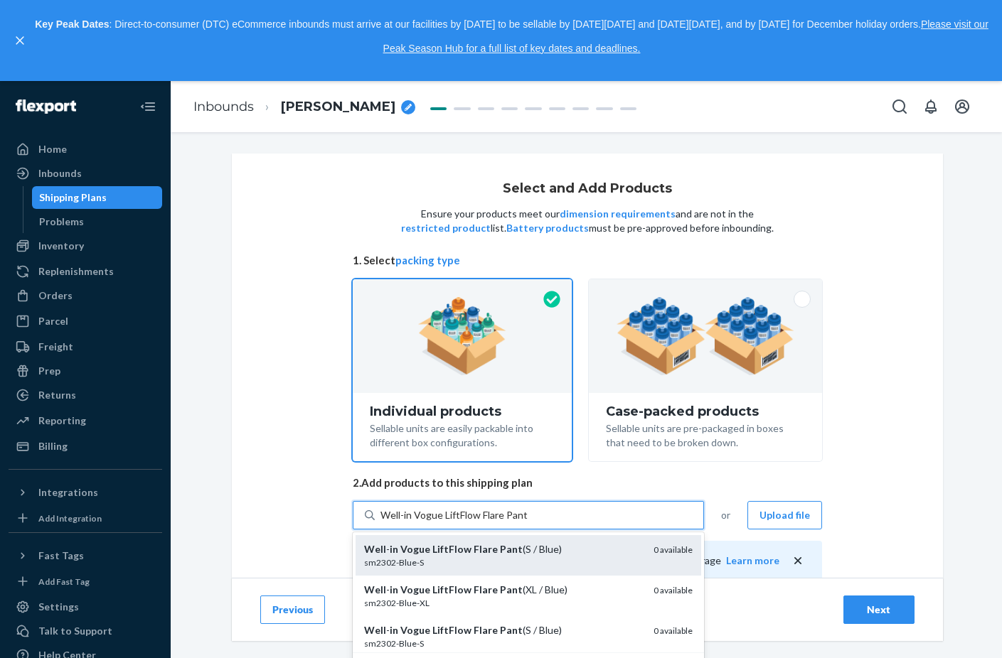
click at [571, 554] on div "Well - in Vogue LiftFlow Flare Pant (S / Blue)" at bounding box center [503, 549] width 278 height 14
click at [527, 522] on input "Well-in Vogue LiftFlow Flare Pant" at bounding box center [453, 515] width 147 height 14
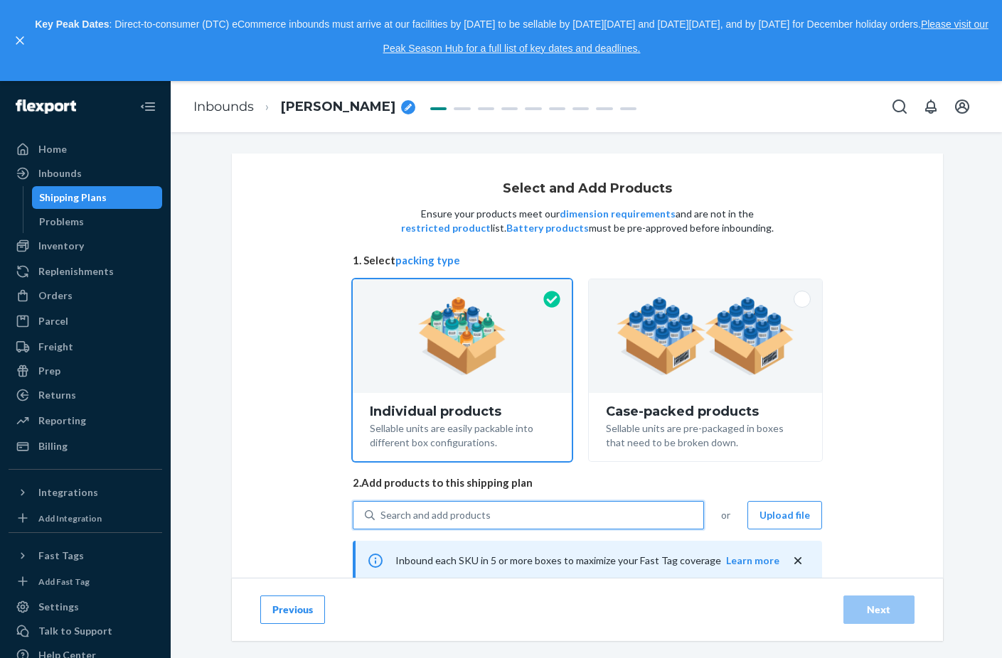
click at [562, 514] on div "Search and add products" at bounding box center [539, 516] width 328 height 26
click at [382, 514] on input "0 results available. Select is focused ,type to refine list, press Down to open…" at bounding box center [380, 515] width 1 height 14
paste input "Well-in Vogue LiftFlow Flare Pant"
type input "Well-in Vogue LiftFlow Flare Pant"
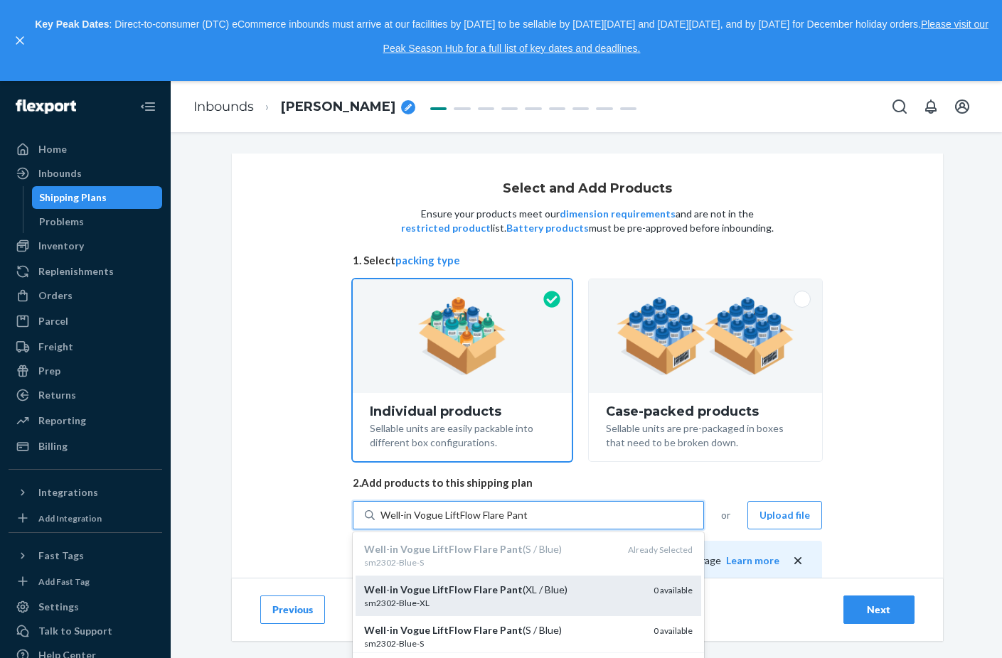
click at [575, 589] on div "Well - in Vogue LiftFlow Flare Pant (XL / Blue)" at bounding box center [503, 590] width 278 height 14
click at [527, 522] on input "Well-in Vogue LiftFlow Flare Pant" at bounding box center [453, 515] width 147 height 14
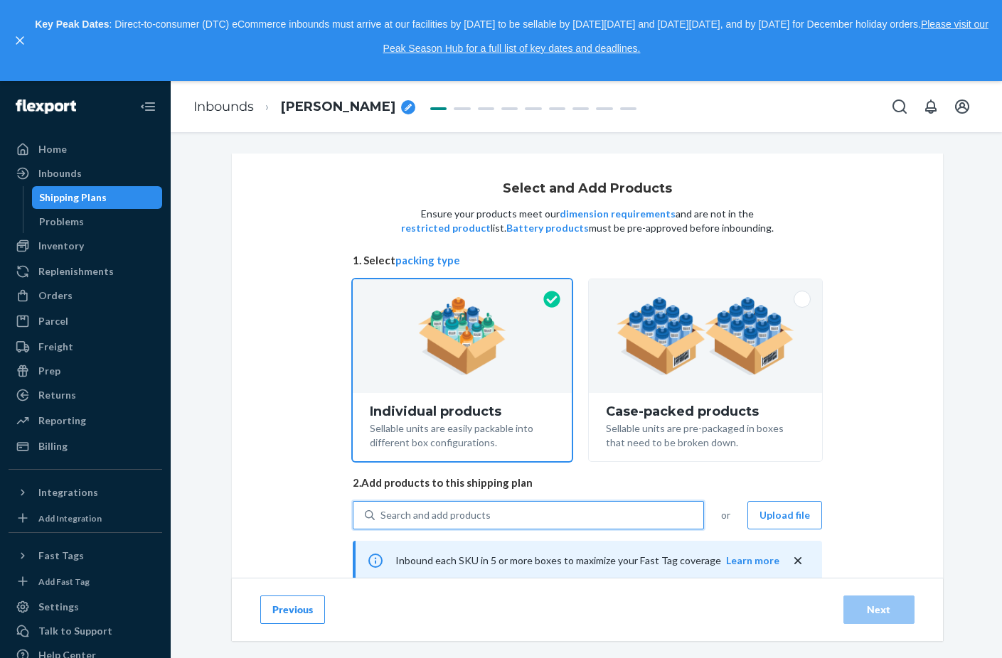
click at [562, 519] on div "Search and add products" at bounding box center [539, 516] width 328 height 26
click at [382, 519] on input "0 results available. Select is focused ,type to refine list, press Down to open…" at bounding box center [380, 515] width 1 height 14
paste input "Well-in Vogue LiftFlow Flare Pant"
type input "Well-in Vogue LiftFlow Flare Pant"
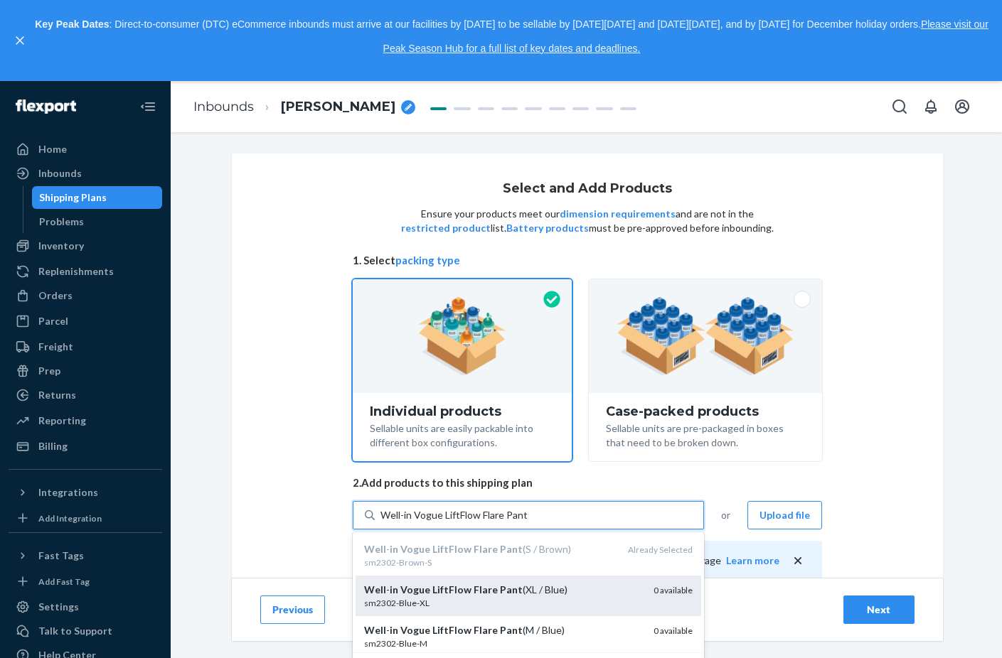
click at [586, 591] on div "Well - in Vogue LiftFlow Flare Pant (XL / Blue)" at bounding box center [503, 590] width 278 height 14
click at [527, 522] on input "Well-in Vogue LiftFlow Flare Pant" at bounding box center [453, 515] width 147 height 14
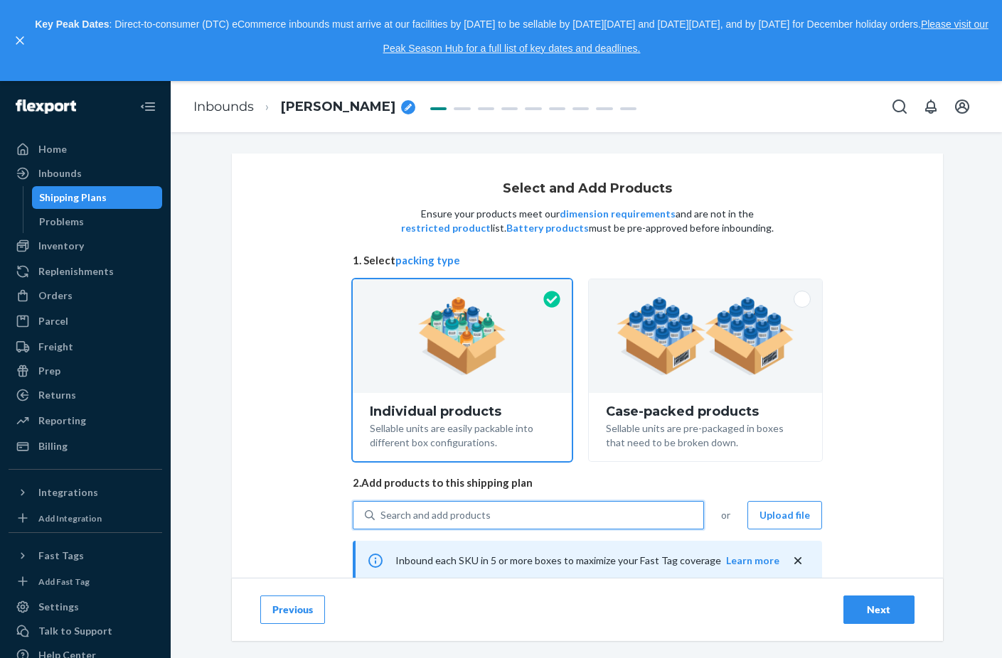
drag, startPoint x: 449, startPoint y: 503, endPoint x: 414, endPoint y: 523, distance: 40.1
click at [414, 523] on div "Search and add products" at bounding box center [539, 516] width 328 height 26
click at [382, 522] on input "0 results available. Use Up and Down to choose options, press Enter to select t…" at bounding box center [380, 515] width 1 height 14
paste input "Well-in Vogue LiftFlow Flare Pant"
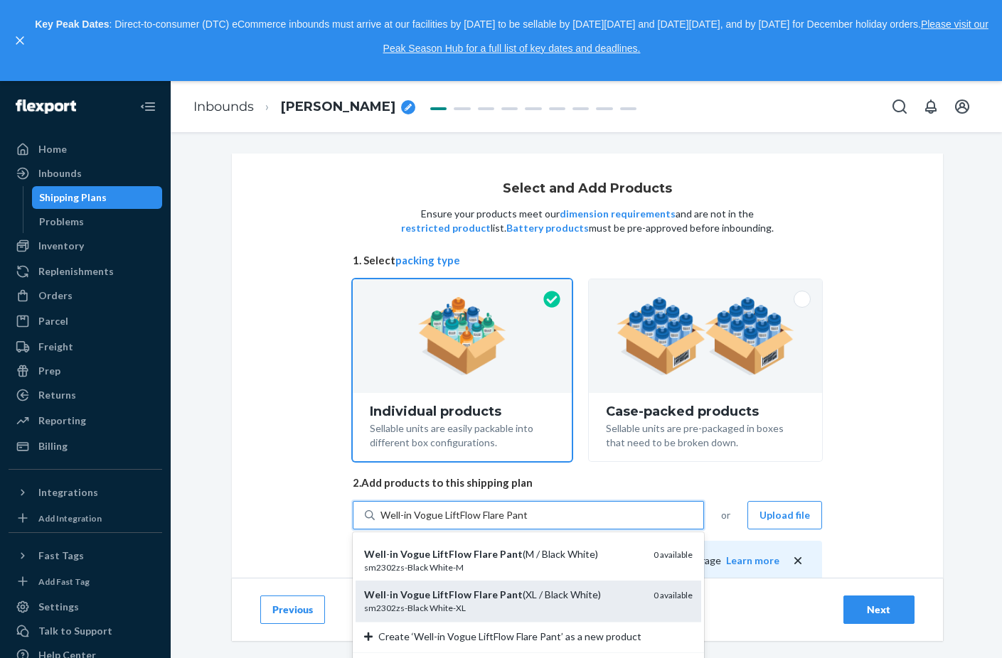
scroll to position [931, 0]
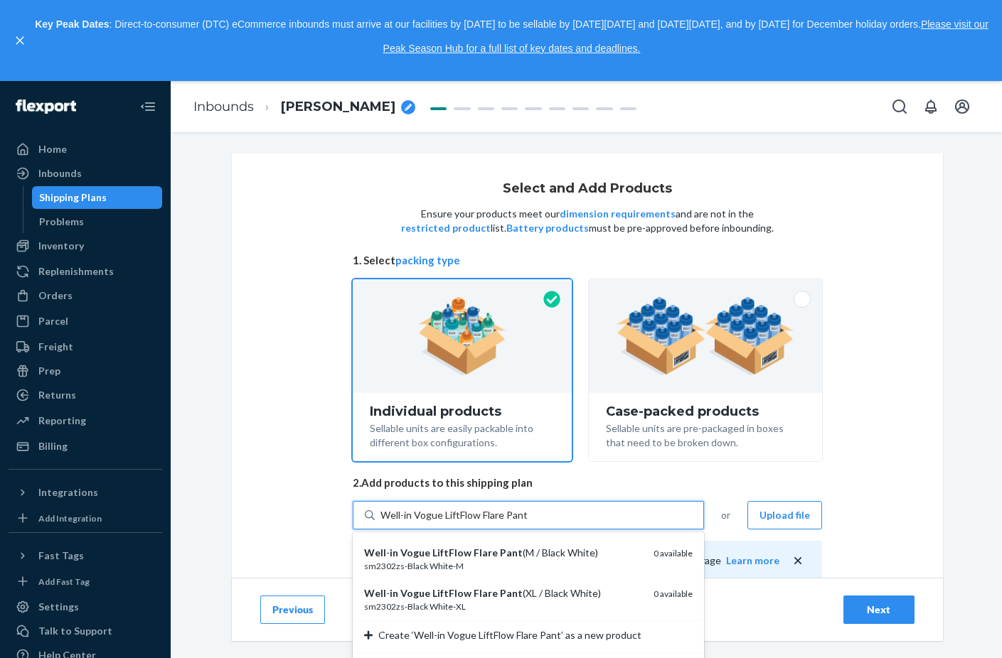
type input "Well-in Vogue LiftFlow Flare Pant"
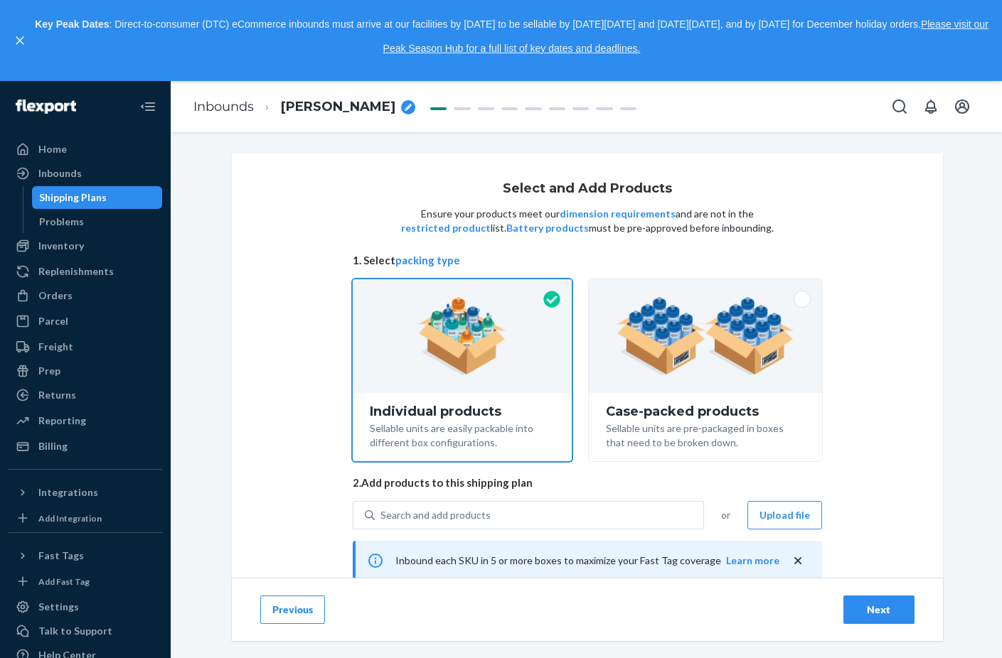
click at [238, 400] on div "Select and Add Products Ensure your products meet our dimension requirements an…" at bounding box center [587, 514] width 711 height 721
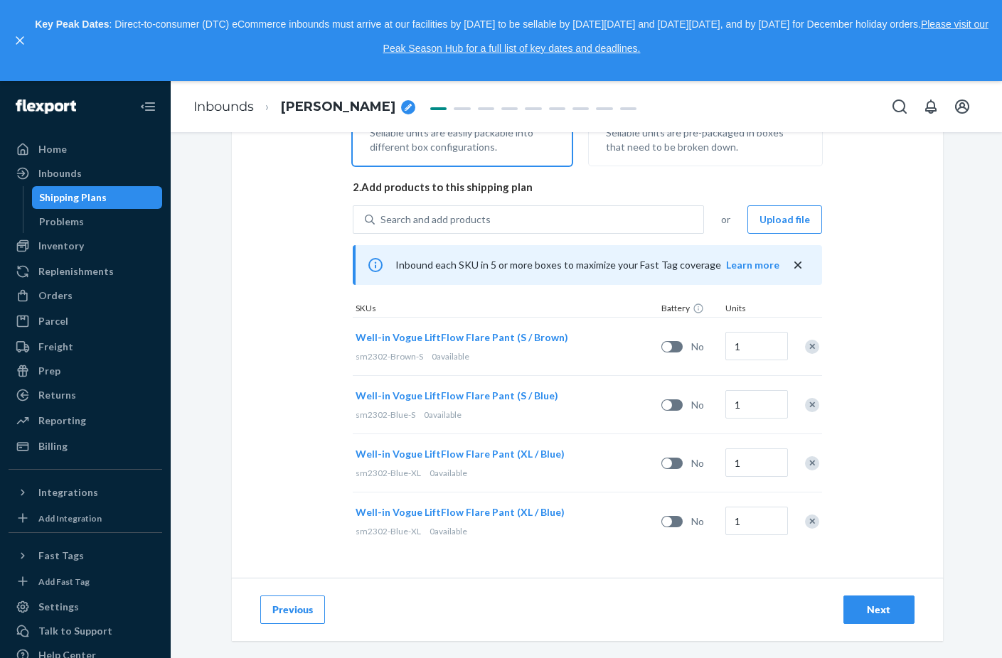
scroll to position [296, 0]
